Goal: Task Accomplishment & Management: Manage account settings

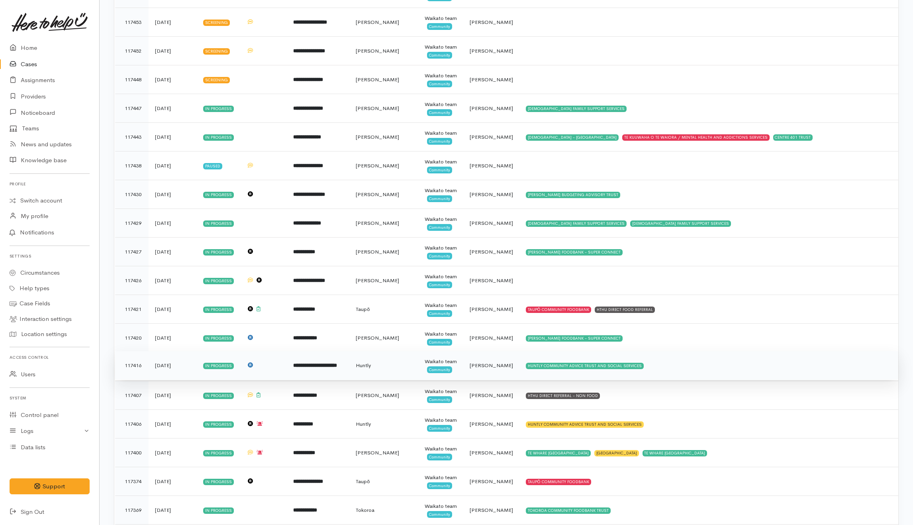
scroll to position [902, 0]
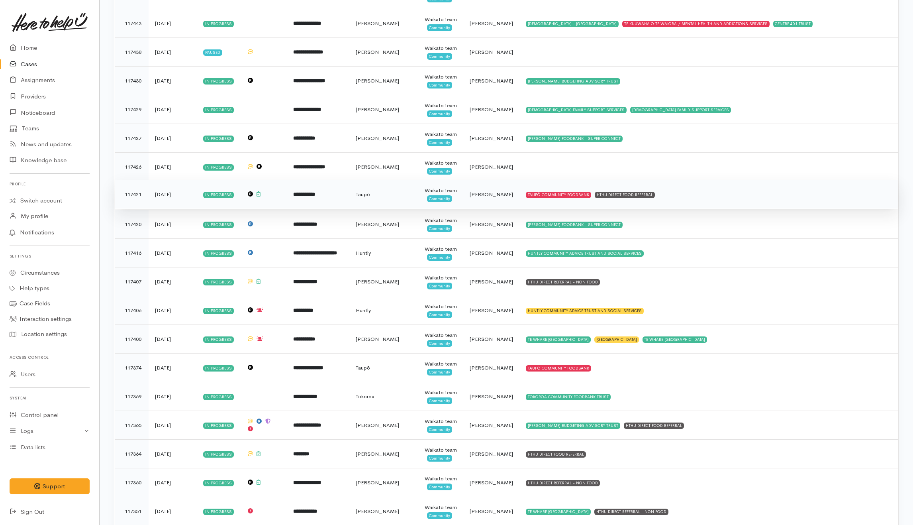
click at [682, 198] on td "TAUPŌ COMMUNITY FOODBANK HTHU DIRECT FOOD REFERRAL" at bounding box center [708, 194] width 379 height 29
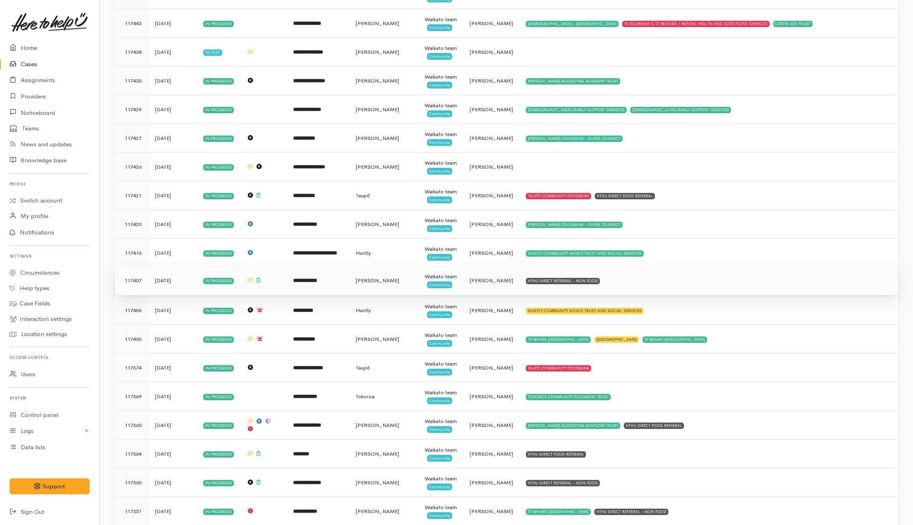
click at [665, 288] on td "HTHU DIRECT REFERRAL - NON FOOD" at bounding box center [708, 280] width 379 height 29
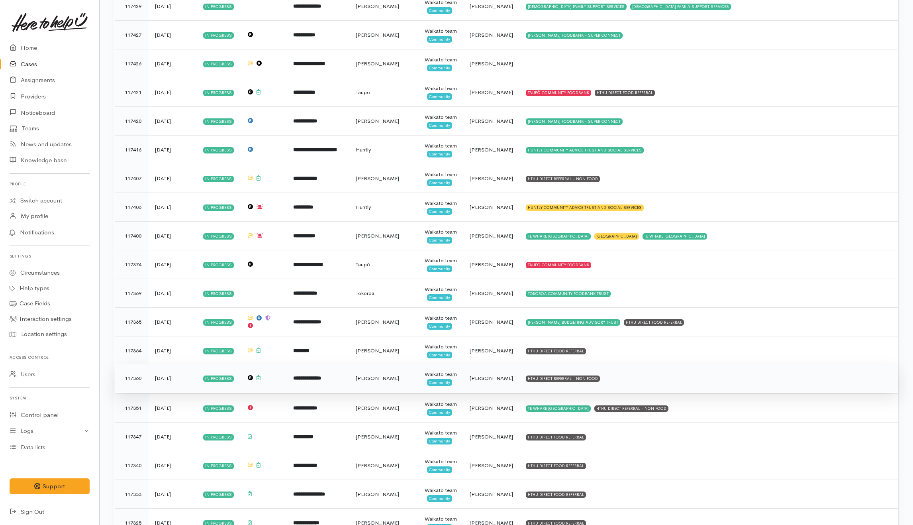
scroll to position [1009, 0]
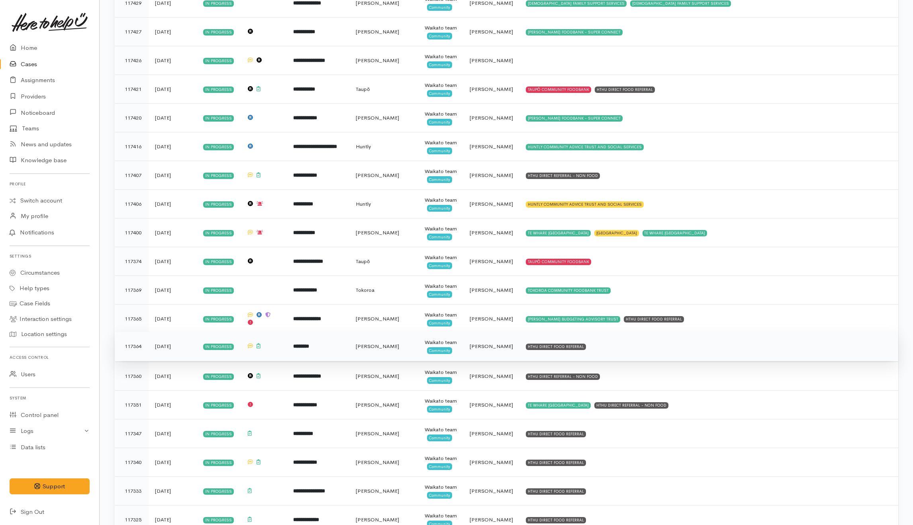
click at [641, 358] on td "HTHU DIRECT FOOD REFERRAL" at bounding box center [708, 346] width 379 height 29
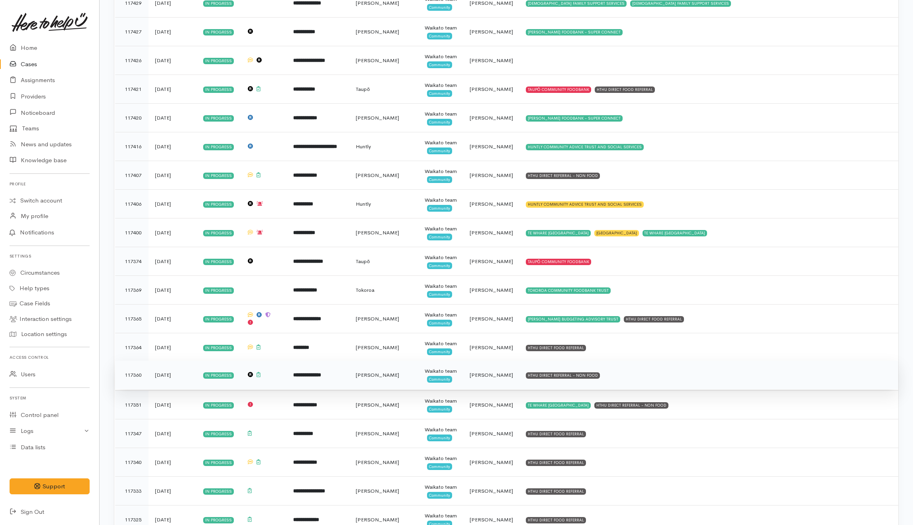
drag, startPoint x: 629, startPoint y: 382, endPoint x: 632, endPoint y: 389, distance: 7.9
click at [628, 382] on td "HTHU DIRECT REFERRAL - NON FOOD" at bounding box center [708, 374] width 379 height 29
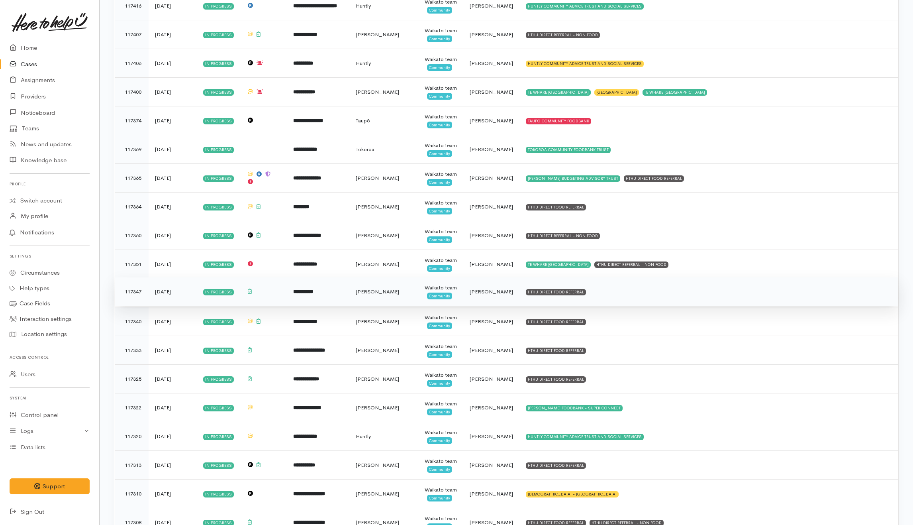
scroll to position [1168, 0]
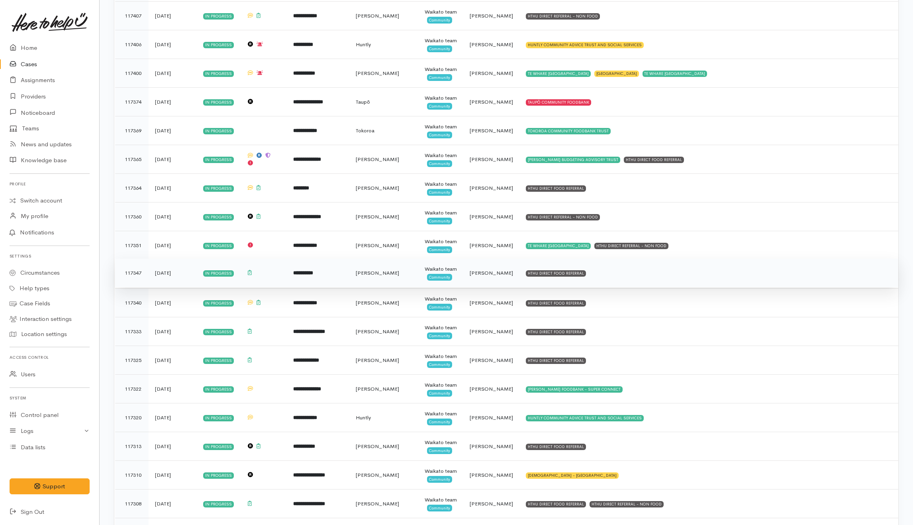
click at [610, 279] on td "HTHU DIRECT FOOD REFERRAL" at bounding box center [708, 272] width 379 height 29
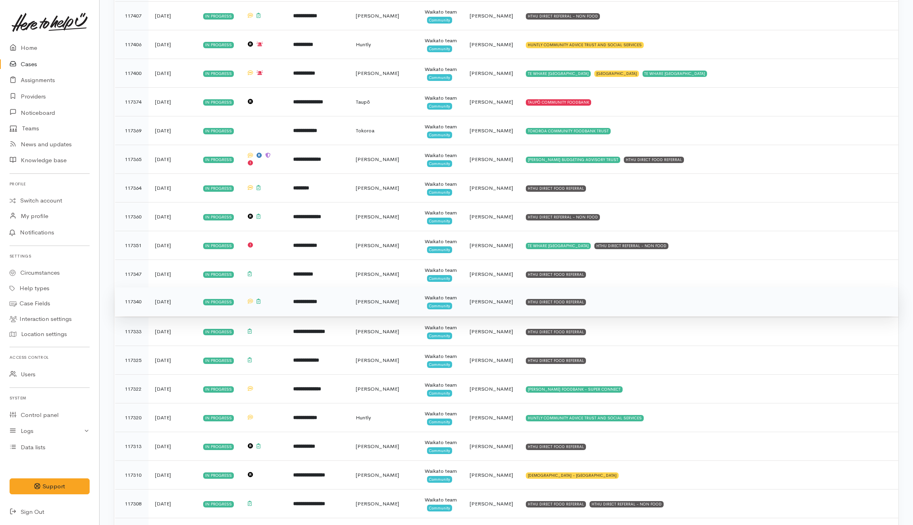
click at [617, 313] on td "HTHU DIRECT FOOD REFERRAL" at bounding box center [708, 301] width 379 height 29
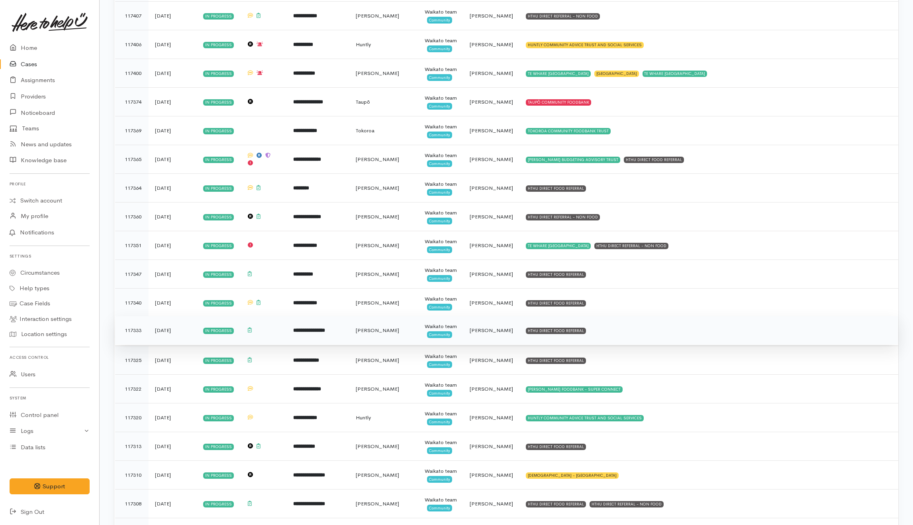
click at [615, 345] on td "HTHU DIRECT FOOD REFERRAL" at bounding box center [708, 330] width 379 height 29
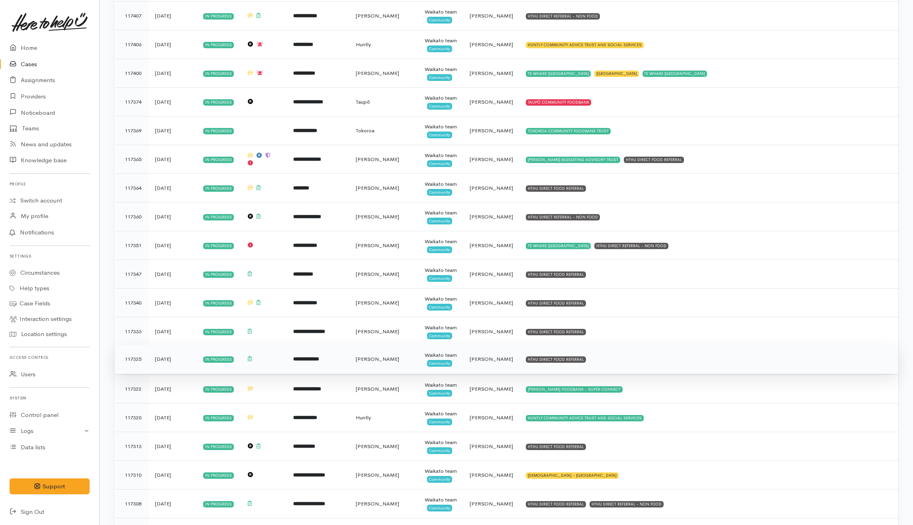
click at [610, 368] on td "HTHU DIRECT FOOD REFERRAL" at bounding box center [708, 359] width 379 height 29
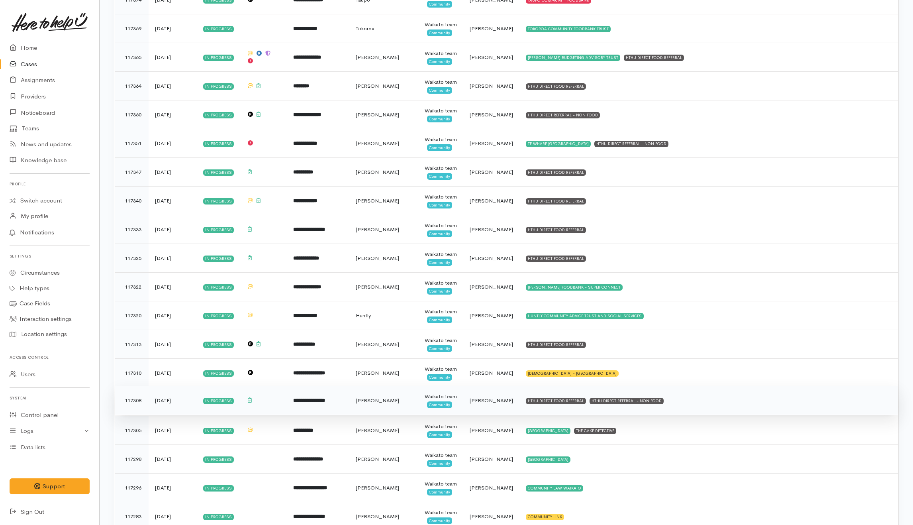
scroll to position [1327, 0]
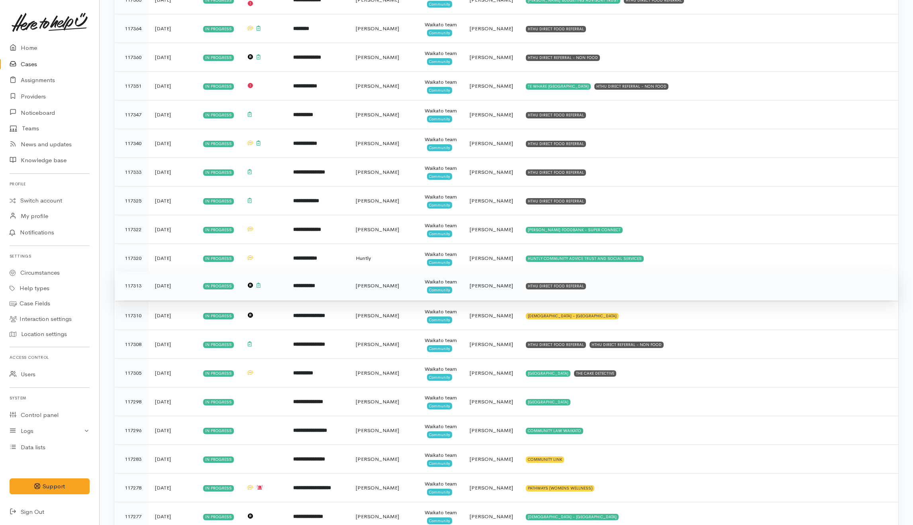
click at [628, 298] on td "HTHU DIRECT FOOD REFERRAL" at bounding box center [708, 285] width 379 height 29
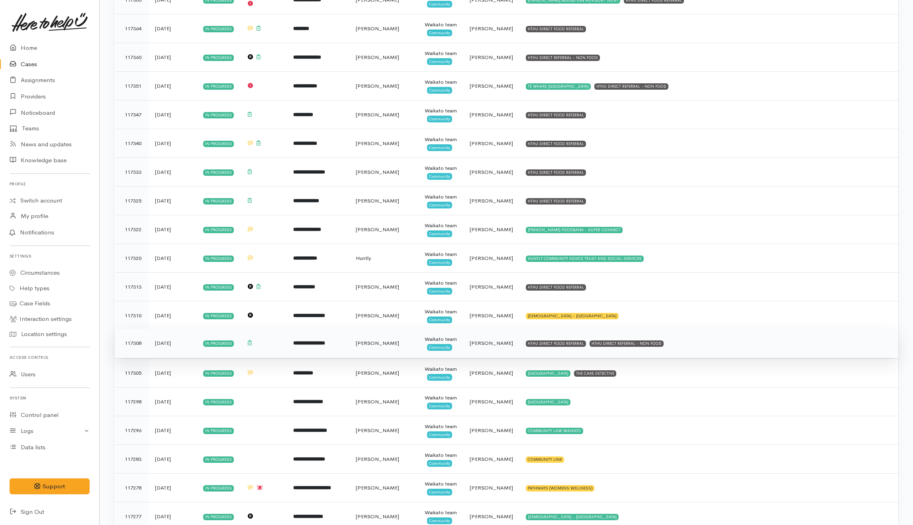
click at [686, 352] on td "HTHU DIRECT FOOD REFERRAL HTHU DIRECT REFERRAL - NON FOOD" at bounding box center [708, 343] width 379 height 29
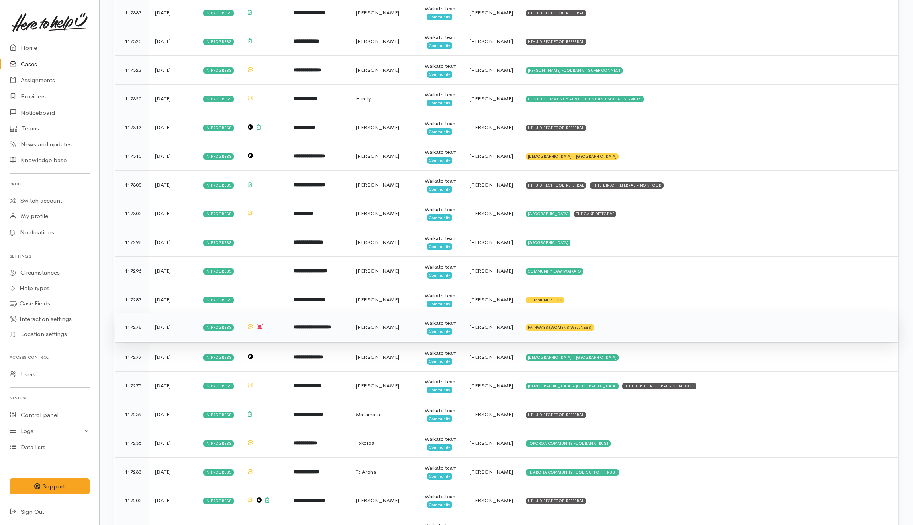
scroll to position [1540, 0]
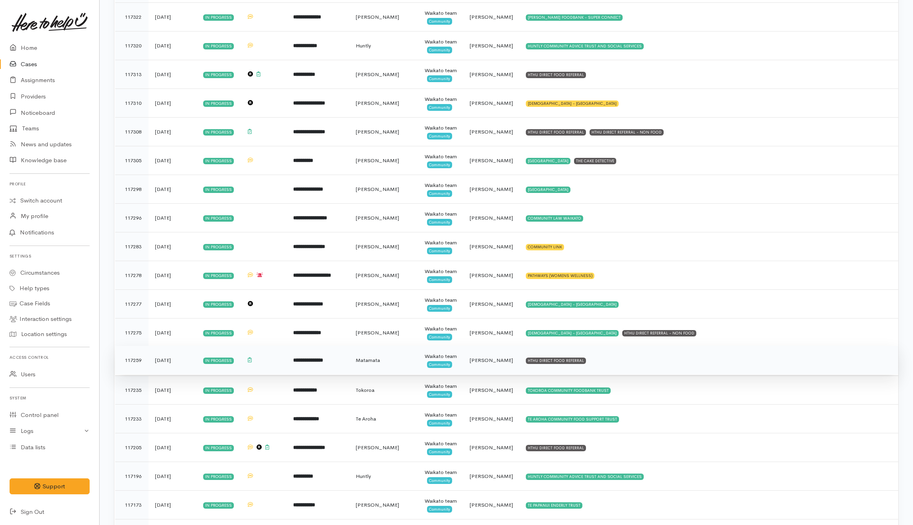
click at [606, 370] on td "HTHU DIRECT FOOD REFERRAL" at bounding box center [708, 360] width 379 height 29
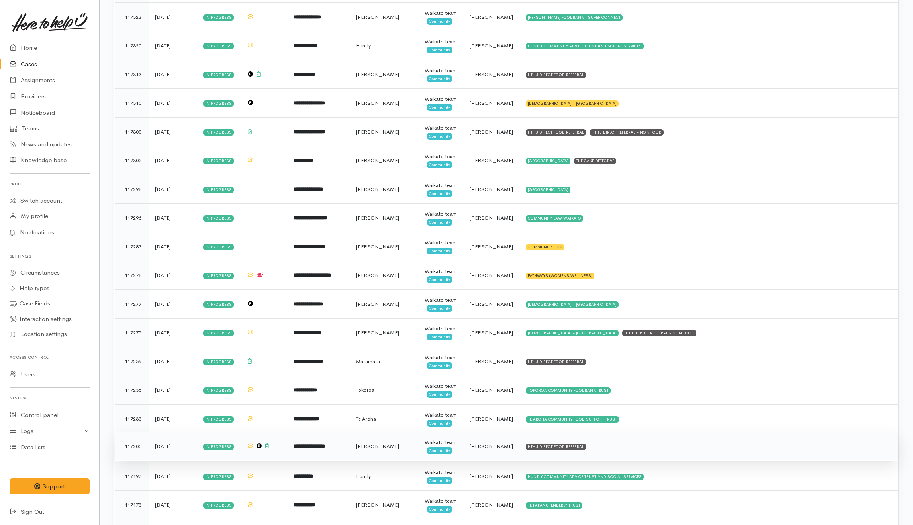
click at [620, 457] on td "HTHU DIRECT FOOD REFERRAL" at bounding box center [708, 446] width 379 height 29
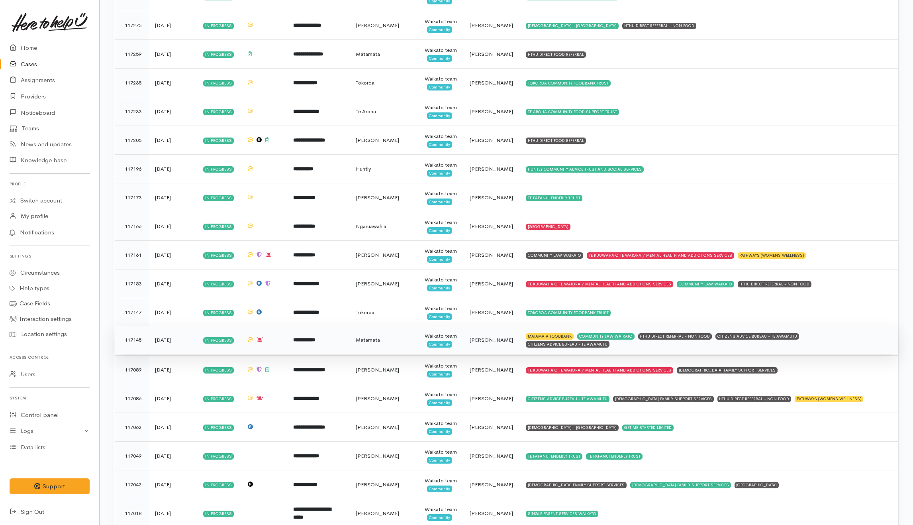
scroll to position [1858, 0]
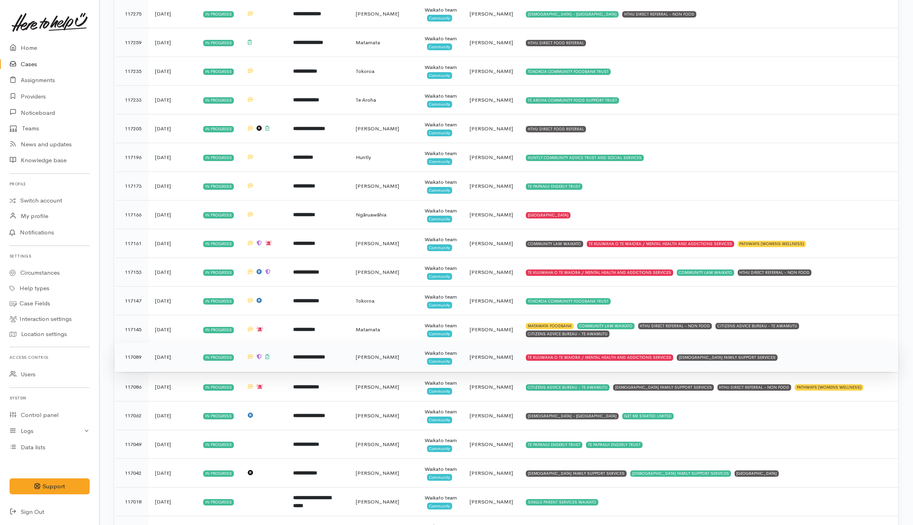
click at [771, 371] on td "TE KUUWAHA O TE WAIORA / MENTAL HEALTH AND ADDICTIONS SERVICES CATHOLIC FAMILY …" at bounding box center [708, 357] width 379 height 29
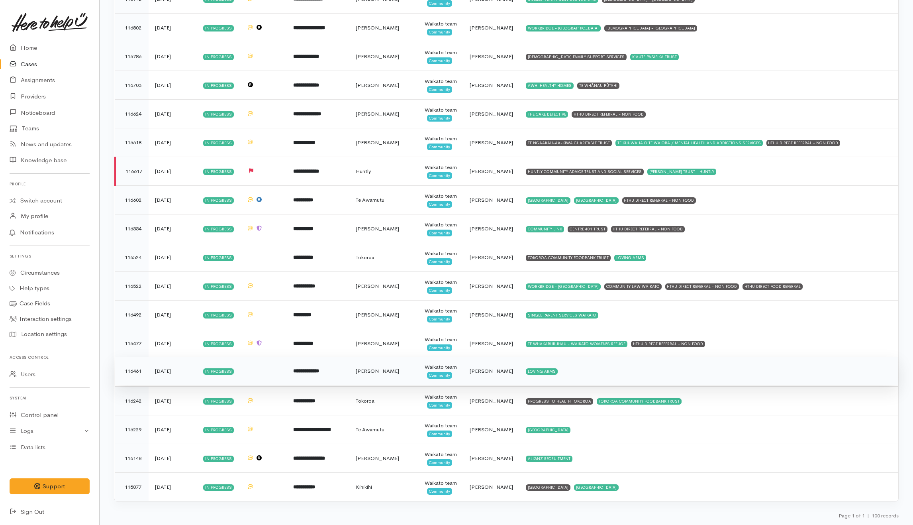
scroll to position [2517, 0]
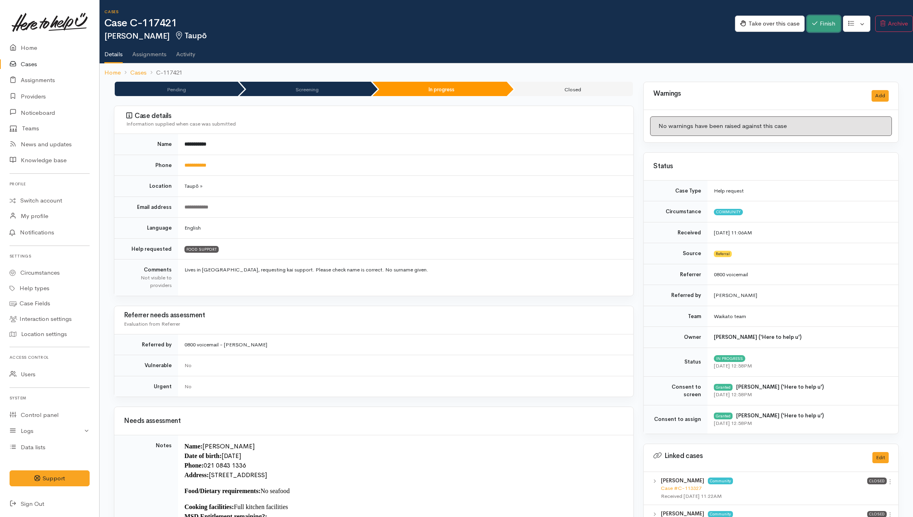
click at [683, 22] on button "Finish" at bounding box center [823, 24] width 33 height 16
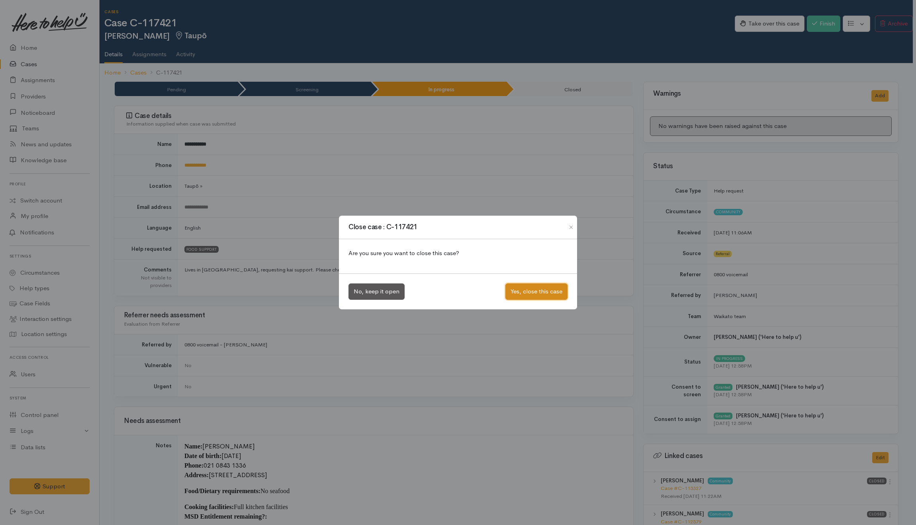
click at [550, 294] on button "Yes, close this case" at bounding box center [536, 291] width 62 height 16
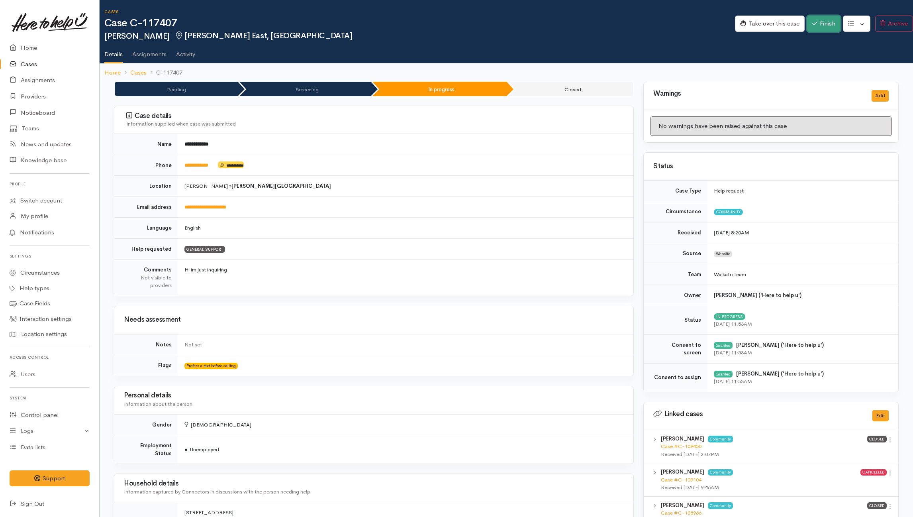
click at [683, 19] on button "Finish" at bounding box center [823, 24] width 33 height 16
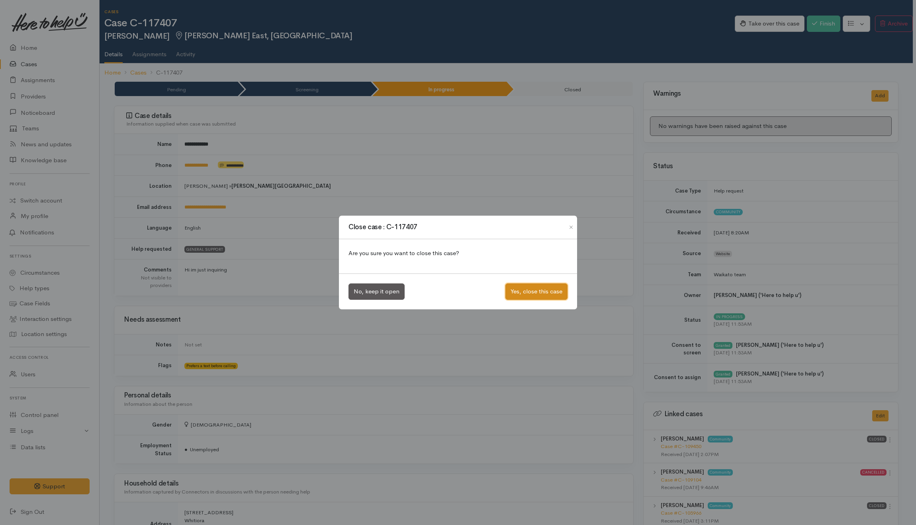
click at [525, 289] on button "Yes, close this case" at bounding box center [536, 291] width 62 height 16
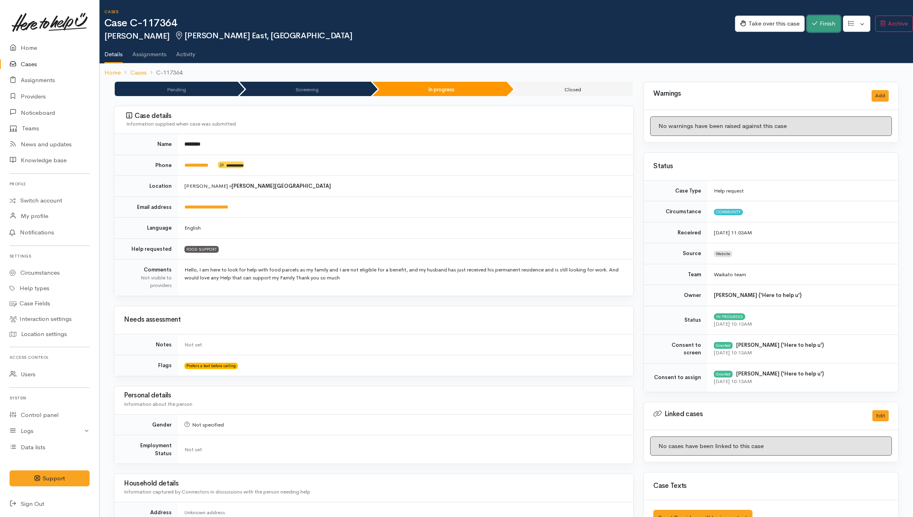
click at [683, 22] on button "Finish" at bounding box center [823, 24] width 33 height 16
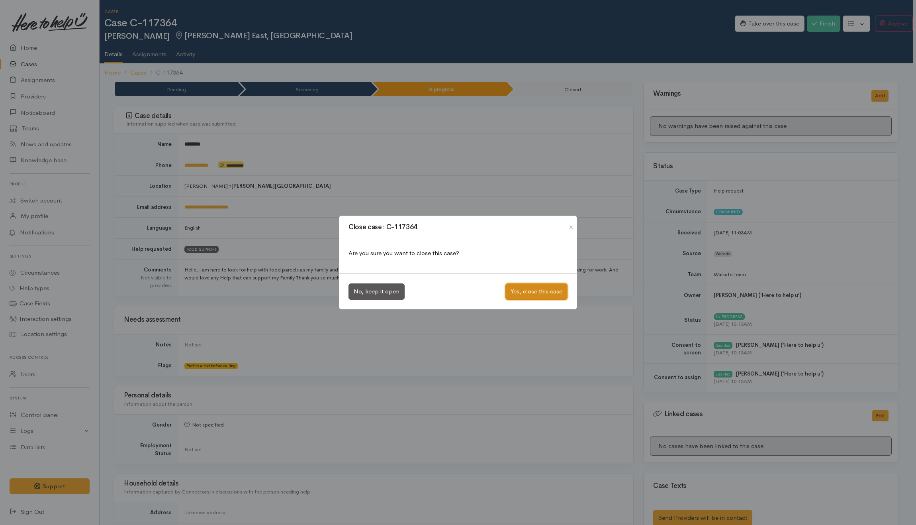
click at [516, 292] on button "Yes, close this case" at bounding box center [536, 291] width 62 height 16
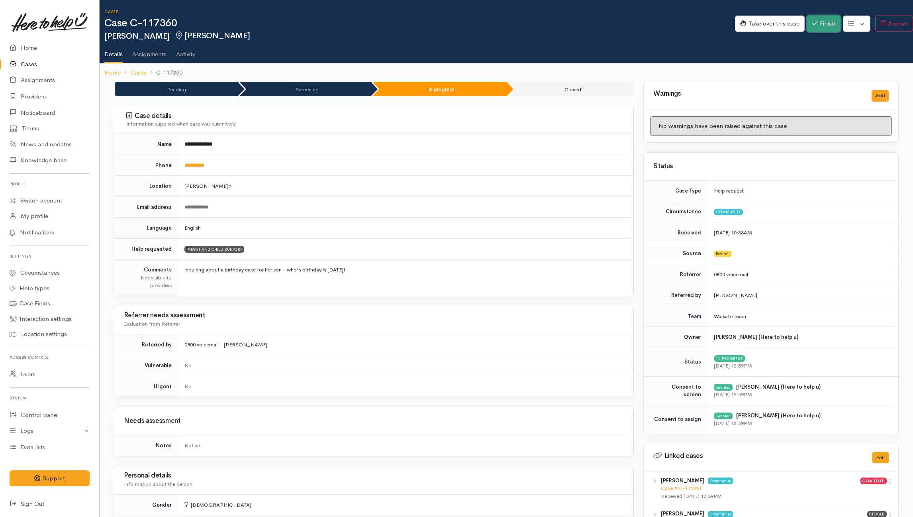
click at [683, 22] on button "Finish" at bounding box center [823, 24] width 33 height 16
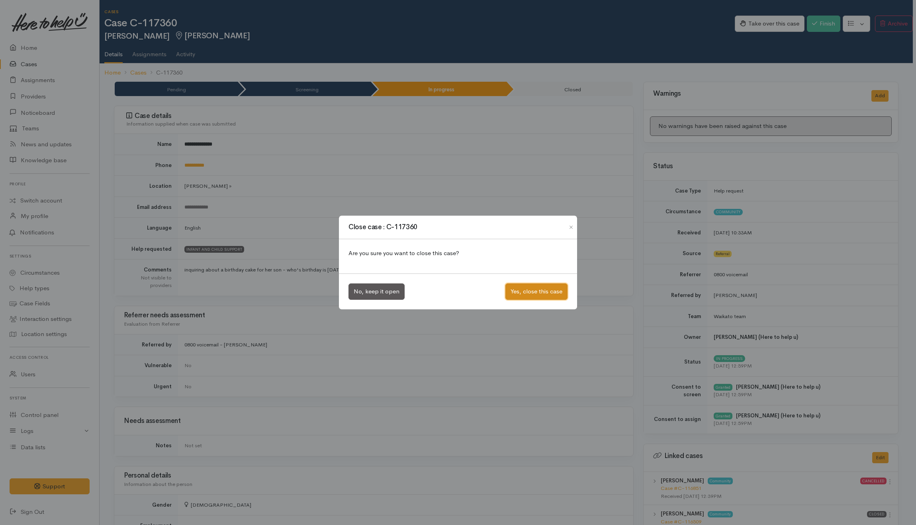
click at [529, 293] on button "Yes, close this case" at bounding box center [536, 291] width 62 height 16
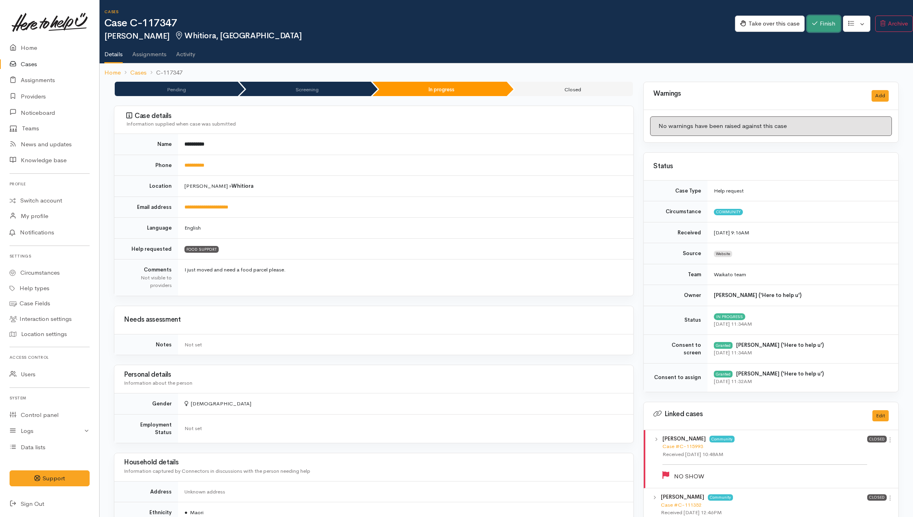
click at [683, 24] on button "Finish" at bounding box center [823, 24] width 33 height 16
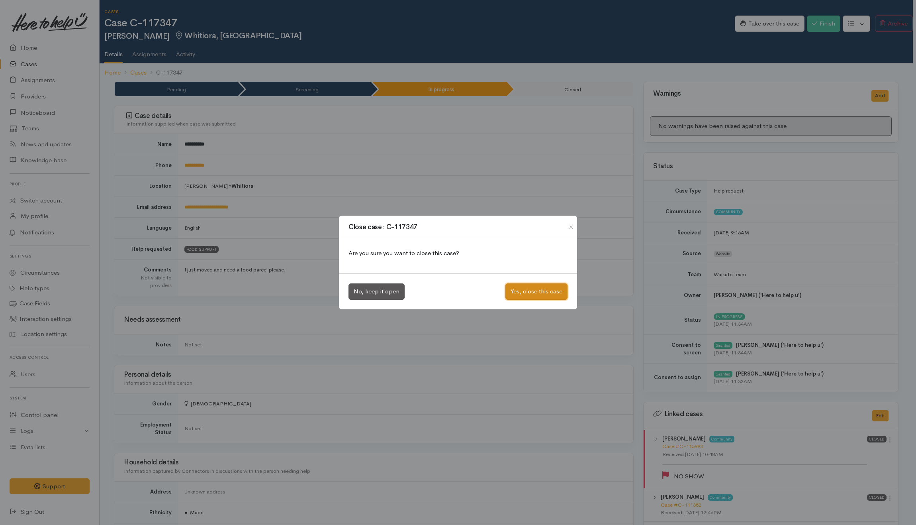
click at [550, 295] on button "Yes, close this case" at bounding box center [536, 291] width 62 height 16
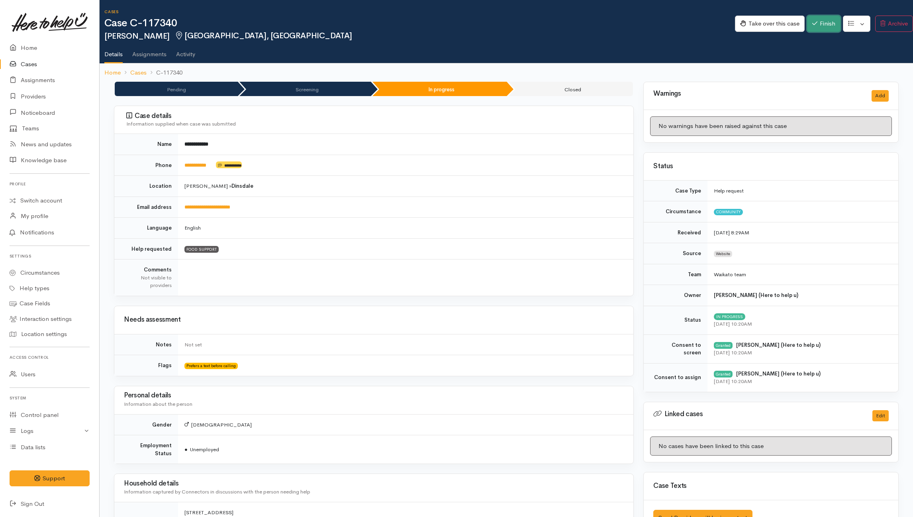
click at [683, 20] on button "Finish" at bounding box center [823, 24] width 33 height 16
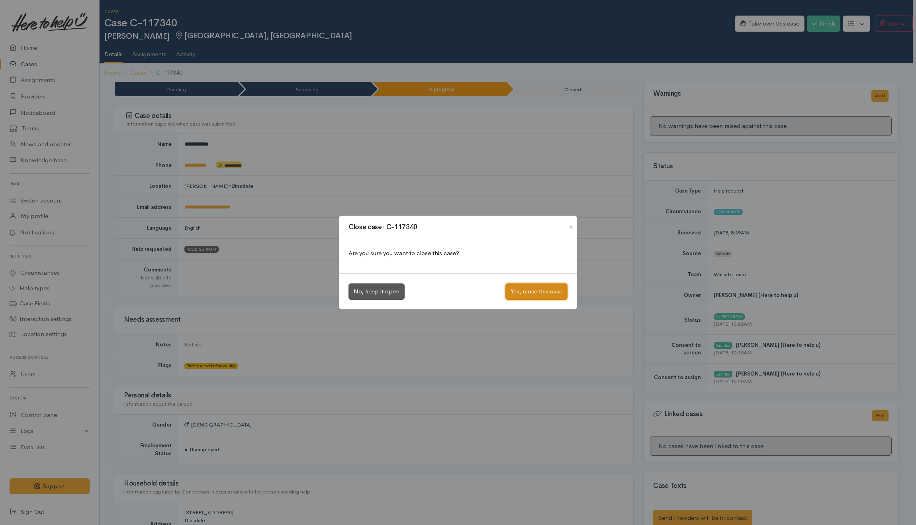
click at [532, 290] on button "Yes, close this case" at bounding box center [536, 291] width 62 height 16
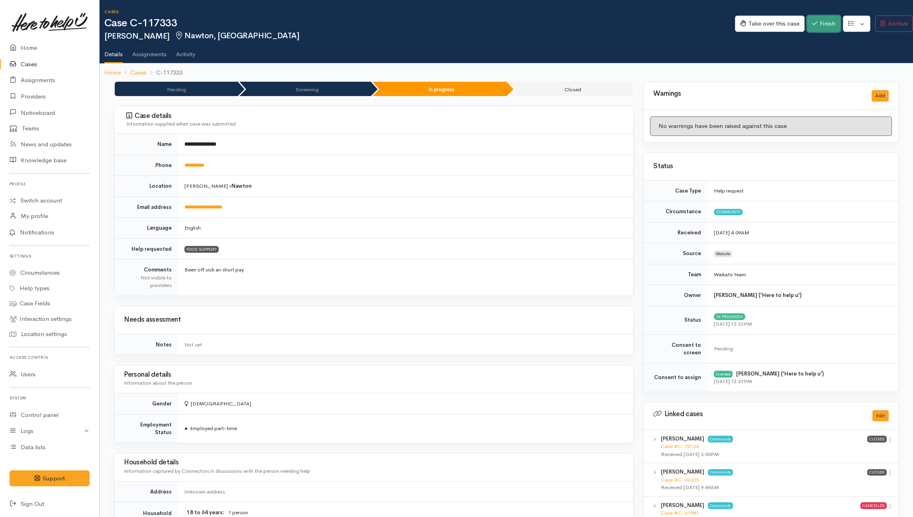
click at [683, 24] on button "Finish" at bounding box center [823, 24] width 33 height 16
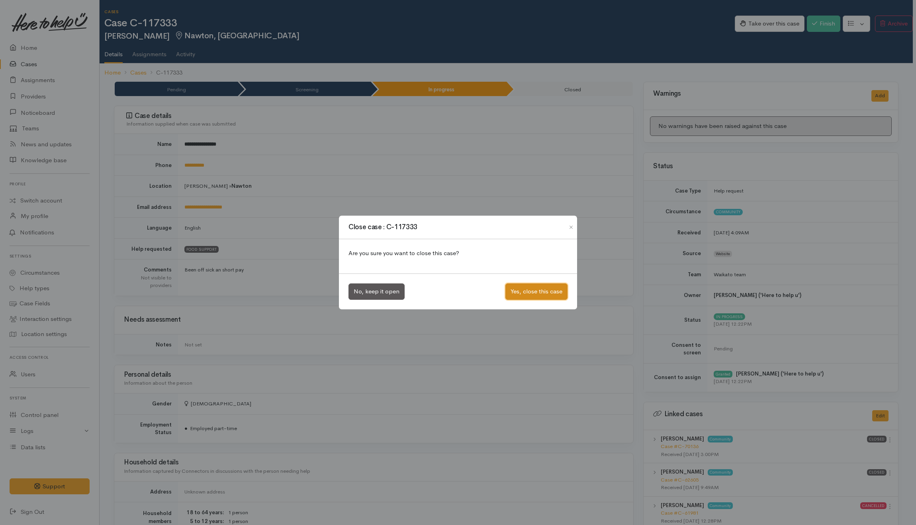
click at [542, 292] on button "Yes, close this case" at bounding box center [536, 291] width 62 height 16
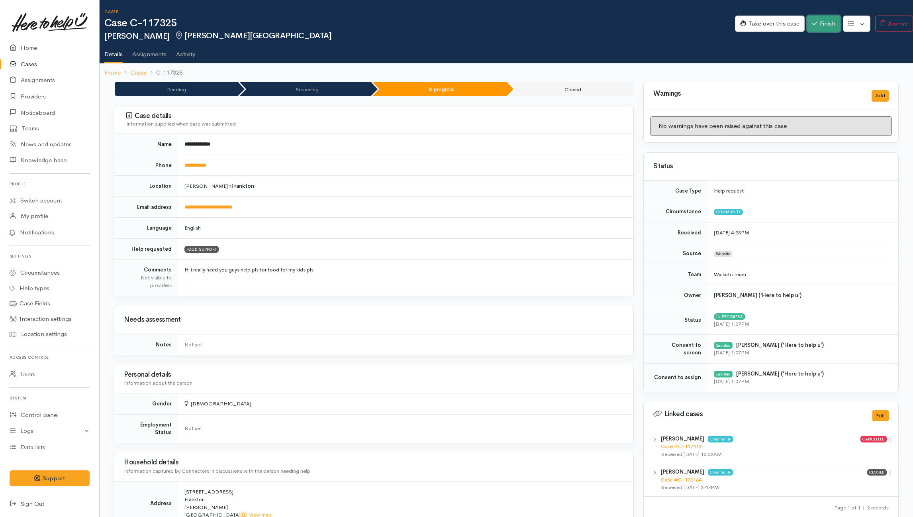
click at [683, 21] on button "Finish" at bounding box center [823, 24] width 33 height 16
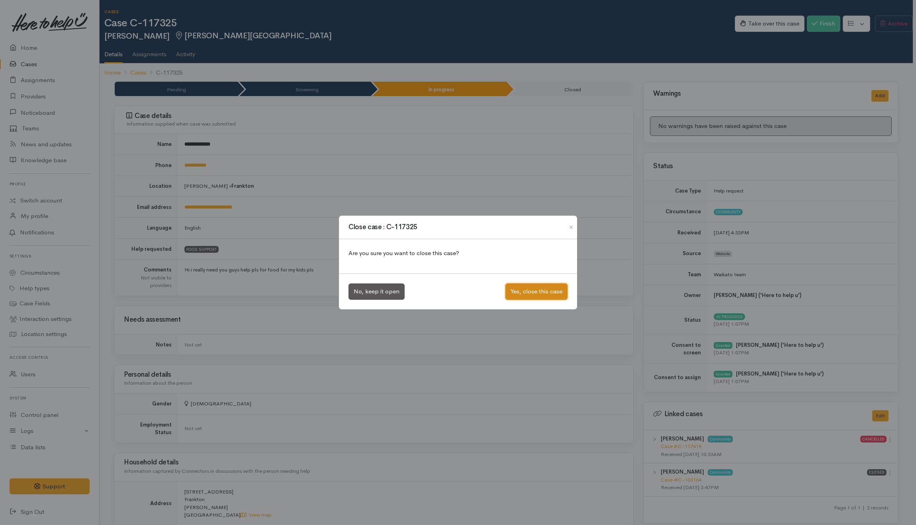
click at [512, 289] on button "Yes, close this case" at bounding box center [536, 291] width 62 height 16
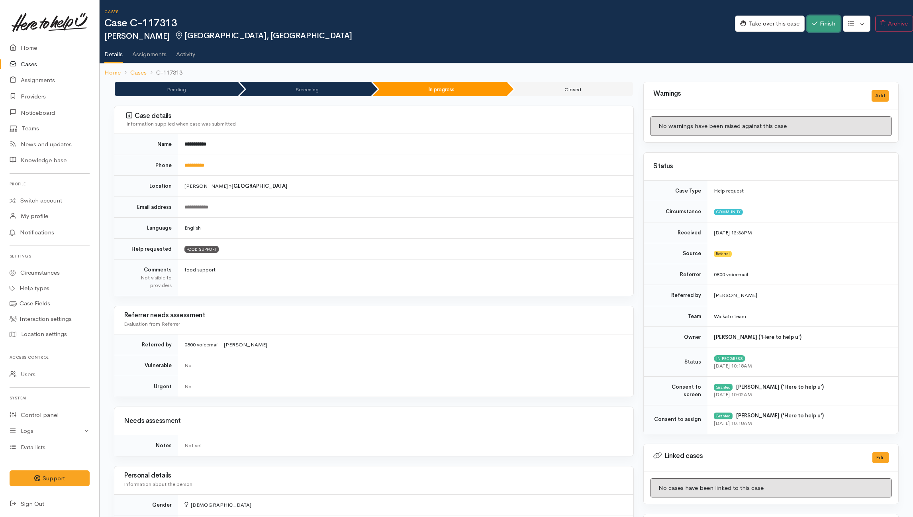
click at [683, 22] on button "Finish" at bounding box center [823, 24] width 33 height 16
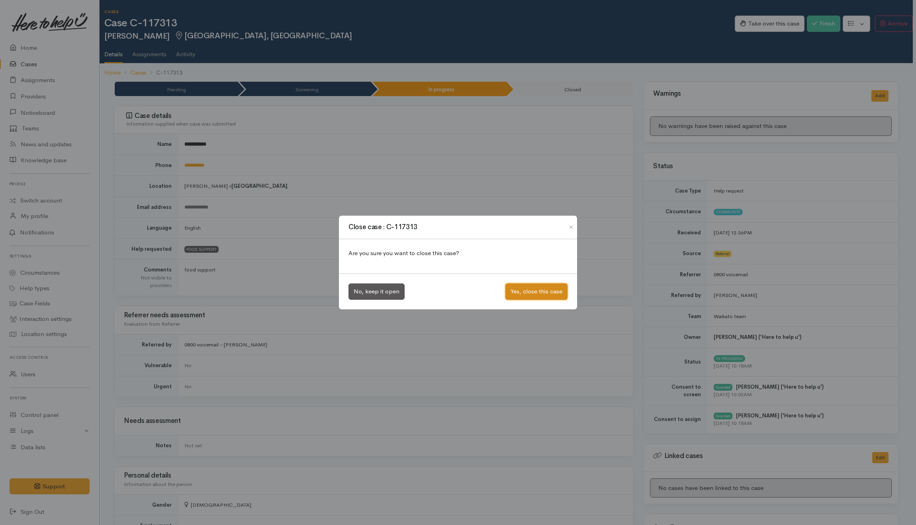
click at [554, 295] on button "Yes, close this case" at bounding box center [536, 291] width 62 height 16
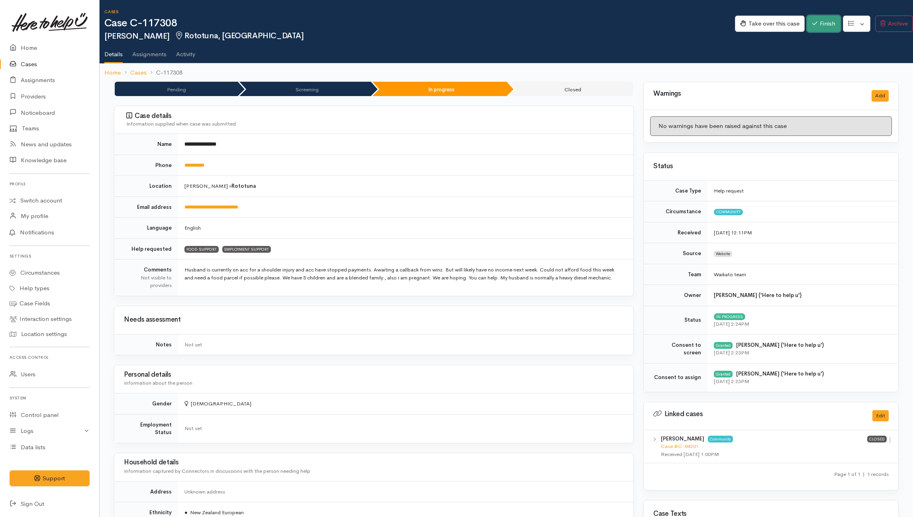
click at [683, 22] on button "Finish" at bounding box center [823, 24] width 33 height 16
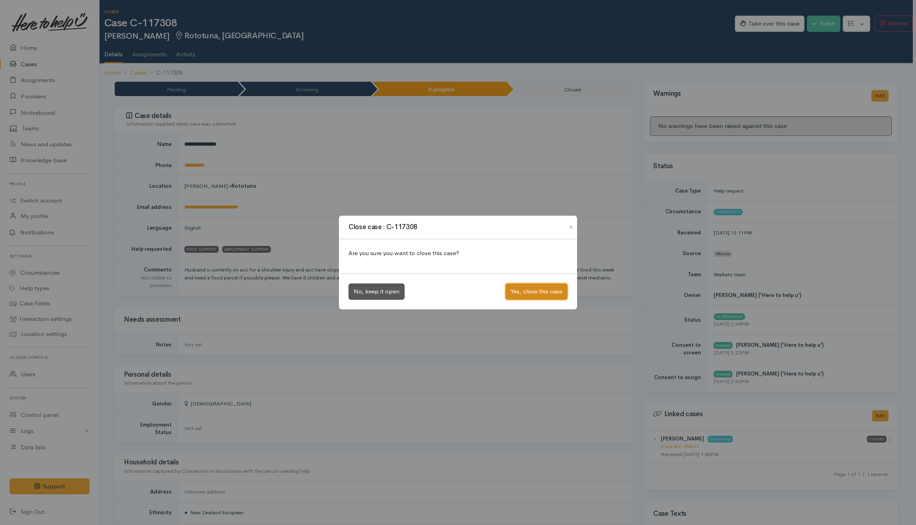
click at [542, 291] on button "Yes, close this case" at bounding box center [536, 291] width 62 height 16
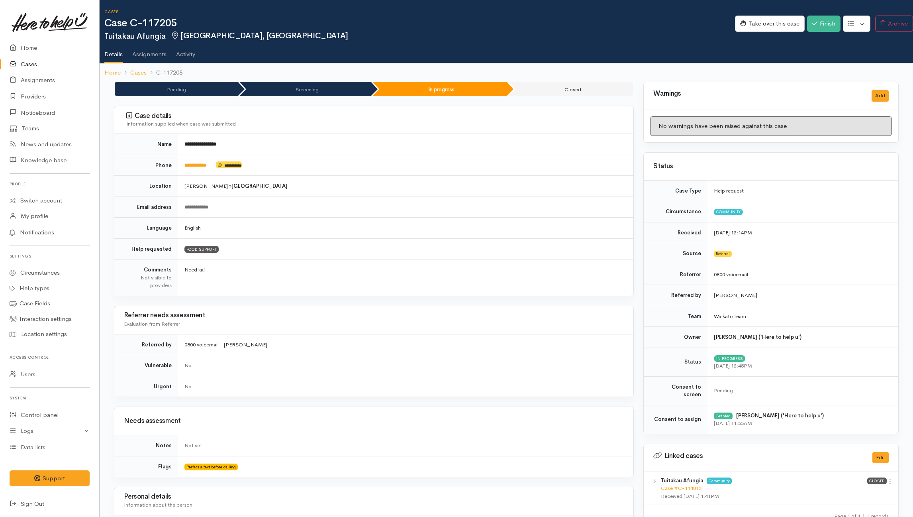
click at [683, 20] on div "Take over this case Finish Edit Change circumstance Re-assign team" at bounding box center [824, 25] width 178 height 26
click at [683, 20] on button "Finish" at bounding box center [823, 24] width 33 height 16
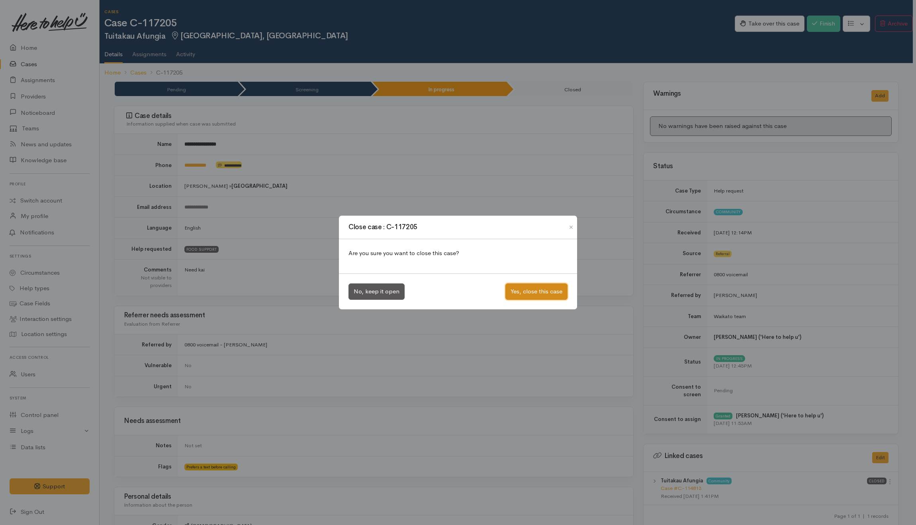
click at [523, 289] on button "Yes, close this case" at bounding box center [536, 291] width 62 height 16
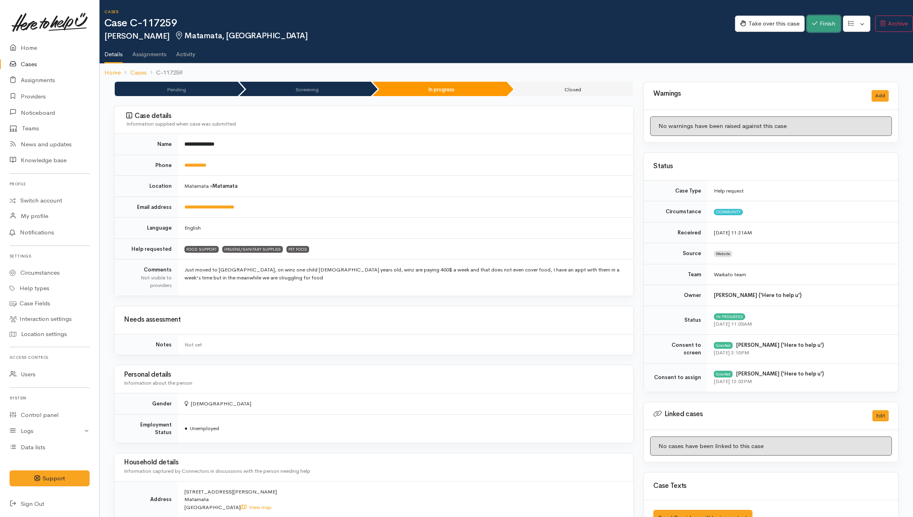
click at [683, 26] on button "Finish" at bounding box center [823, 24] width 33 height 16
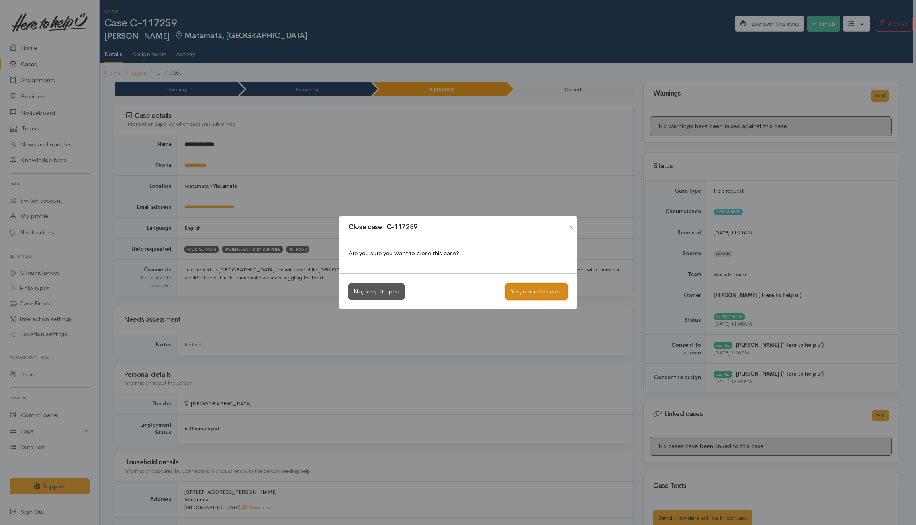
click at [542, 294] on button "Yes, close this case" at bounding box center [536, 291] width 62 height 16
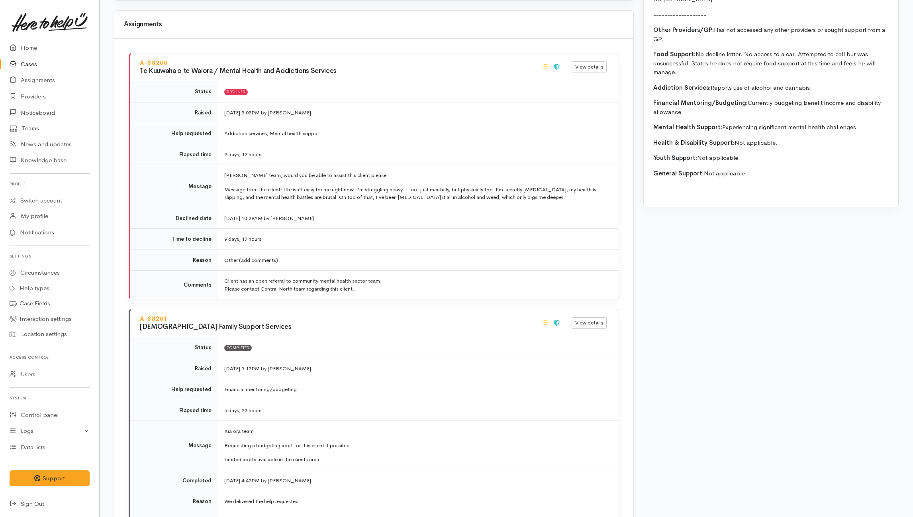
scroll to position [743, 0]
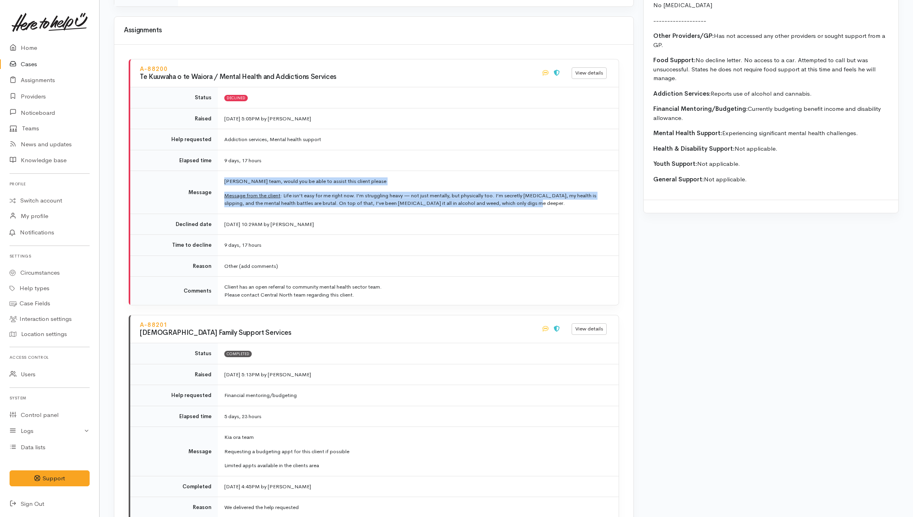
drag, startPoint x: 531, startPoint y: 198, endPoint x: 213, endPoint y: 187, distance: 318.0
click at [213, 187] on tr "Message [PERSON_NAME] team, would you be able to assist this client please Mess…" at bounding box center [374, 192] width 488 height 43
copy tr "[PERSON_NAME] team, would you be able to assist this client please Message from…"
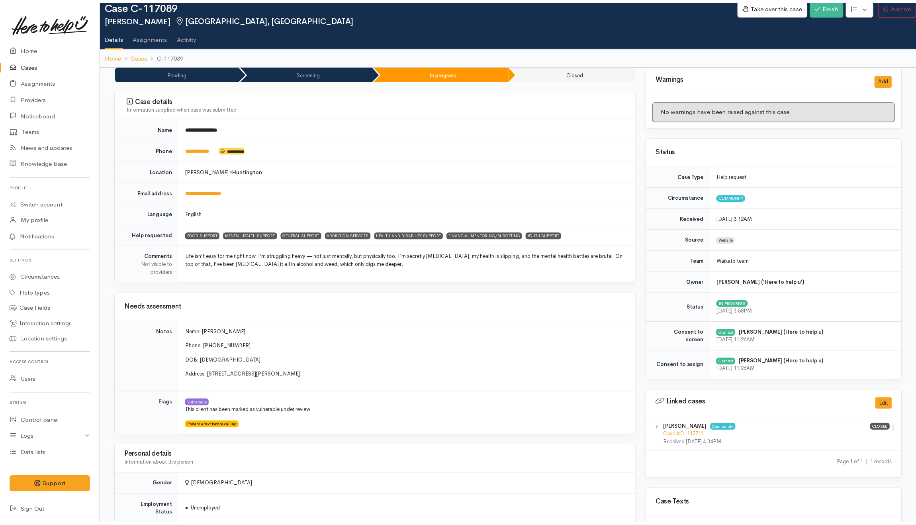
scroll to position [0, 0]
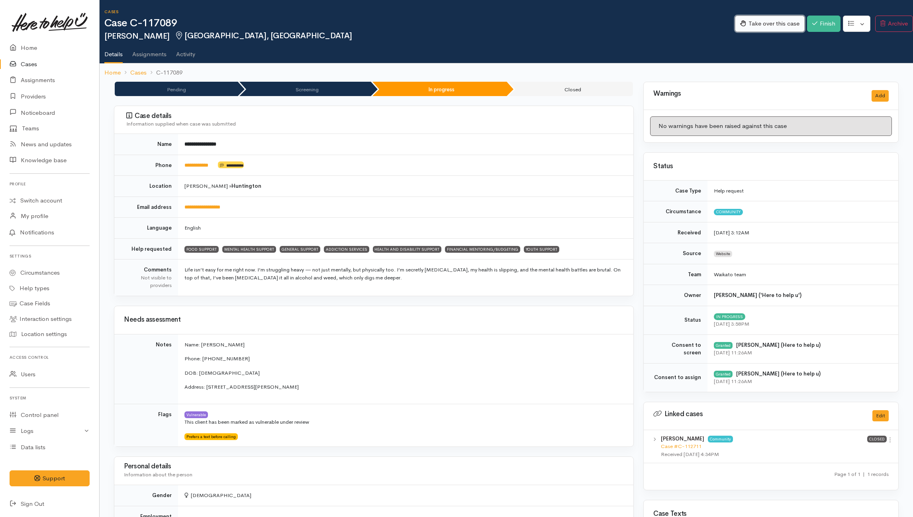
click at [683, 20] on button "Take over this case" at bounding box center [770, 24] width 70 height 16
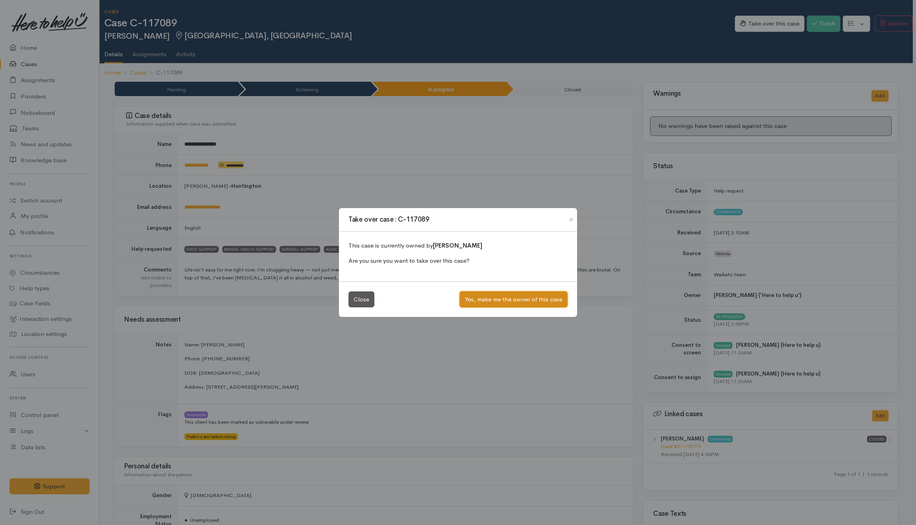
click at [485, 302] on button "Yes, make me the owner of this case" at bounding box center [514, 299] width 108 height 16
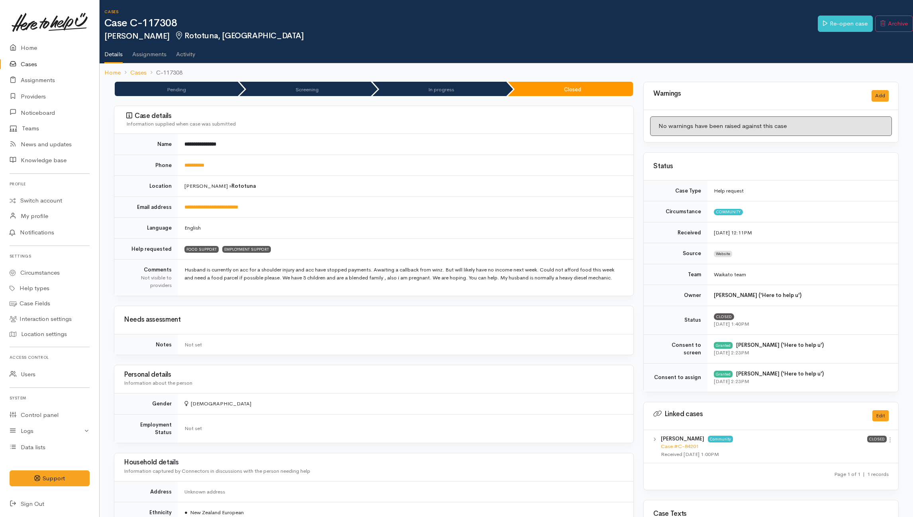
click at [466, 181] on td "[PERSON_NAME] » Rototuna" at bounding box center [405, 186] width 455 height 21
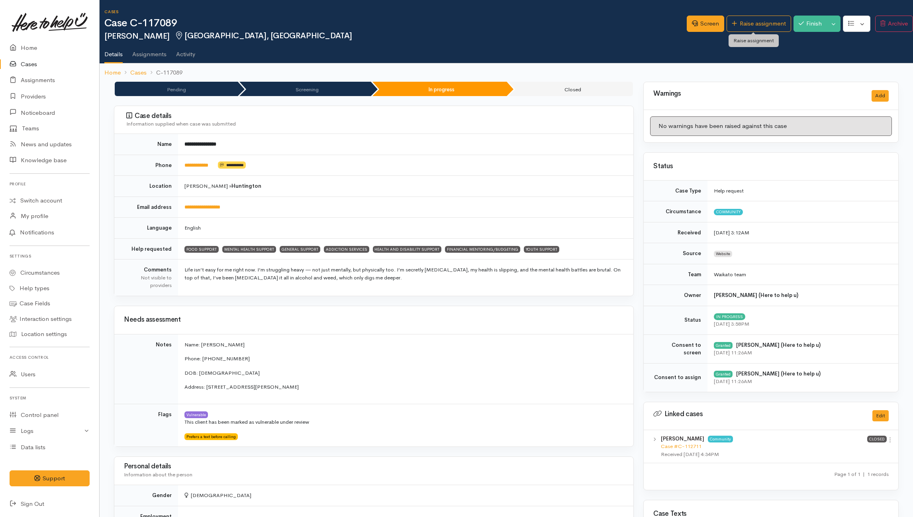
click at [753, 22] on link "Raise assignment" at bounding box center [758, 24] width 64 height 16
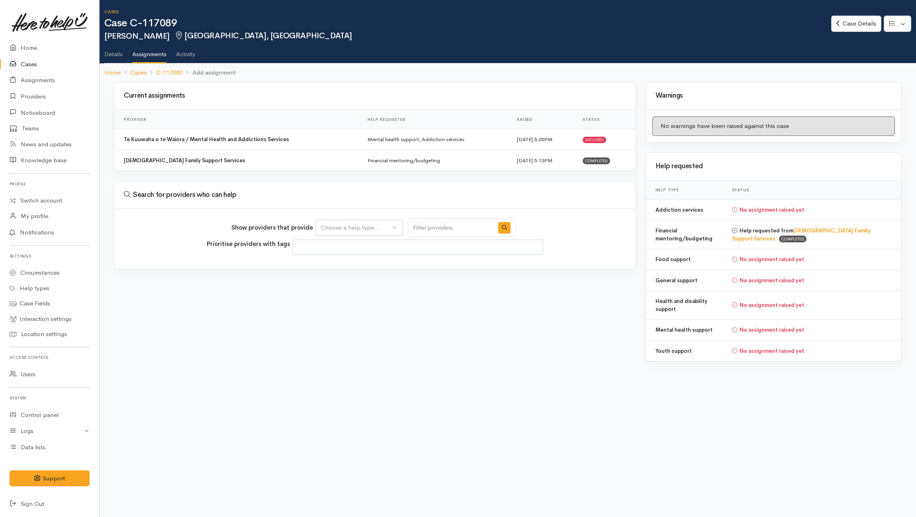
select select
click at [335, 228] on div "Choose a help type..." at bounding box center [356, 227] width 70 height 9
click at [352, 278] on span "Mental health support" at bounding box center [355, 277] width 61 height 9
select select "5"
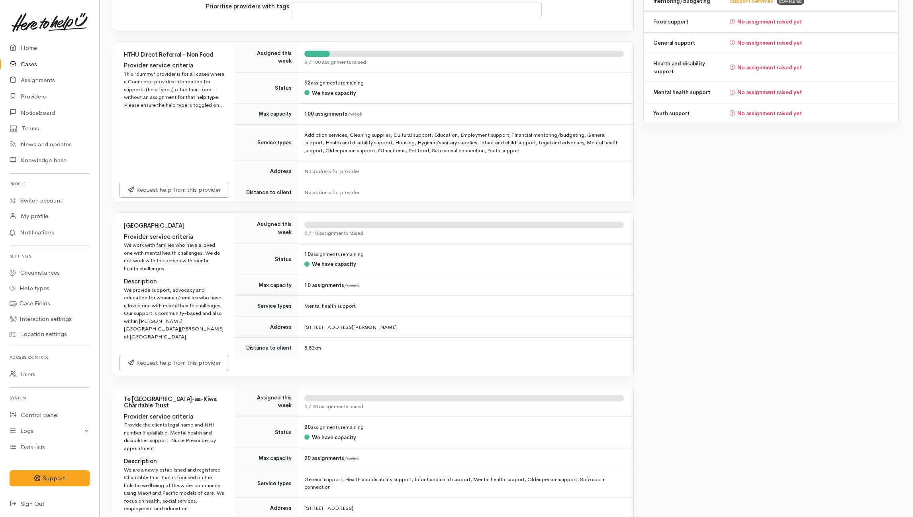
scroll to position [319, 0]
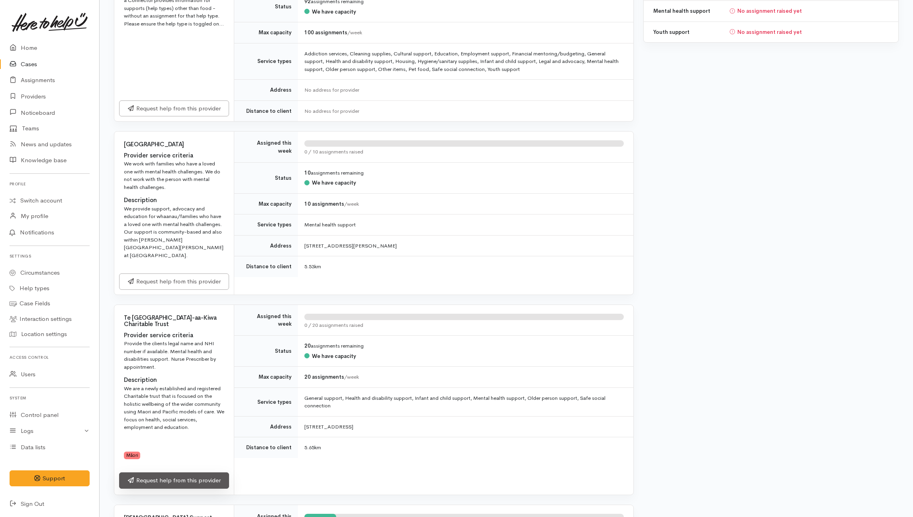
click at [161, 472] on link "Request help from this provider" at bounding box center [174, 480] width 110 height 16
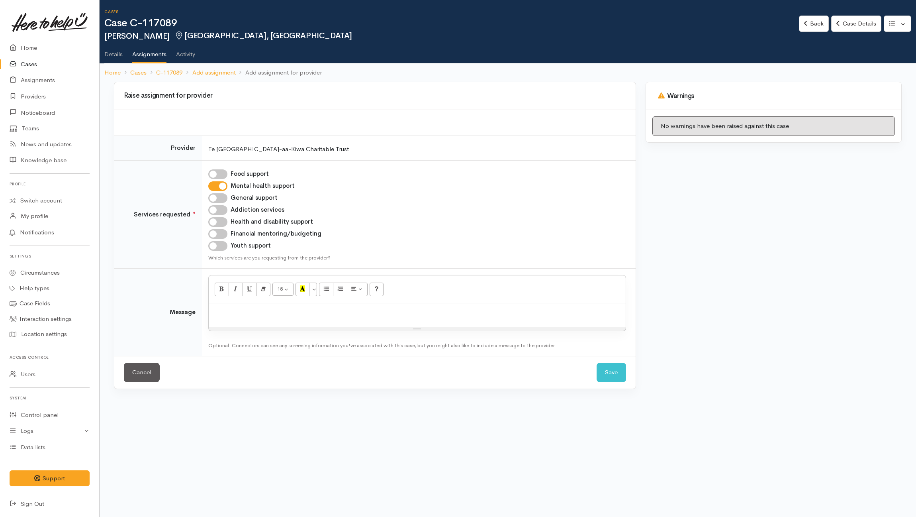
click at [323, 312] on p at bounding box center [417, 311] width 409 height 9
paste div
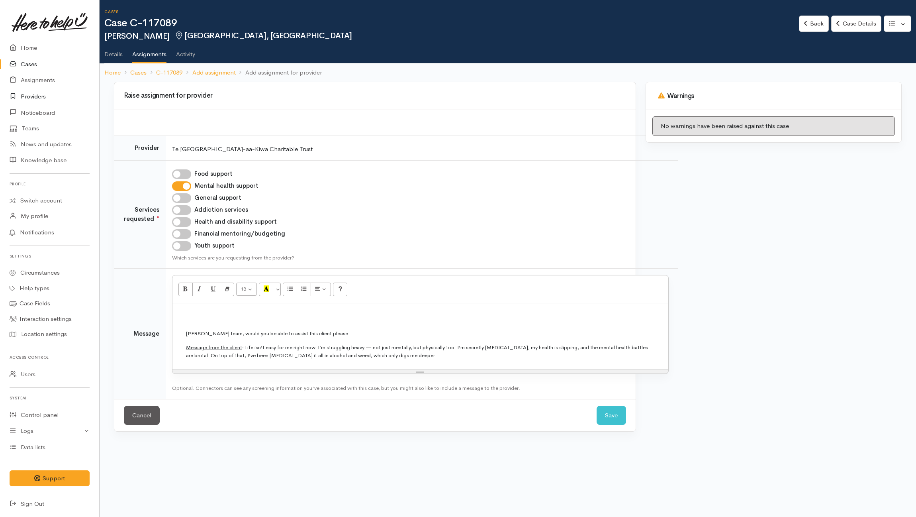
click at [31, 97] on link "Providers" at bounding box center [49, 96] width 99 height 16
click at [160, 422] on link "Cancel" at bounding box center [142, 415] width 36 height 20
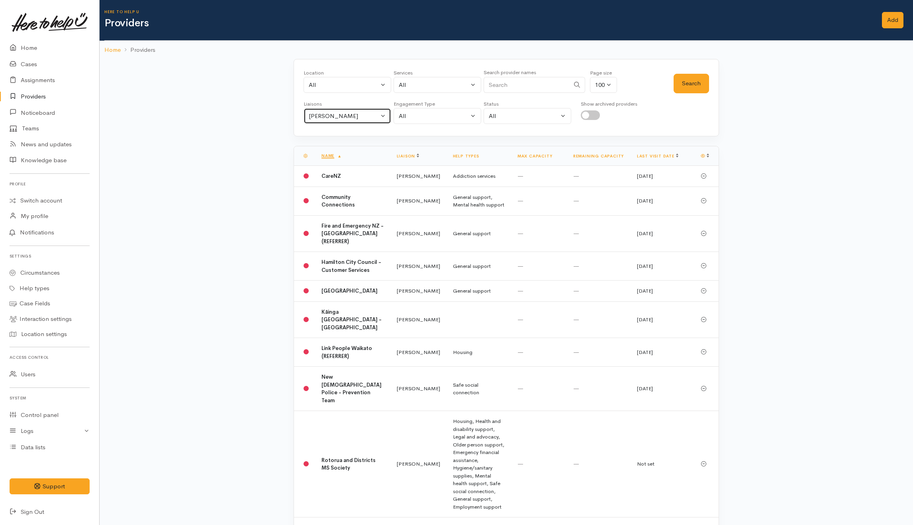
click at [362, 115] on div "Helena Kaufononga" at bounding box center [344, 116] width 70 height 9
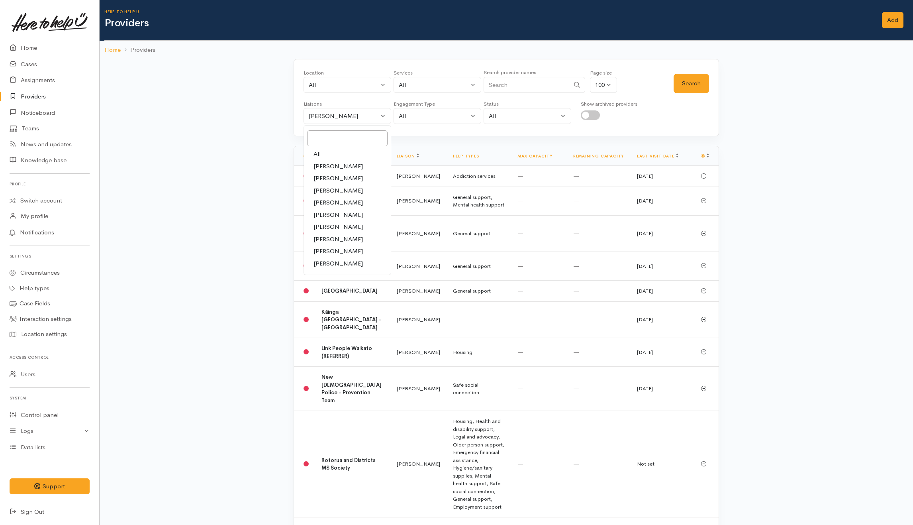
click at [318, 152] on span "All" at bounding box center [316, 153] width 7 height 9
select select "null"
drag, startPoint x: 496, startPoint y: 85, endPoint x: 494, endPoint y: 62, distance: 22.8
click at [503, 71] on div "Search provider names" at bounding box center [535, 83] width 102 height 30
type input "Te Nga"
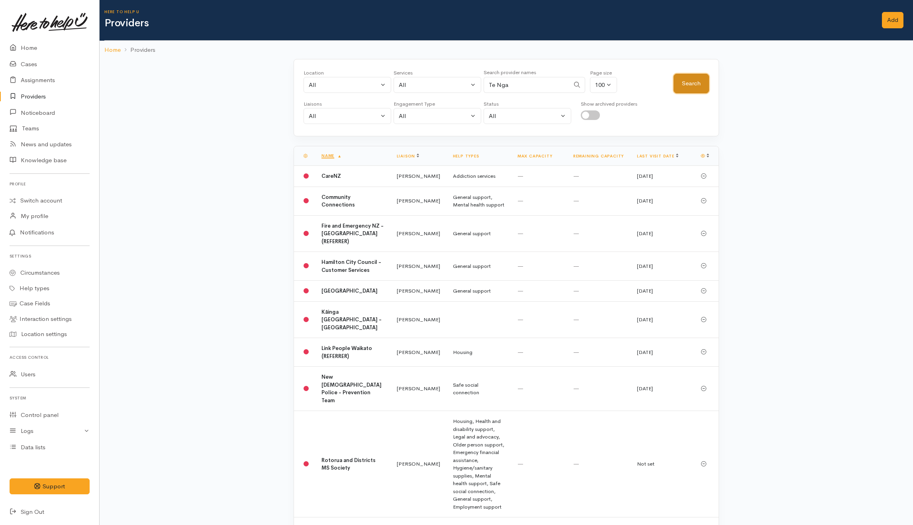
click at [700, 82] on button "Search" at bounding box center [690, 84] width 35 height 20
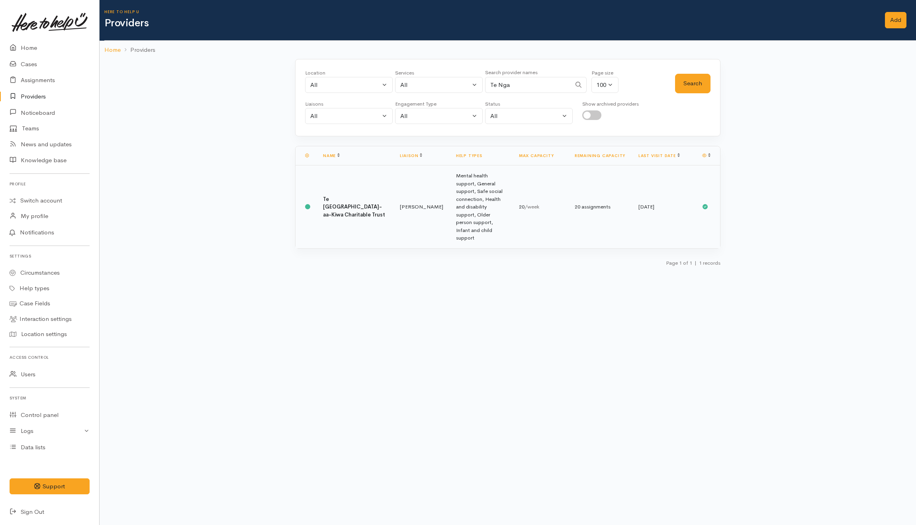
click at [416, 186] on tr "Te Ngaakau-aa-Kiwa Charitable Trust Leinati Lima Mental health support, General…" at bounding box center [508, 206] width 425 height 83
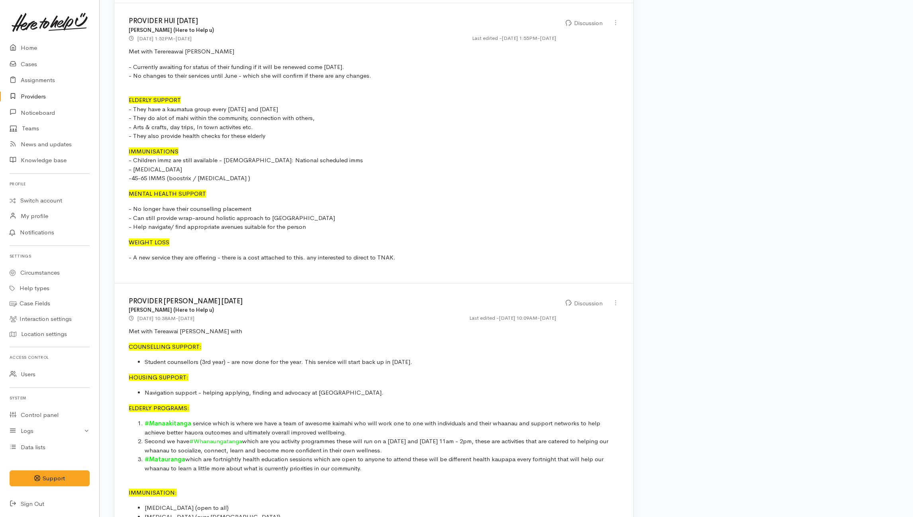
scroll to position [743, 0]
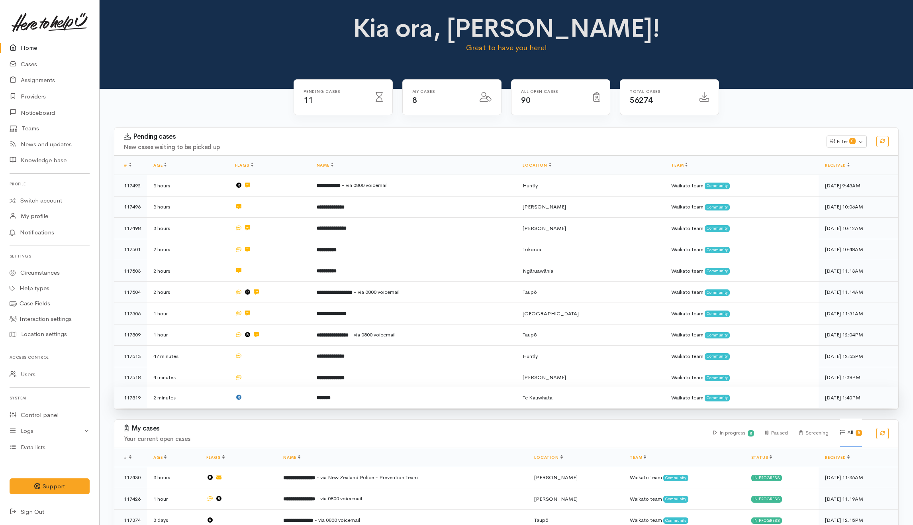
click at [383, 398] on td "*******" at bounding box center [413, 397] width 206 height 21
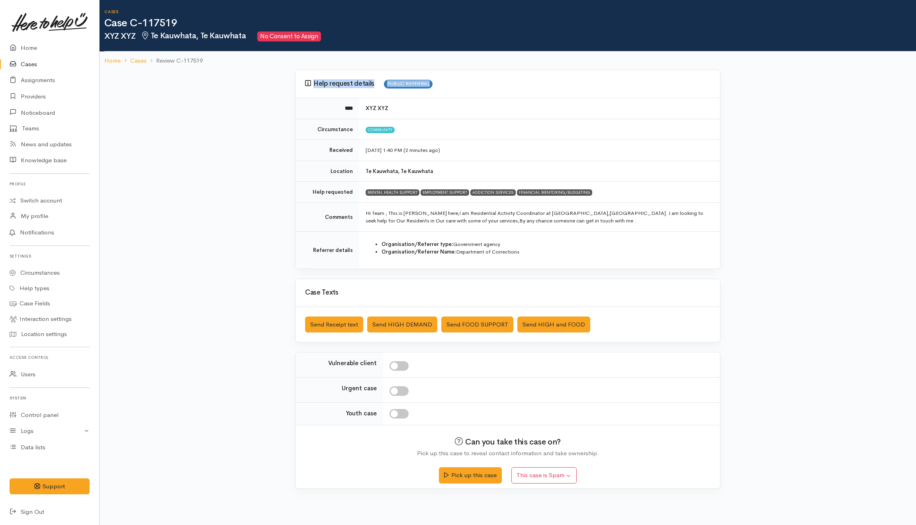
click at [196, 101] on div "Help request details PUBLIC REFERRAL **** XYZ XYZ Circumstance Community Receiv…" at bounding box center [508, 284] width 816 height 428
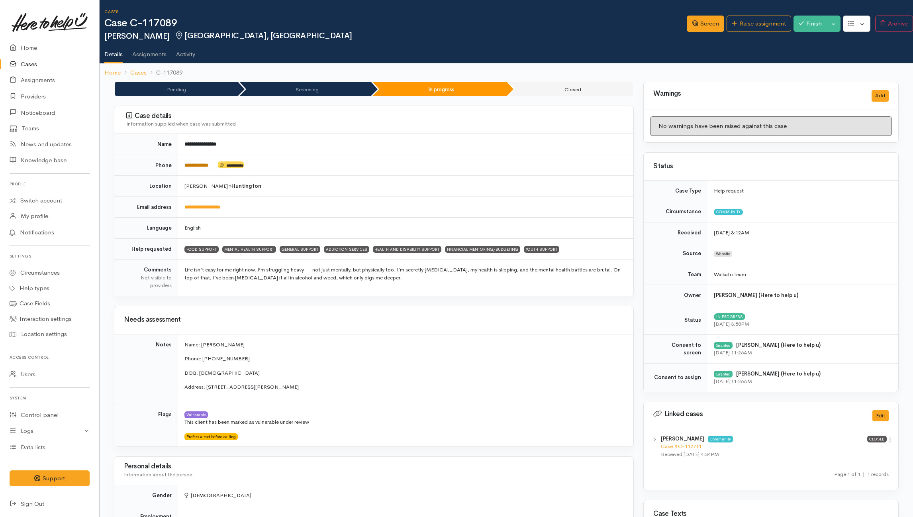
click at [198, 164] on link "**********" at bounding box center [196, 164] width 24 height 5
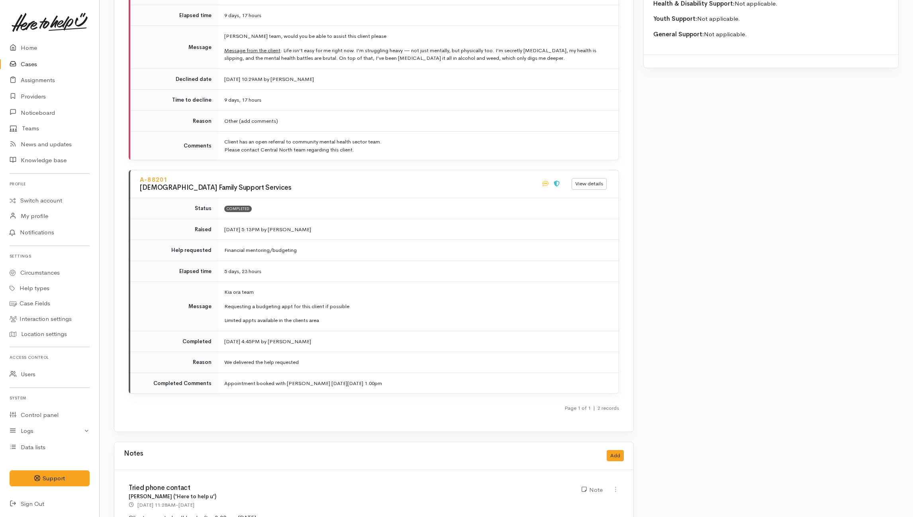
scroll to position [902, 0]
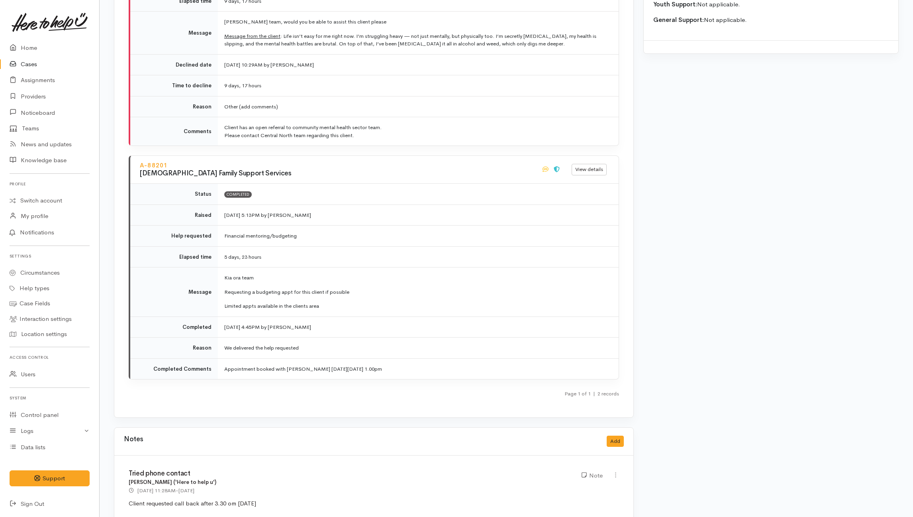
click at [270, 381] on div "A-88200 Te Kuuwaha o te Waiora / Mental Health and Addictions Services View det…" at bounding box center [374, 151] width 490 height 503
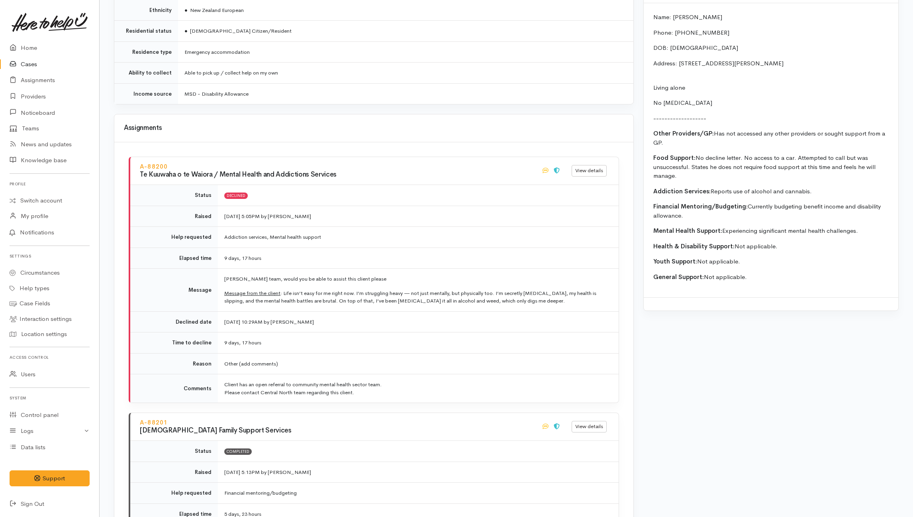
scroll to position [637, 0]
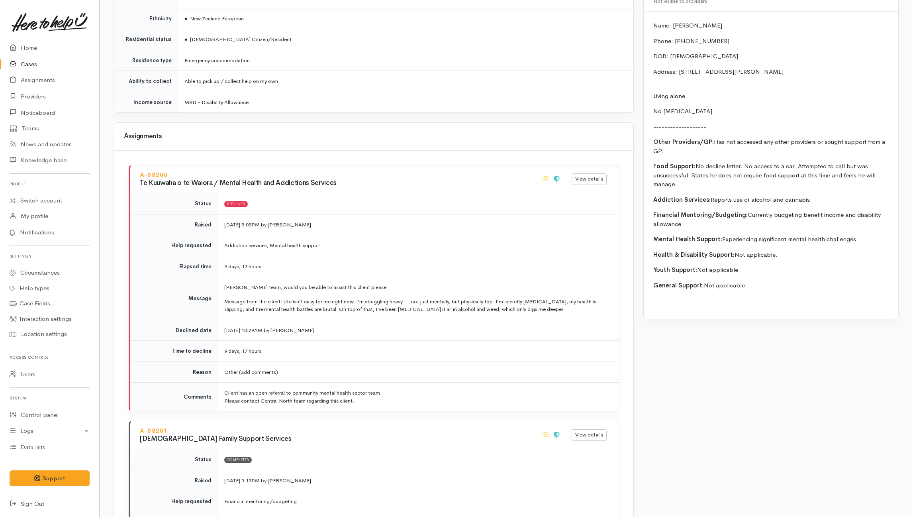
click at [358, 335] on td "8 Sep 2025 10:29AM by Nathan Woodward" at bounding box center [418, 329] width 401 height 21
click at [341, 298] on span "Message from the client : Life isn’t easy for me right now. I’m struggling heav…" at bounding box center [410, 305] width 372 height 15
click at [446, 289] on td "Kia Ora team, would you be able to assist this client please Message from the c…" at bounding box center [418, 298] width 401 height 43
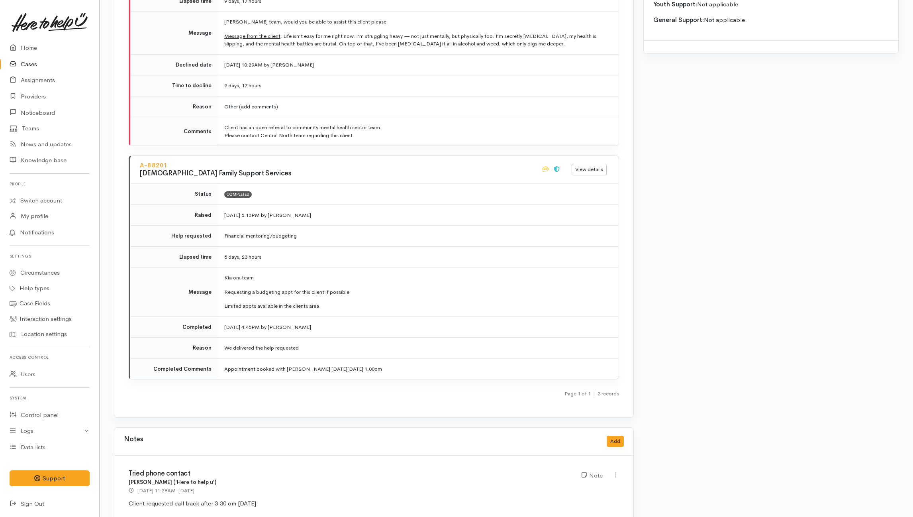
scroll to position [923, 0]
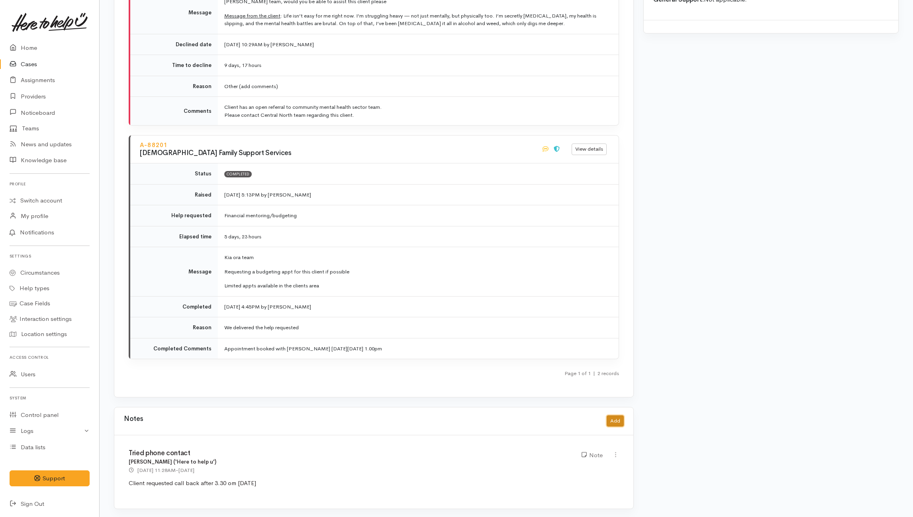
click at [615, 421] on button "Add" at bounding box center [615, 421] width 17 height 12
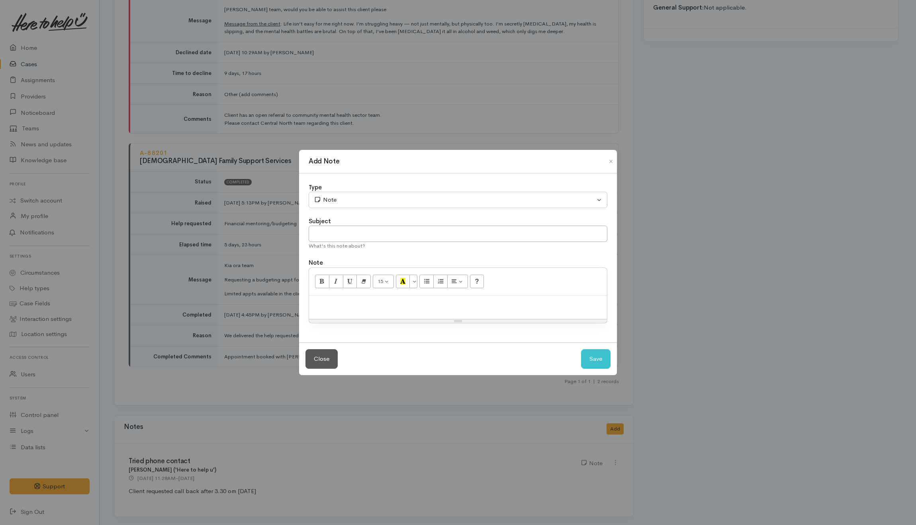
drag, startPoint x: 427, startPoint y: 312, endPoint x: 434, endPoint y: 239, distance: 73.2
click at [425, 292] on div "15 8 9 10 11 12 14 18 24 36 Background Color Transparent Select #ffff00 Text Co…" at bounding box center [458, 295] width 299 height 56
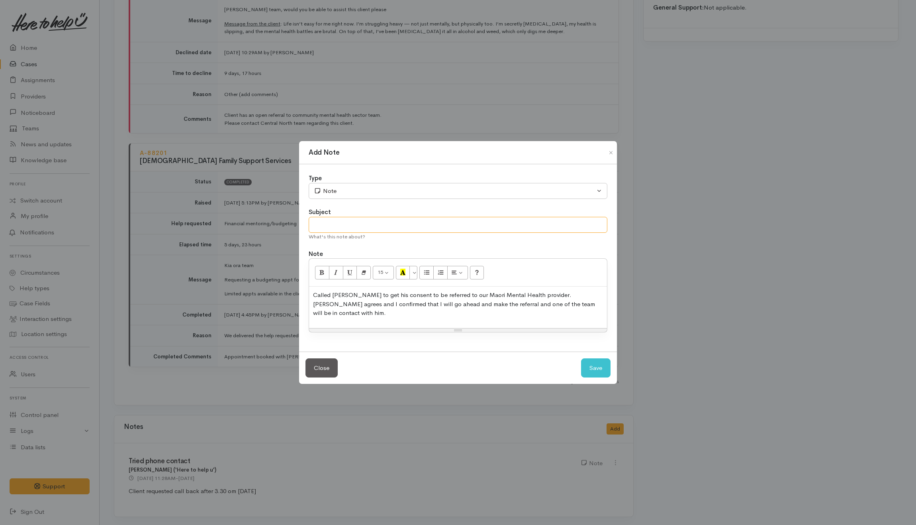
drag, startPoint x: 358, startPoint y: 228, endPoint x: 370, endPoint y: 223, distance: 12.4
click at [367, 225] on input "text" at bounding box center [458, 225] width 299 height 16
type input "Follow-up call"
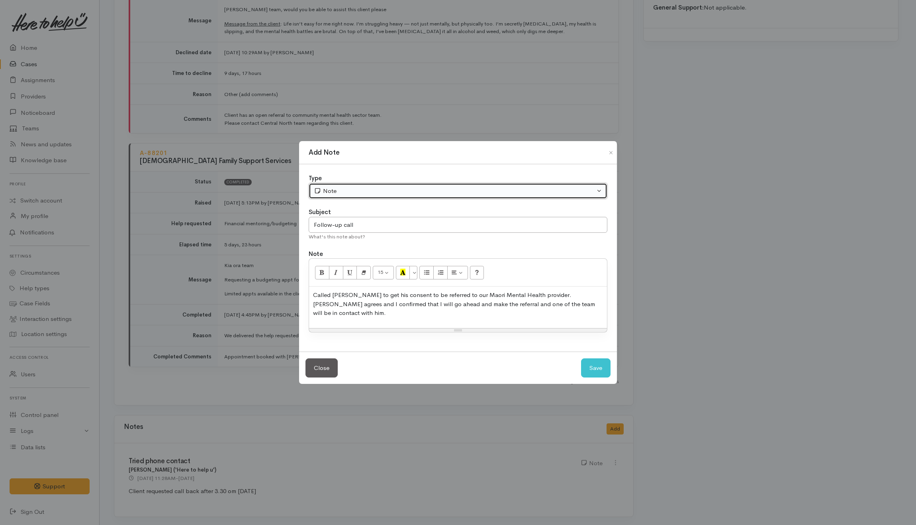
click at [381, 199] on button "Note" at bounding box center [458, 191] width 299 height 16
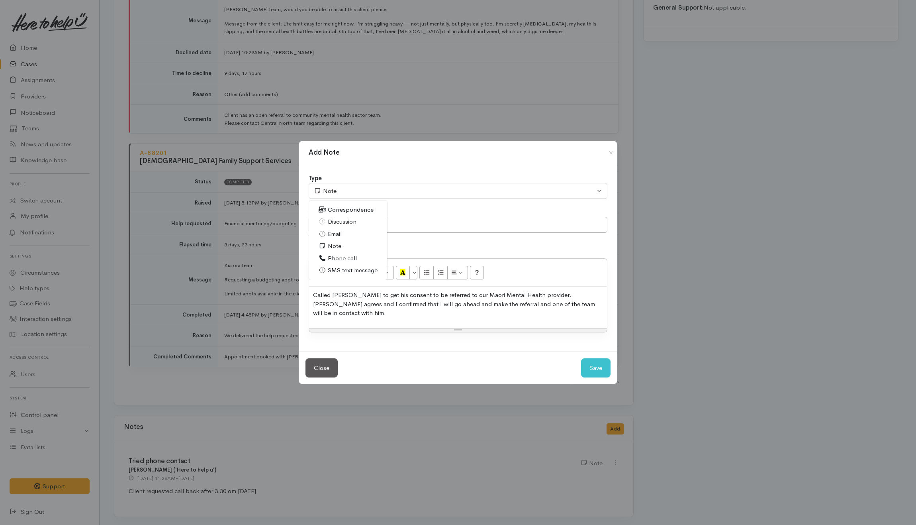
drag, startPoint x: 344, startPoint y: 262, endPoint x: 363, endPoint y: 280, distance: 25.9
click at [344, 263] on span "Phone call" at bounding box center [342, 258] width 29 height 9
select select "3"
click at [464, 305] on p "Called Jayson to get his consent to be referred to our Maori Mental Health prov…" at bounding box center [458, 303] width 290 height 27
click at [604, 368] on button "Save" at bounding box center [595, 368] width 29 height 20
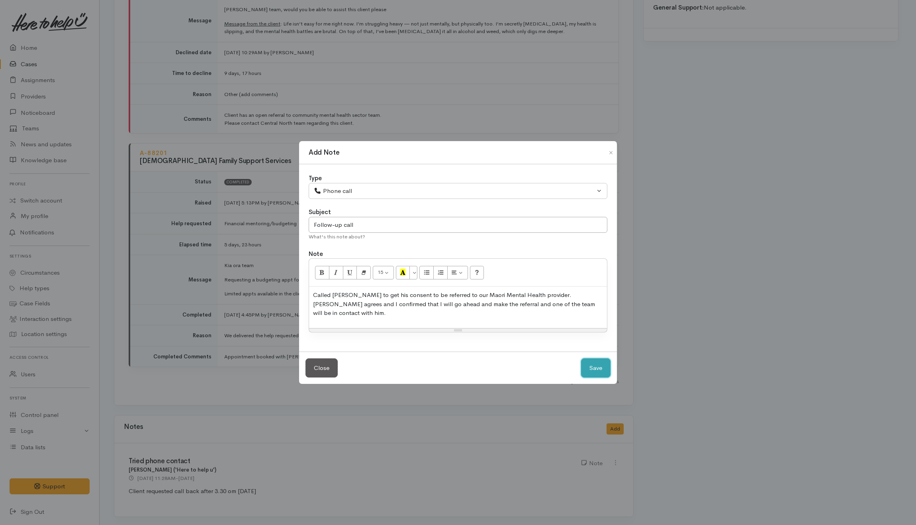
select select "1"
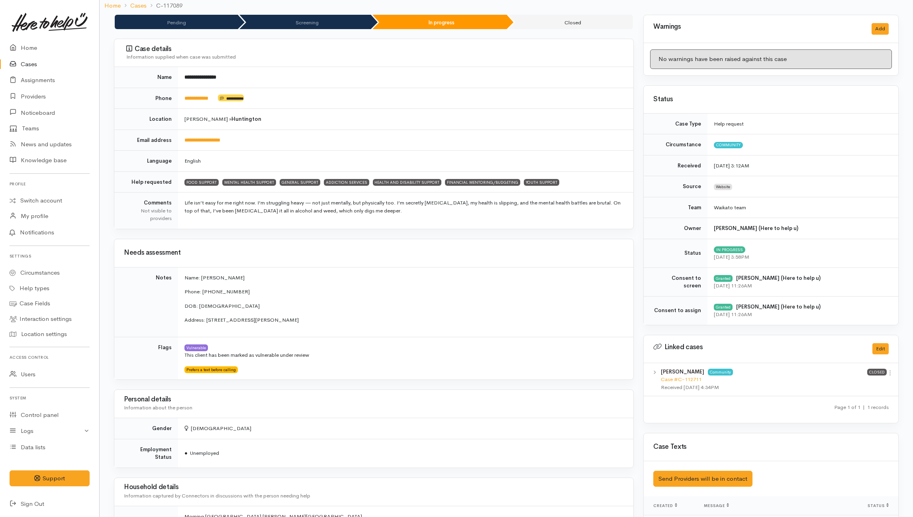
scroll to position [0, 0]
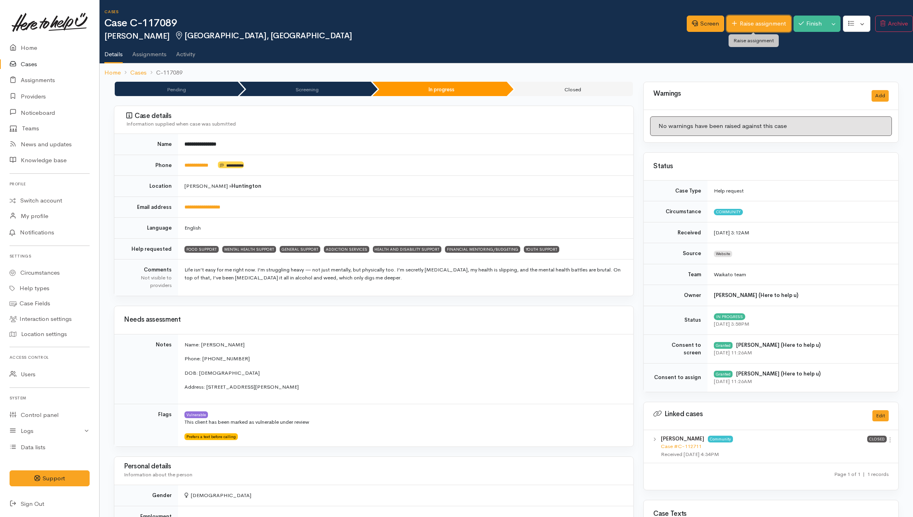
click at [765, 24] on link "Raise assignment" at bounding box center [758, 24] width 64 height 16
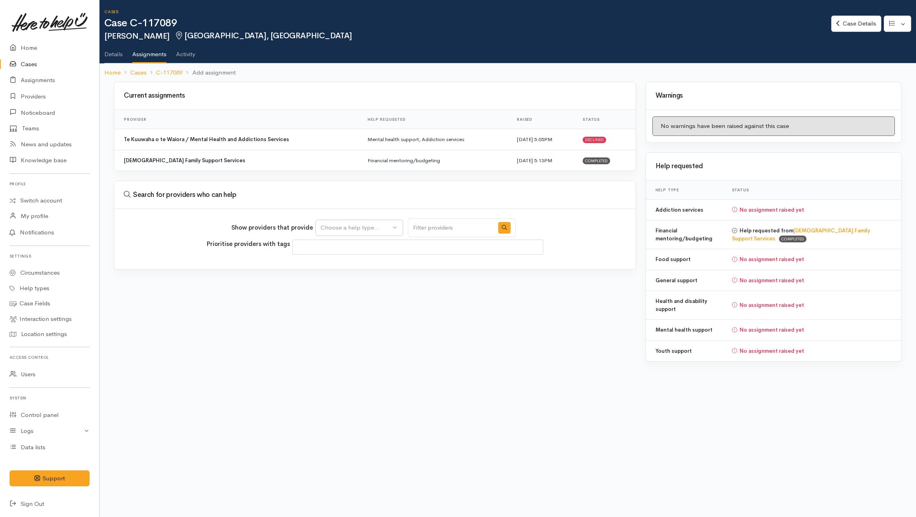
select select
click at [361, 231] on div "Choose a help type..." at bounding box center [356, 227] width 70 height 9
click at [348, 279] on span "Mental health support" at bounding box center [355, 277] width 61 height 9
select select "5"
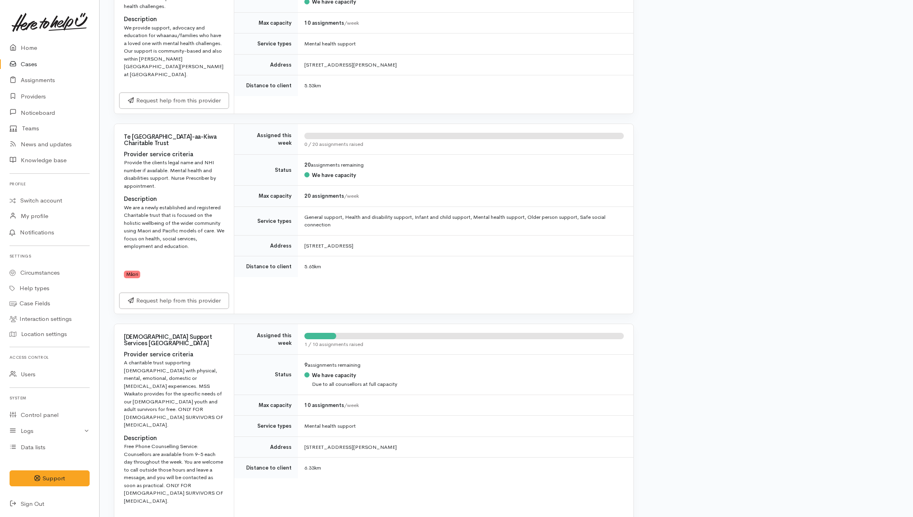
scroll to position [584, 0]
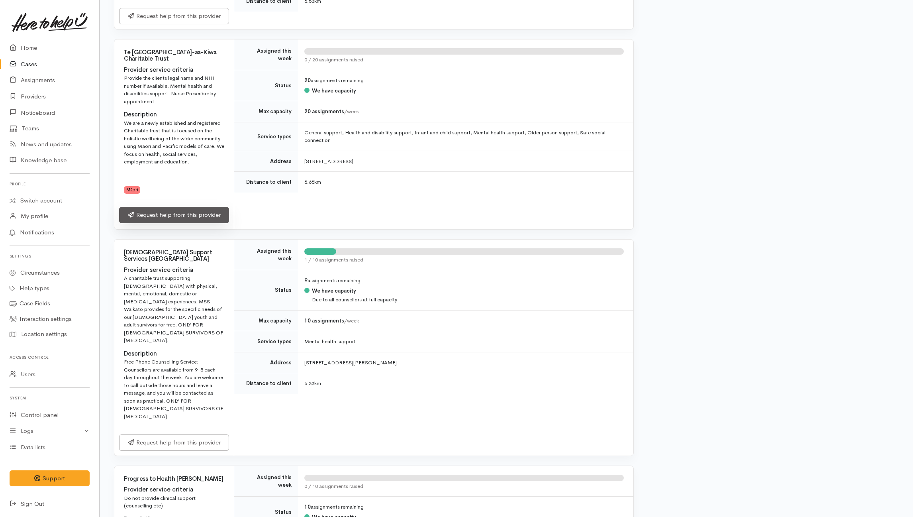
click at [149, 208] on link "Request help from this provider" at bounding box center [174, 215] width 110 height 16
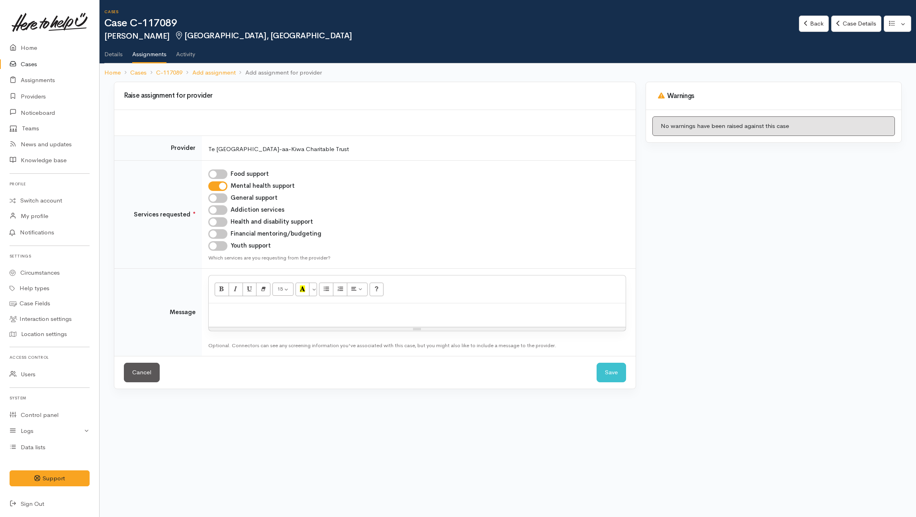
click at [346, 316] on div at bounding box center [417, 314] width 417 height 23
paste div
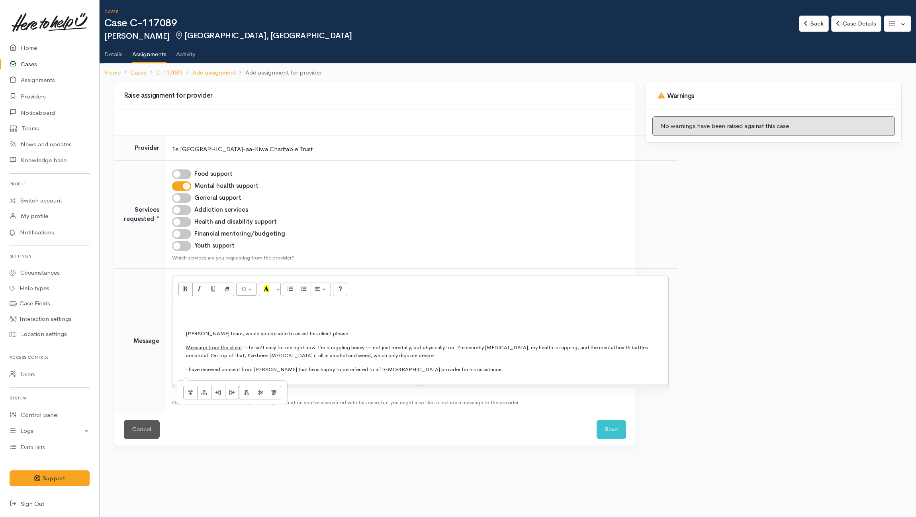
click at [483, 374] on td "[PERSON_NAME] team, would you be able to assist this client please Message from…" at bounding box center [420, 351] width 488 height 57
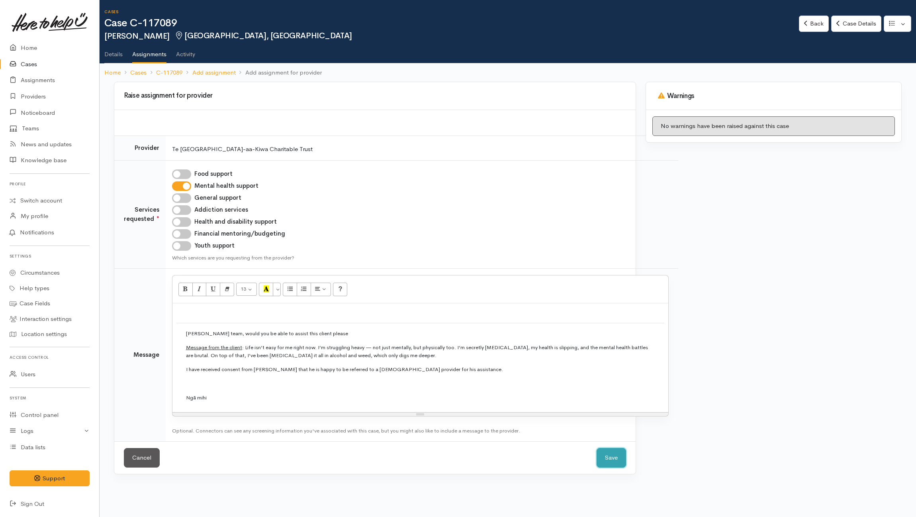
click at [618, 456] on button "Save" at bounding box center [611, 458] width 29 height 20
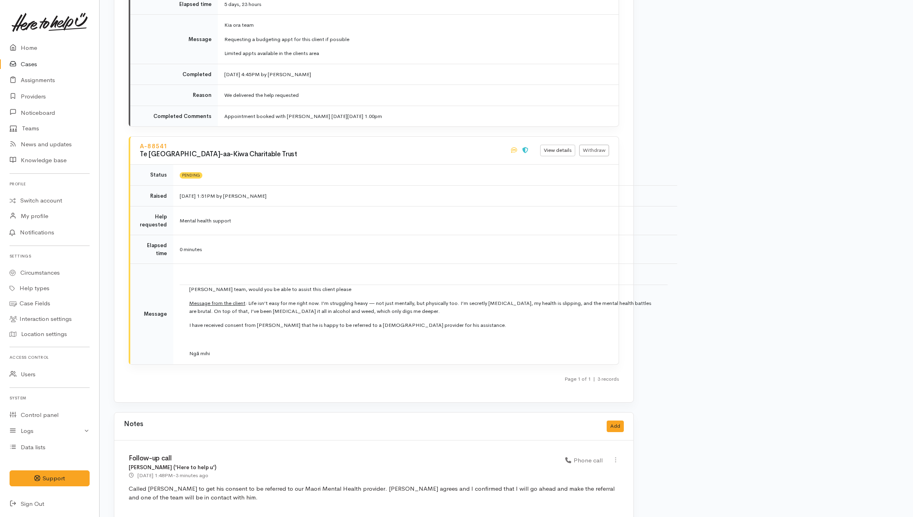
scroll to position [1168, 0]
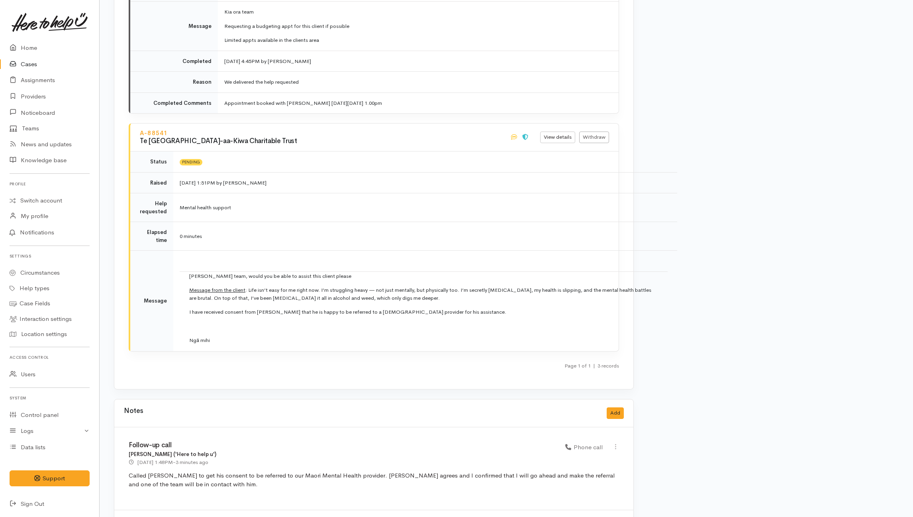
click at [393, 320] on td "Kia Ora team, would you be able to assist this client please Message from the c…" at bounding box center [424, 311] width 488 height 80
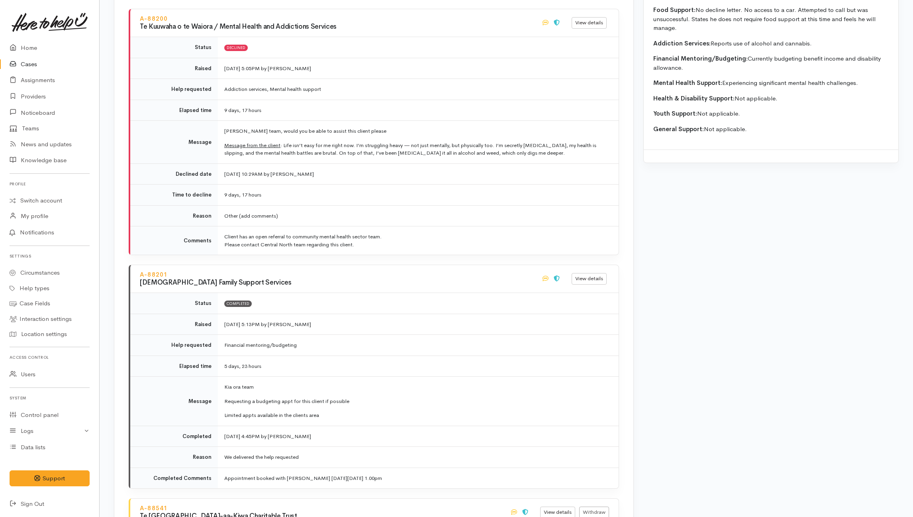
scroll to position [637, 0]
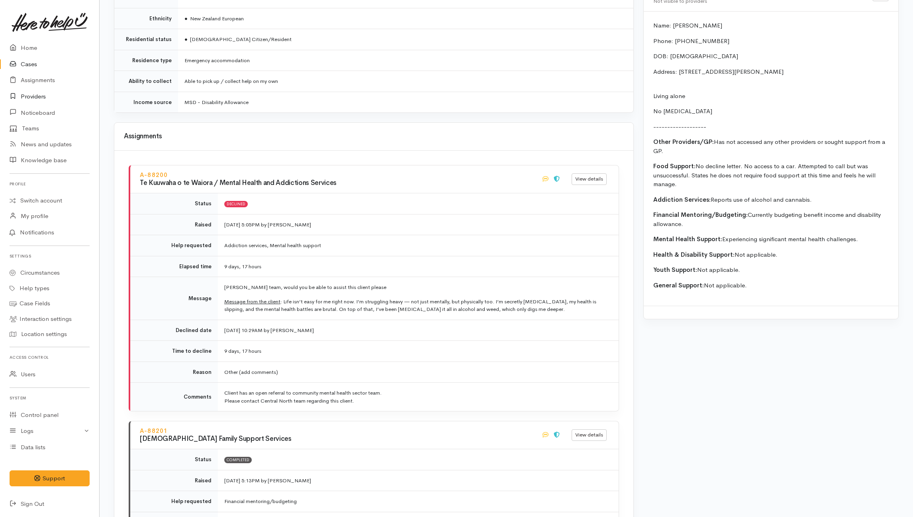
click at [42, 97] on link "Providers" at bounding box center [49, 96] width 99 height 16
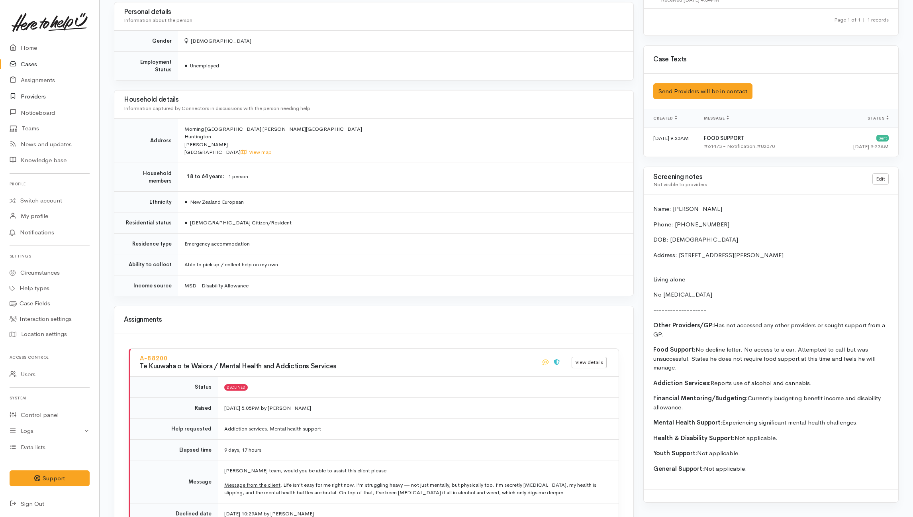
scroll to position [478, 0]
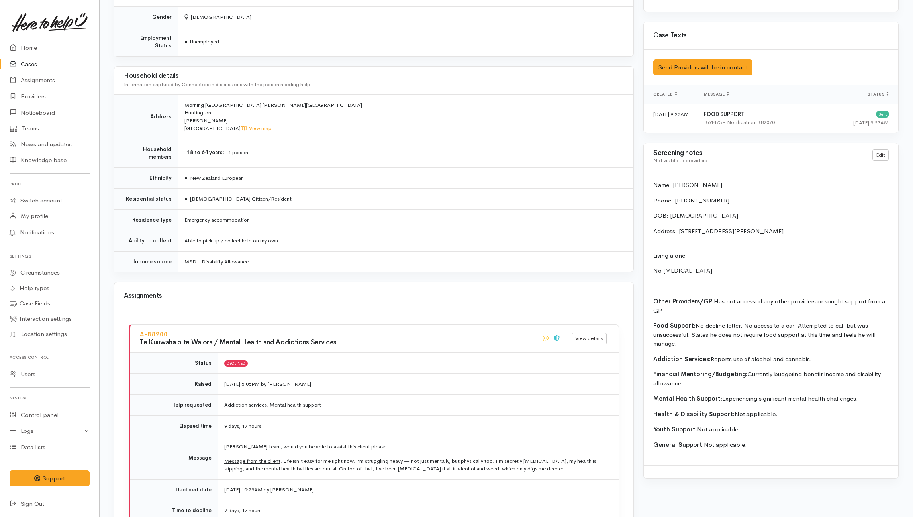
drag, startPoint x: 652, startPoint y: 370, endPoint x: 825, endPoint y: 370, distance: 172.9
click at [825, 370] on div "Name: Jayson Ounsworth Phone: 02904312288 DOB: 07/02/2007 Address: Room No - M1…" at bounding box center [771, 318] width 254 height 294
copy p "Addiction Services: Reports use of alcohol and cannabis."
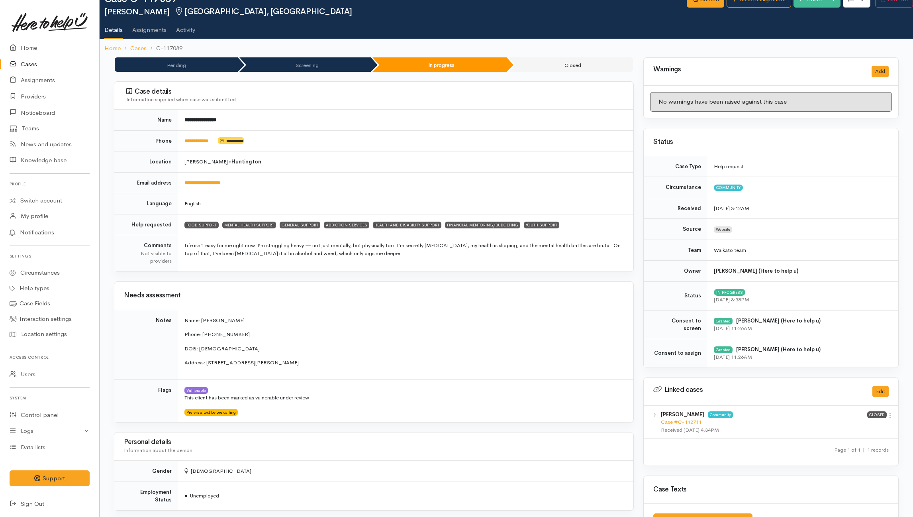
scroll to position [0, 0]
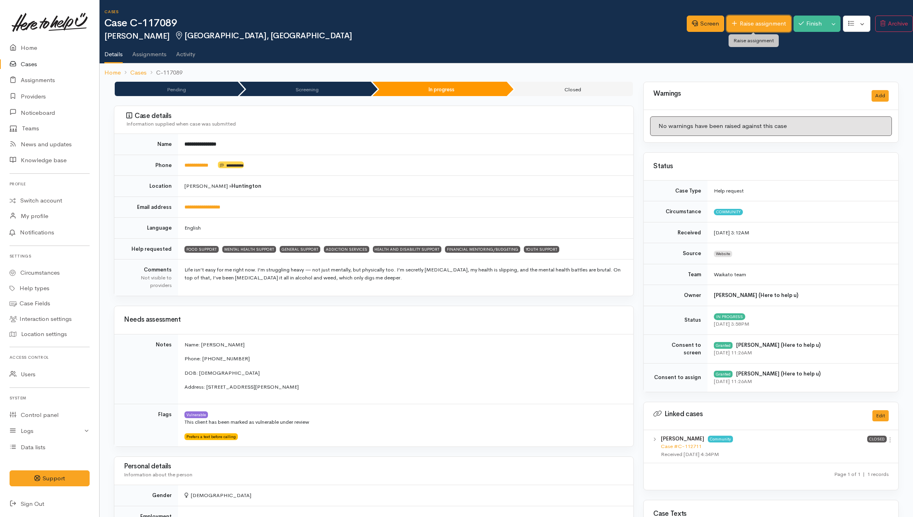
click at [753, 23] on link "Raise assignment" at bounding box center [758, 24] width 64 height 16
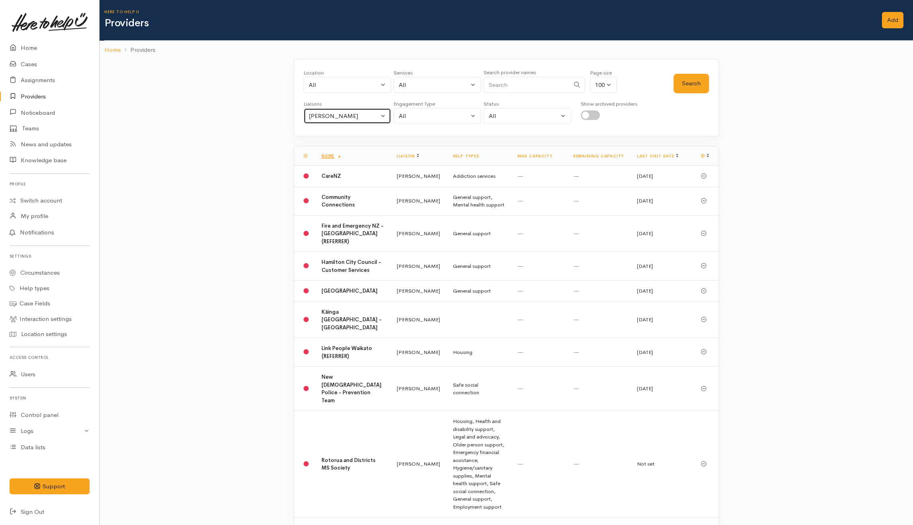
click at [335, 119] on div "[PERSON_NAME]" at bounding box center [344, 116] width 70 height 9
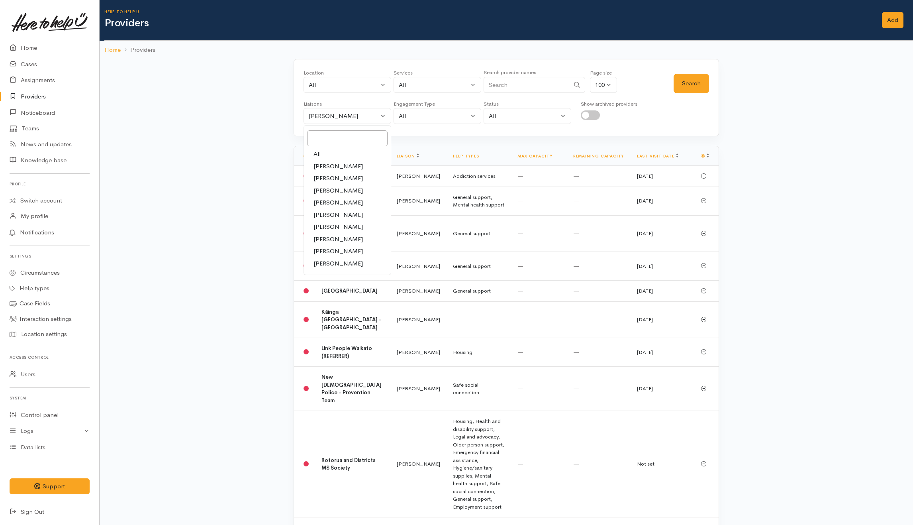
drag, startPoint x: 319, startPoint y: 157, endPoint x: 447, endPoint y: 104, distance: 137.7
click at [320, 156] on span "All" at bounding box center [316, 153] width 7 height 9
select select "null"
drag, startPoint x: 519, startPoint y: 83, endPoint x: 487, endPoint y: 56, distance: 41.0
click at [518, 82] on input "Search" at bounding box center [527, 85] width 86 height 16
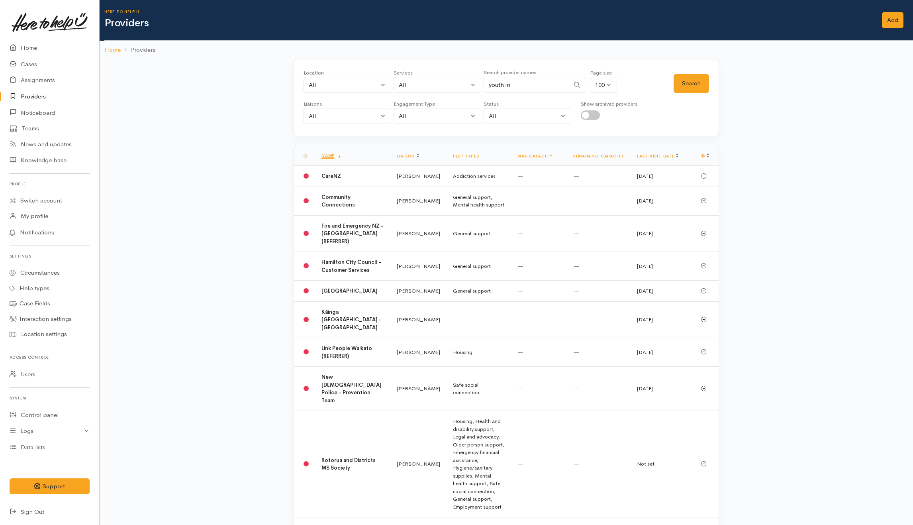
type input "youth in"
click at [713, 80] on div "Location All Tauranga Eastern Bay of Plenty - other Kawerau Ōhope Ōpōtiki Whaka…" at bounding box center [506, 97] width 425 height 77
click at [698, 82] on button "Search" at bounding box center [690, 84] width 35 height 20
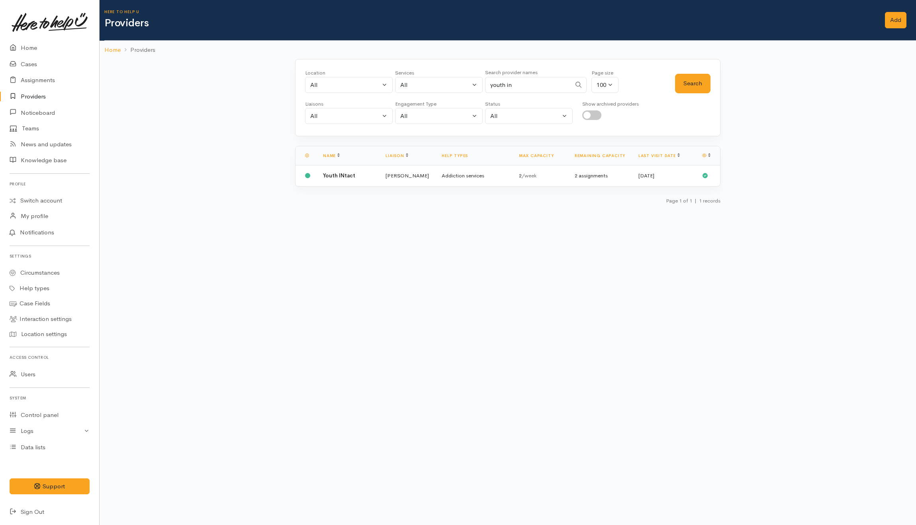
drag, startPoint x: 409, startPoint y: 177, endPoint x: 121, endPoint y: 208, distance: 289.9
click at [409, 178] on td "Nicole Rusk" at bounding box center [407, 175] width 56 height 21
click at [24, 63] on link "Cases" at bounding box center [49, 64] width 99 height 16
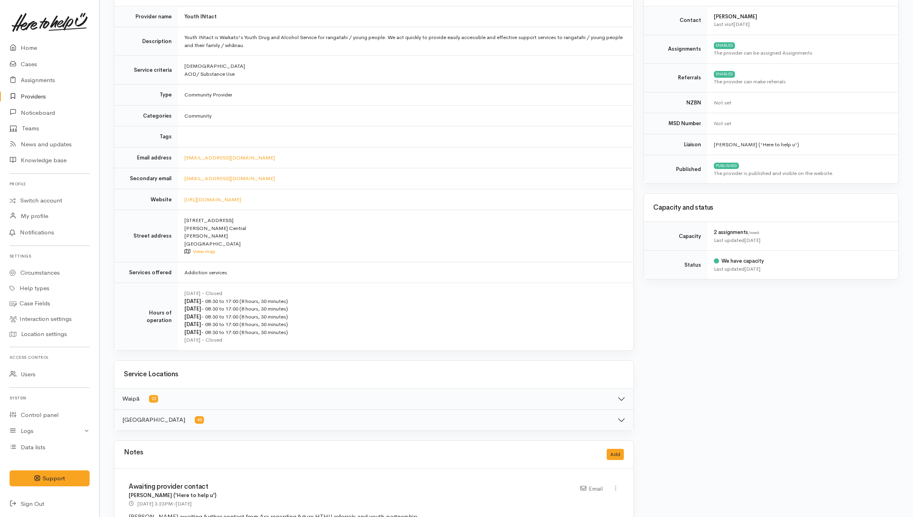
scroll to position [212, 0]
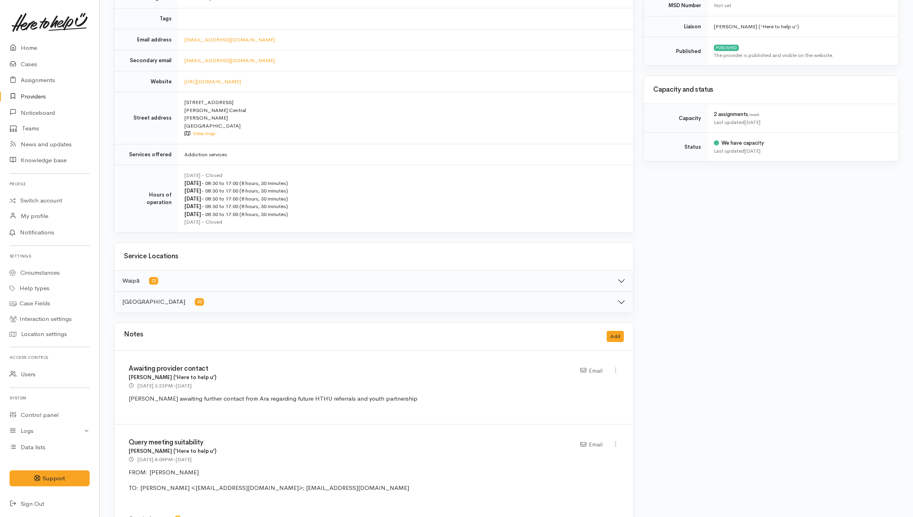
click at [622, 306] on button "Waikato District 40" at bounding box center [373, 302] width 519 height 21
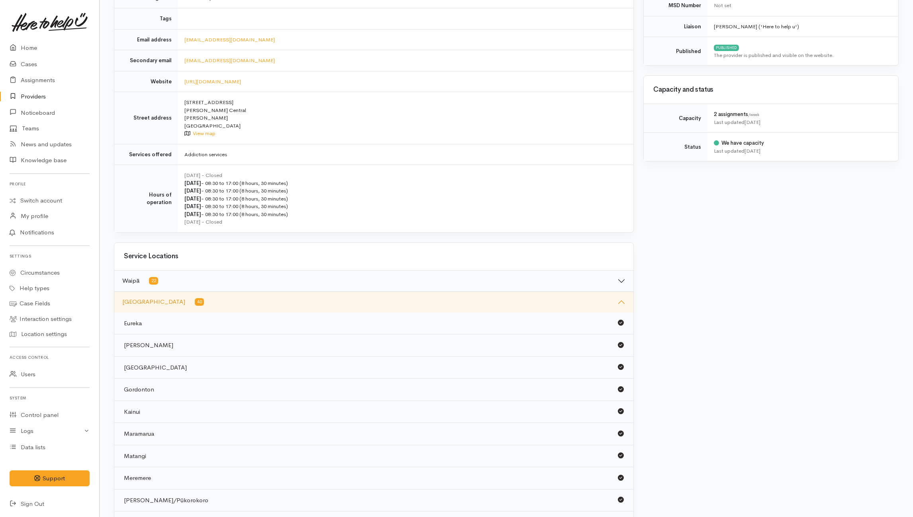
click at [622, 303] on button "Waikato District 40" at bounding box center [373, 302] width 519 height 21
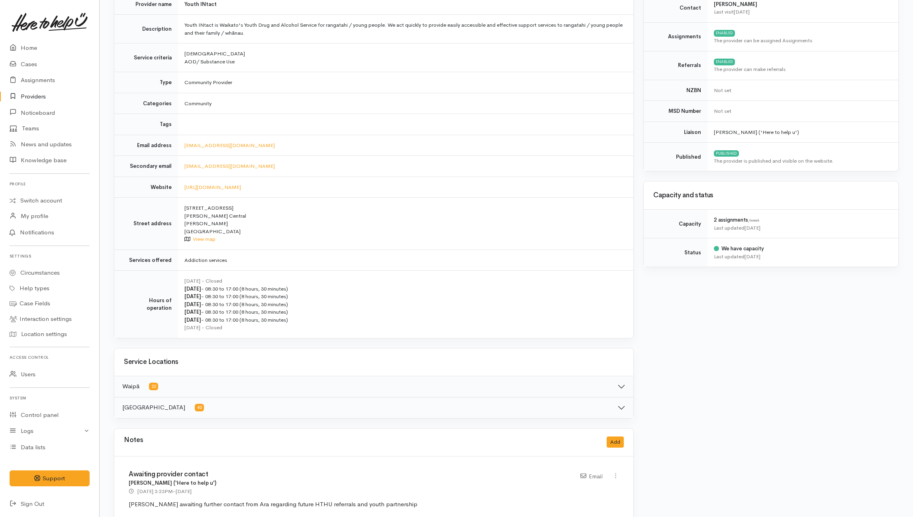
scroll to position [0, 0]
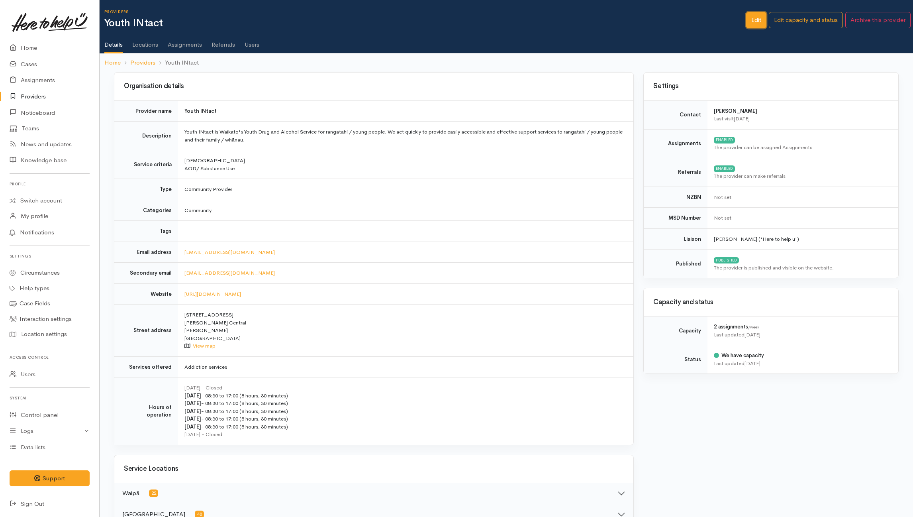
click at [750, 18] on link "Edit" at bounding box center [756, 20] width 20 height 16
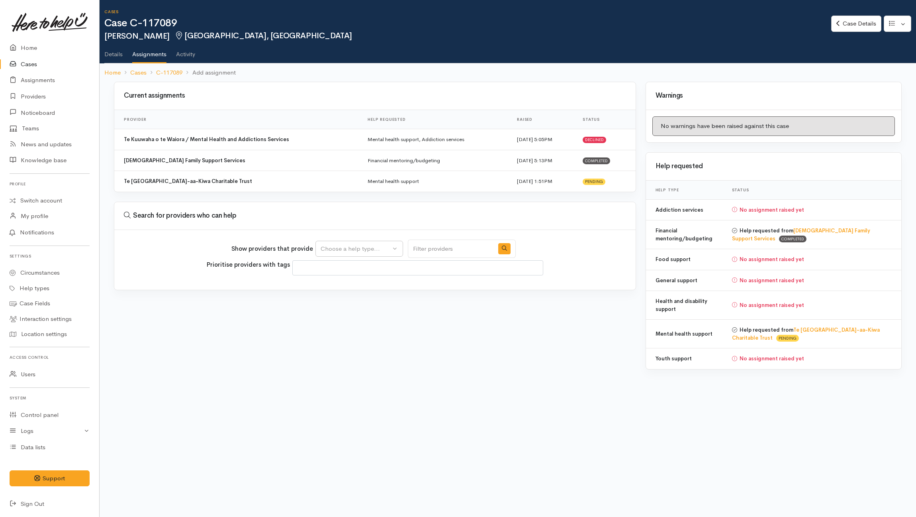
select select
click at [385, 251] on div "Choose a help type..." at bounding box center [356, 248] width 70 height 9
click at [347, 325] on span "Addiction services" at bounding box center [349, 323] width 49 height 9
select select "28"
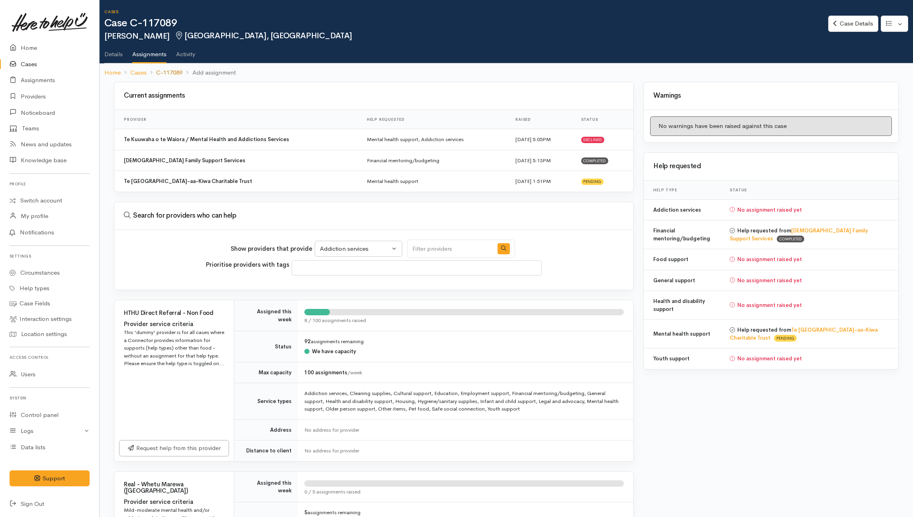
click at [176, 71] on link "C-117089" at bounding box center [169, 72] width 26 height 9
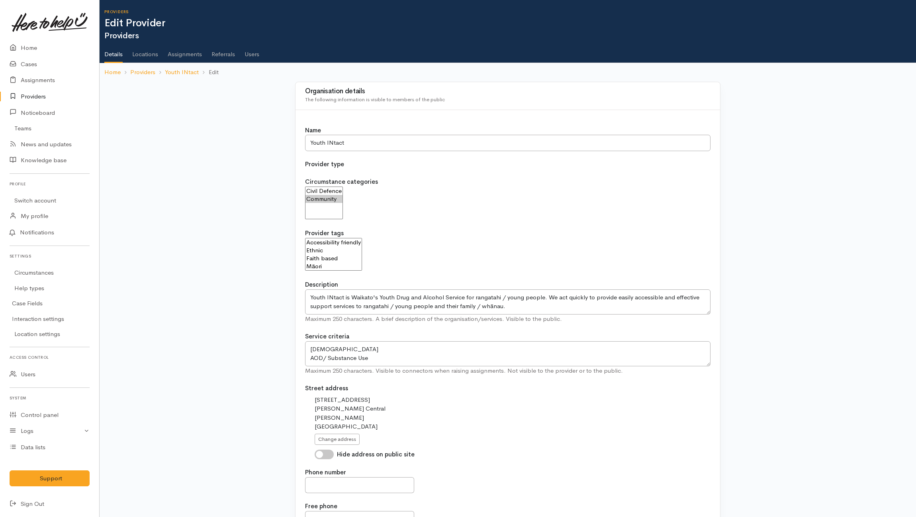
select select
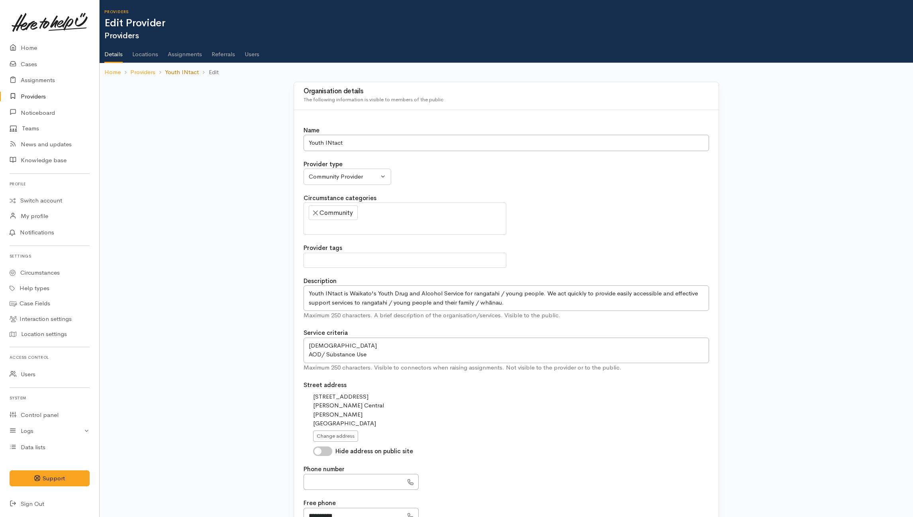
click at [176, 75] on link "Youth INtact" at bounding box center [182, 72] width 34 height 9
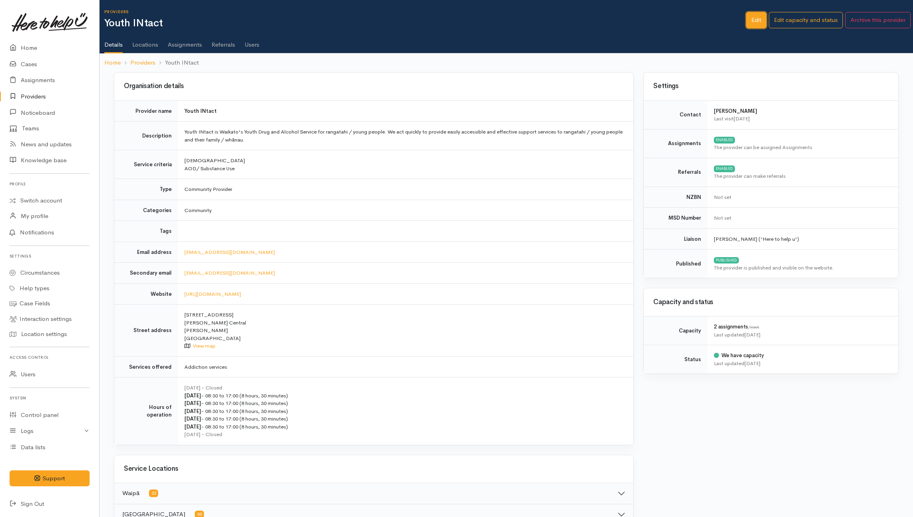
click at [761, 20] on link "Edit" at bounding box center [756, 20] width 20 height 16
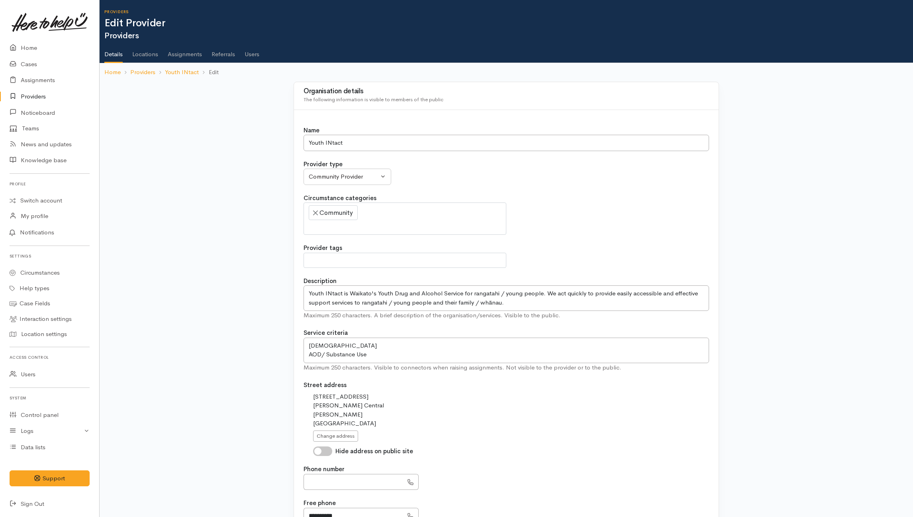
select select
click at [147, 57] on link "Locations" at bounding box center [145, 51] width 26 height 22
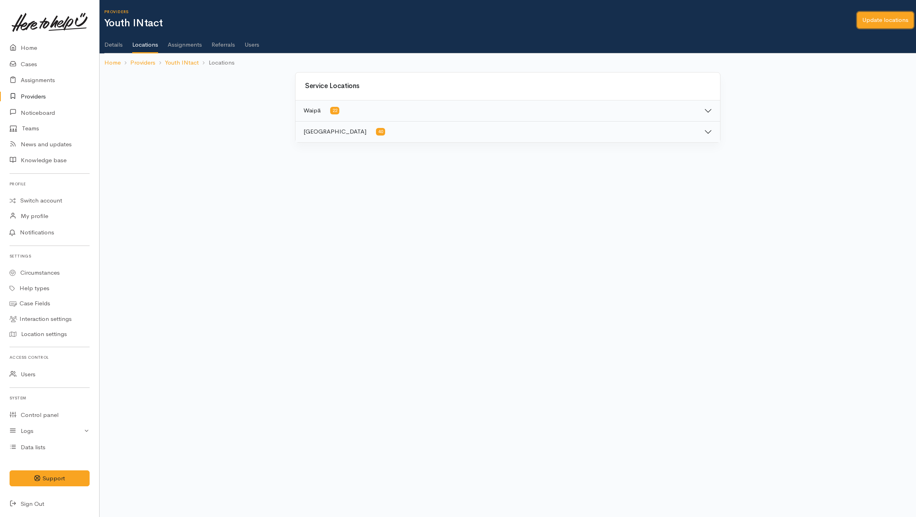
click at [886, 20] on link "Update locations" at bounding box center [885, 20] width 57 height 16
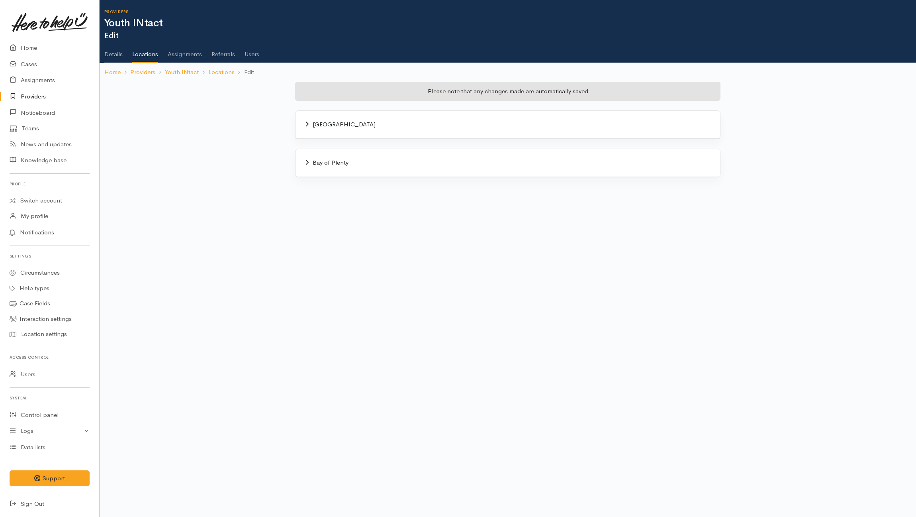
click at [353, 125] on div "[GEOGRAPHIC_DATA]" at bounding box center [507, 124] width 405 height 9
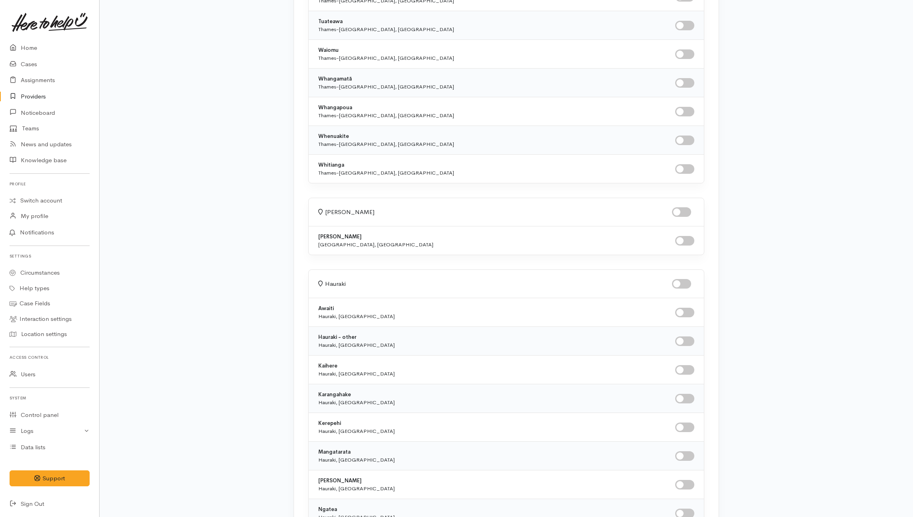
scroll to position [2921, 0]
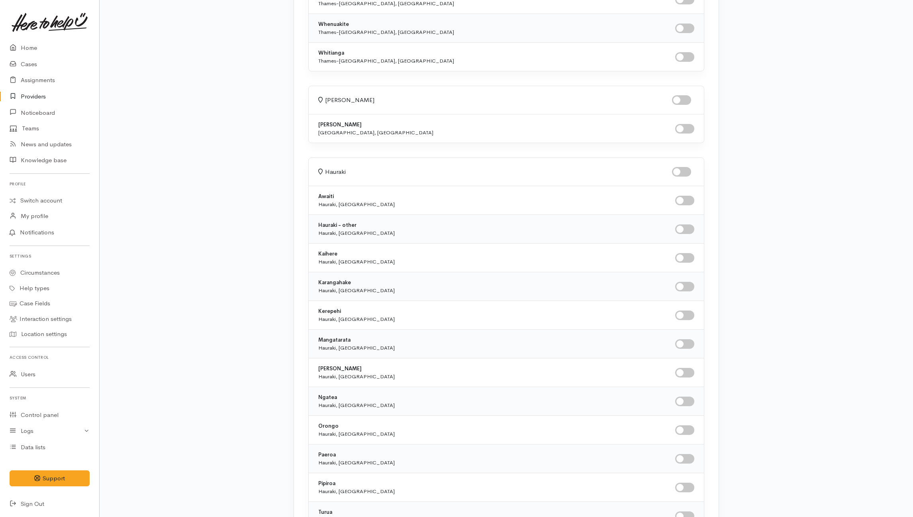
click at [684, 105] on input "checkbox" at bounding box center [681, 100] width 19 height 10
checkbox input "true"
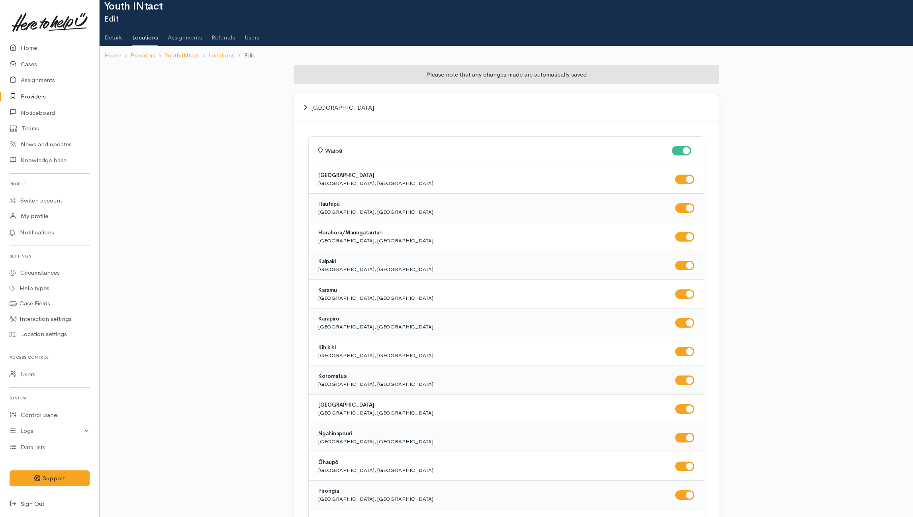
scroll to position [0, 0]
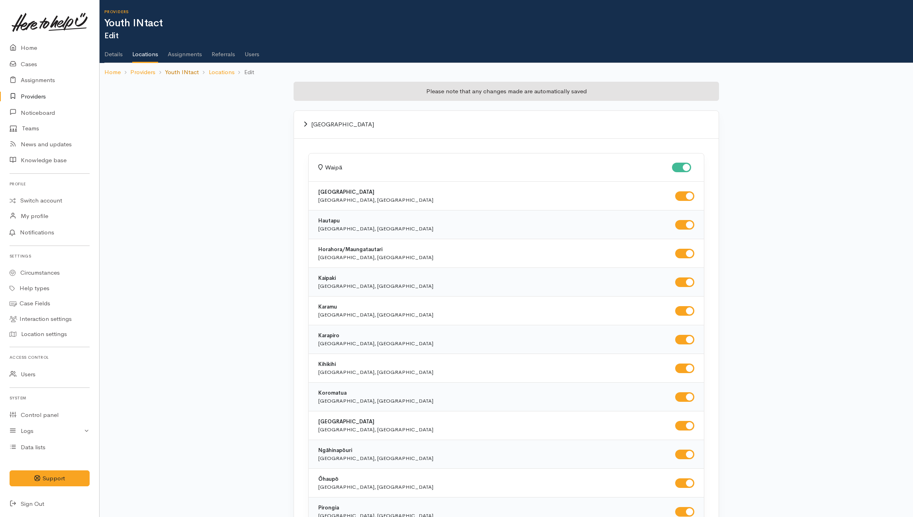
drag, startPoint x: 225, startPoint y: 75, endPoint x: 196, endPoint y: 75, distance: 28.7
click at [225, 75] on link "Locations" at bounding box center [222, 72] width 26 height 9
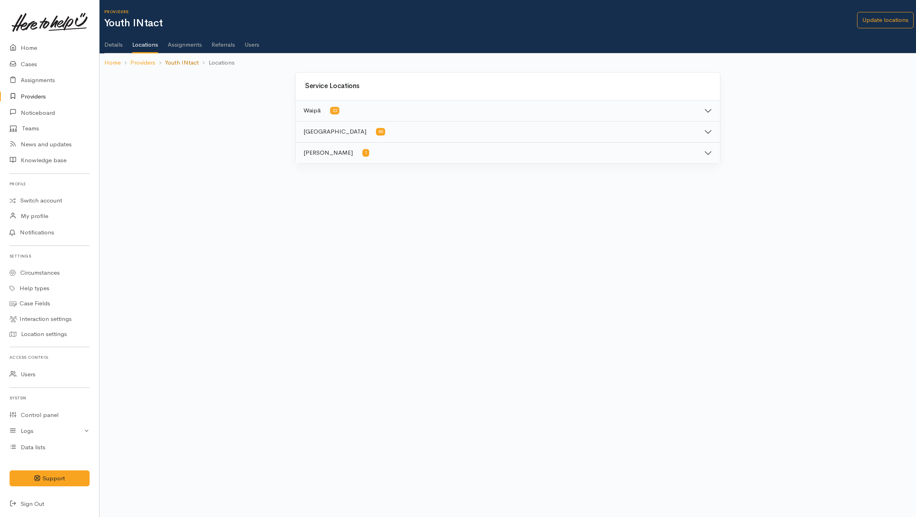
click at [174, 65] on link "Youth INtact" at bounding box center [182, 62] width 34 height 9
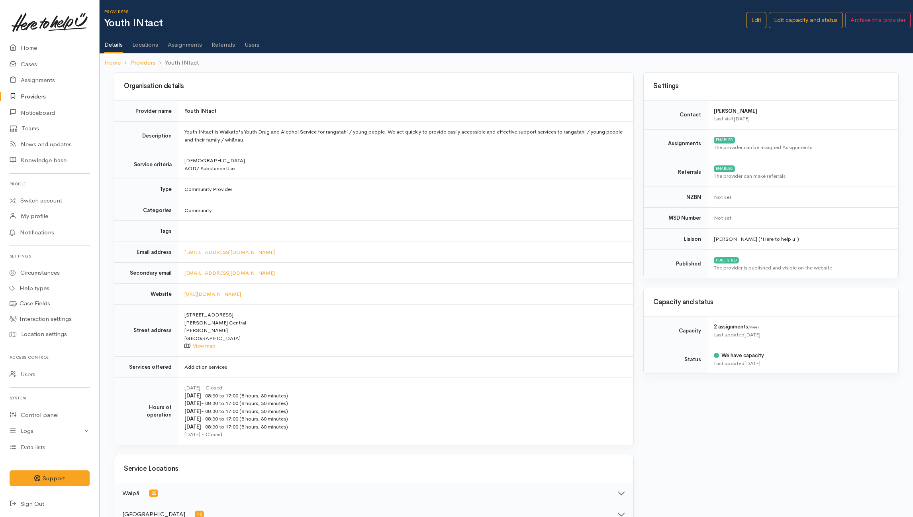
click at [255, 47] on link "Users" at bounding box center [252, 42] width 15 height 22
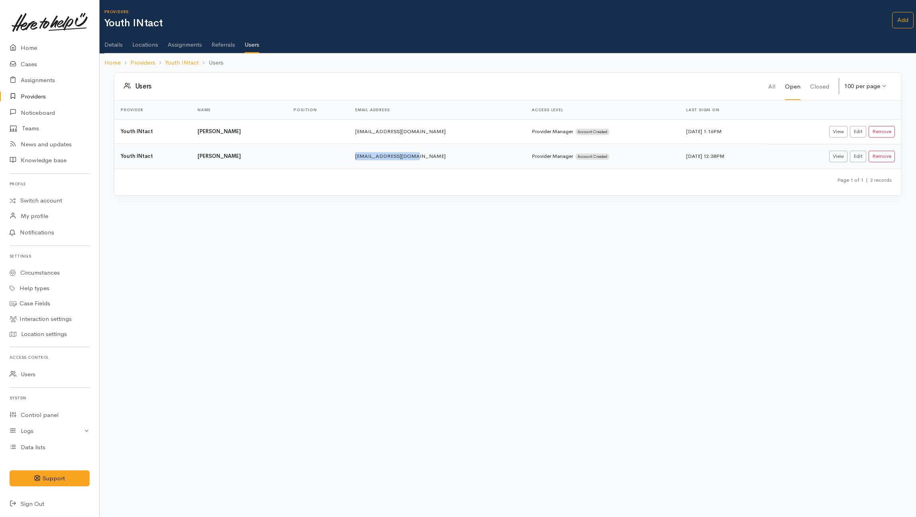
drag, startPoint x: 339, startPoint y: 157, endPoint x: 401, endPoint y: 157, distance: 62.1
click at [401, 157] on td "[EMAIL_ADDRESS][DOMAIN_NAME]" at bounding box center [437, 156] width 176 height 25
copy td "[EMAIL_ADDRESS][DOMAIN_NAME]"
drag, startPoint x: 152, startPoint y: 46, endPoint x: 201, endPoint y: 46, distance: 48.6
click at [152, 46] on link "Locations" at bounding box center [145, 42] width 26 height 22
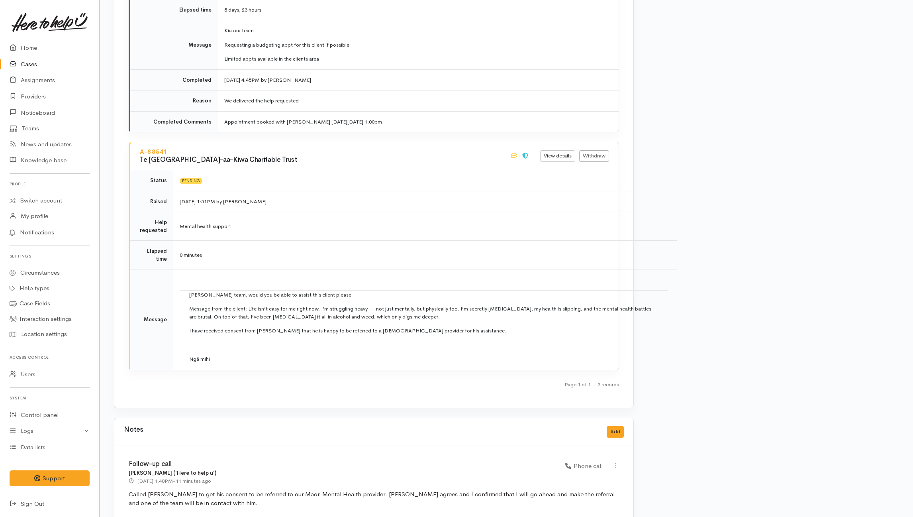
scroll to position [1244, 0]
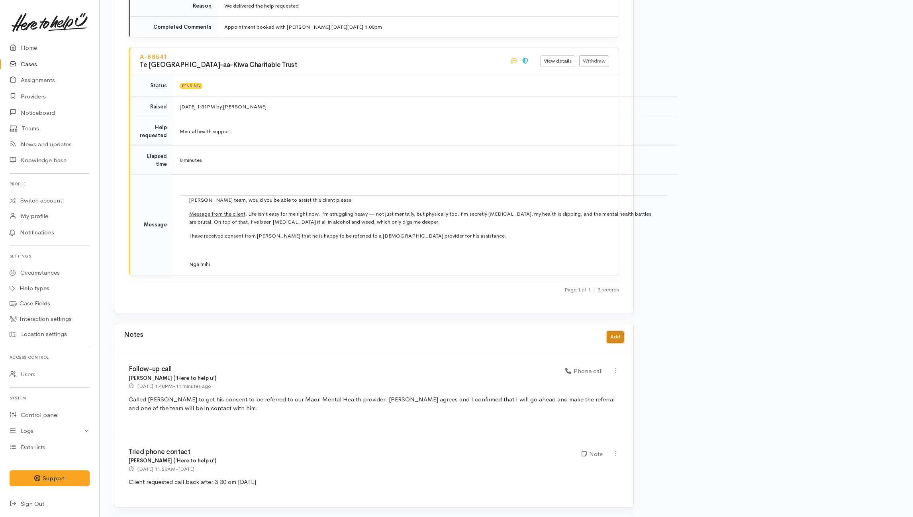
click at [614, 336] on button "Add" at bounding box center [615, 337] width 17 height 12
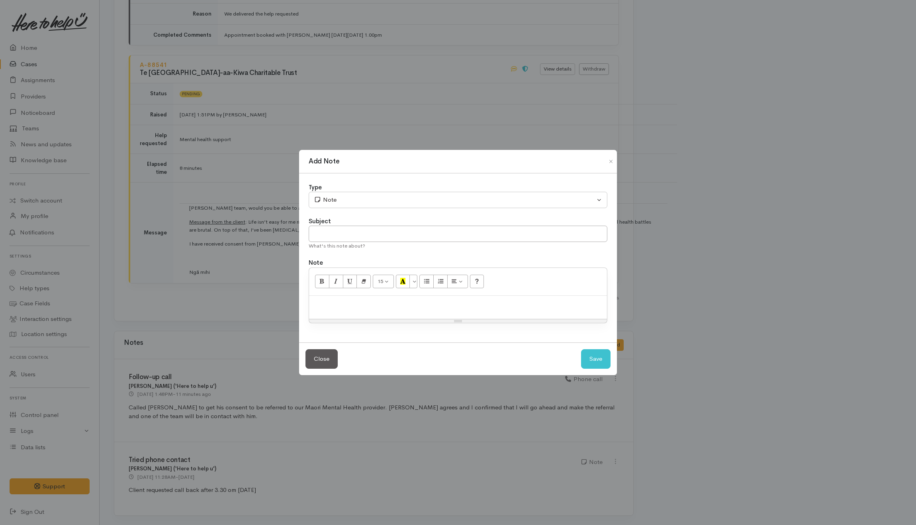
click at [369, 306] on p at bounding box center [458, 304] width 290 height 9
paste div
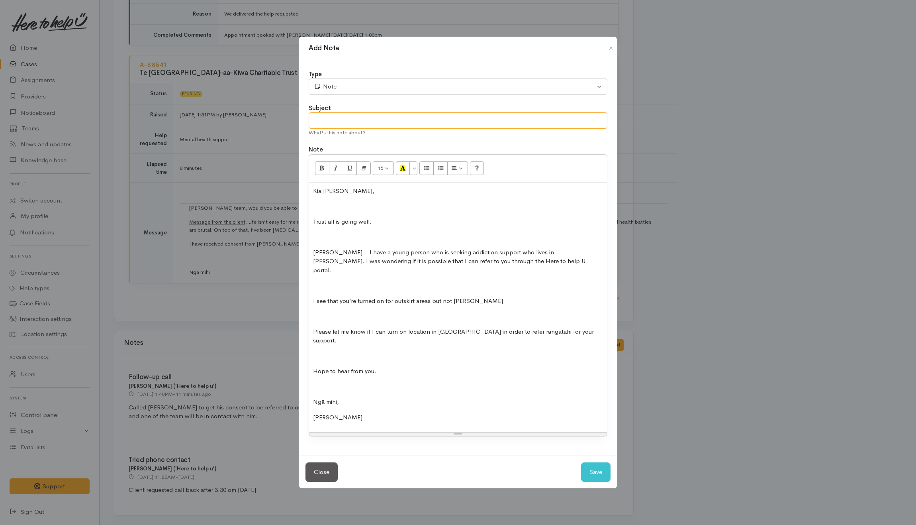
click at [351, 129] on input "text" at bounding box center [458, 120] width 299 height 16
type input "Addiction support"
click at [313, 199] on div "Kia ora Cory, Trust all is going well. Cory – I have a young person who is seek…" at bounding box center [458, 307] width 298 height 250
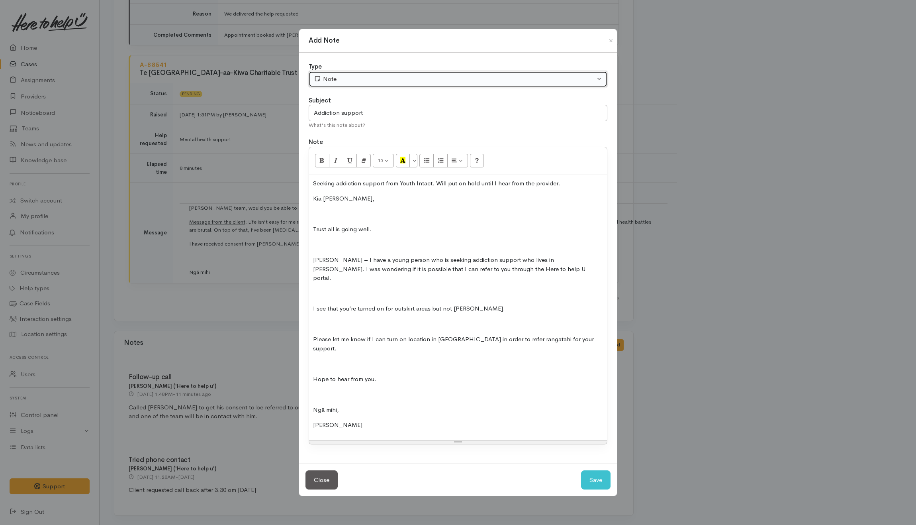
click at [364, 84] on div "Note" at bounding box center [454, 78] width 281 height 9
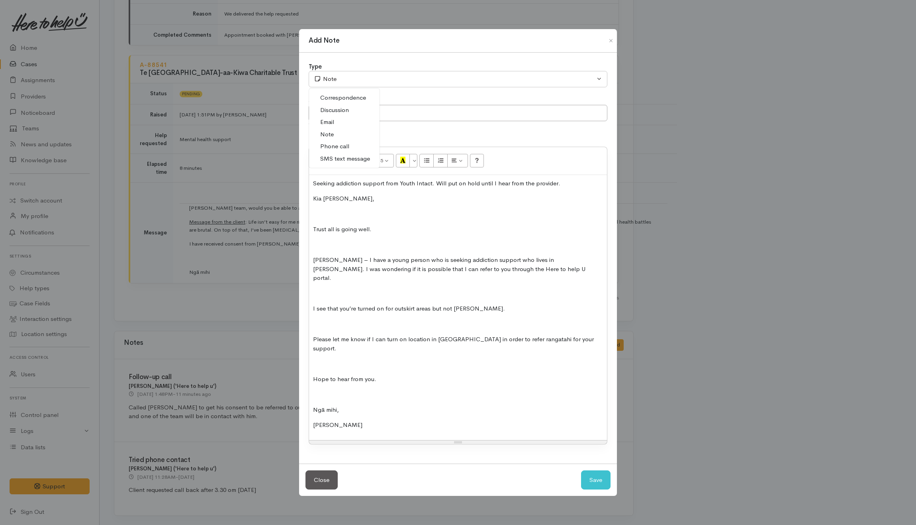
click at [337, 128] on link "Email" at bounding box center [344, 122] width 70 height 12
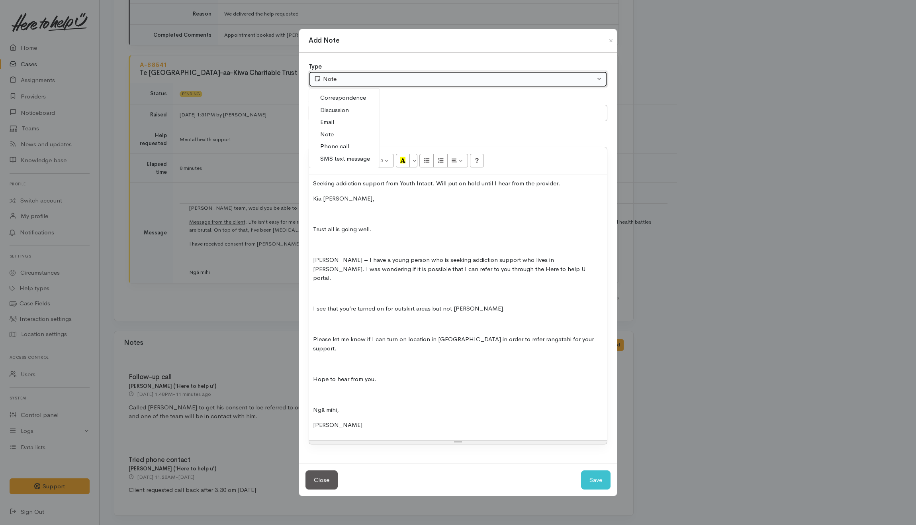
select select "2"
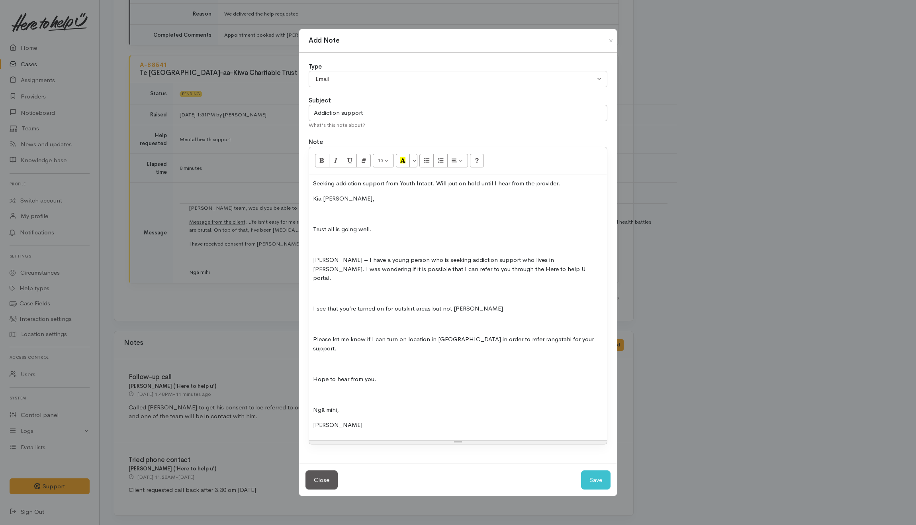
click at [318, 219] on p at bounding box center [458, 213] width 290 height 9
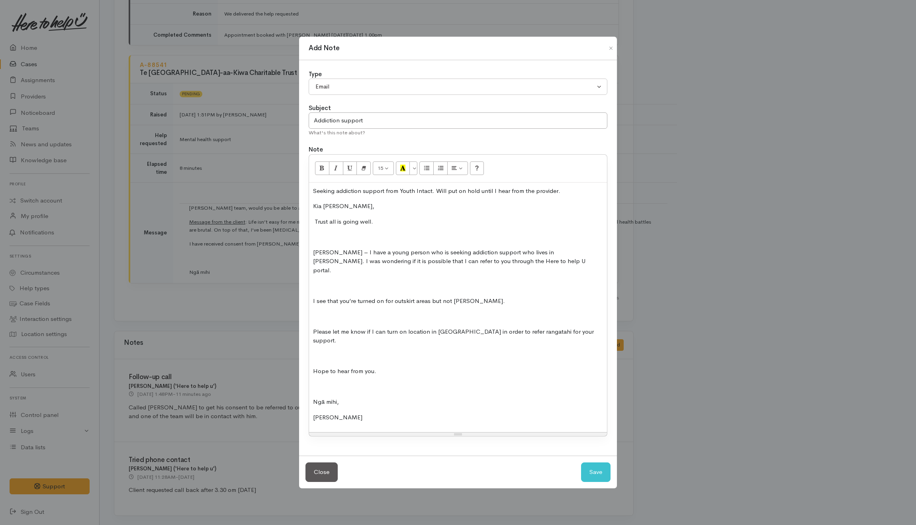
click at [316, 241] on p at bounding box center [458, 236] width 290 height 9
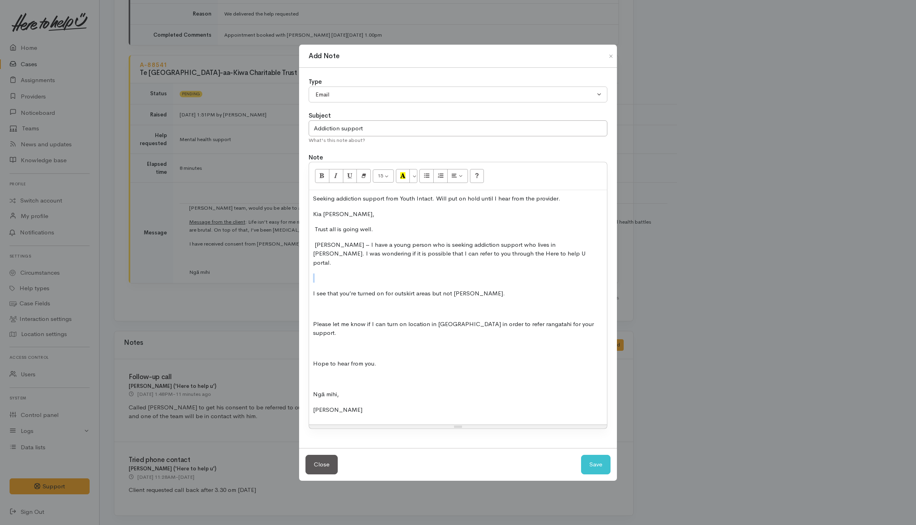
drag, startPoint x: 314, startPoint y: 272, endPoint x: 319, endPoint y: 276, distance: 6.9
click at [314, 272] on div "Seeking addiction support from Youth Intact. Will put on hold until I hear from…" at bounding box center [458, 307] width 298 height 234
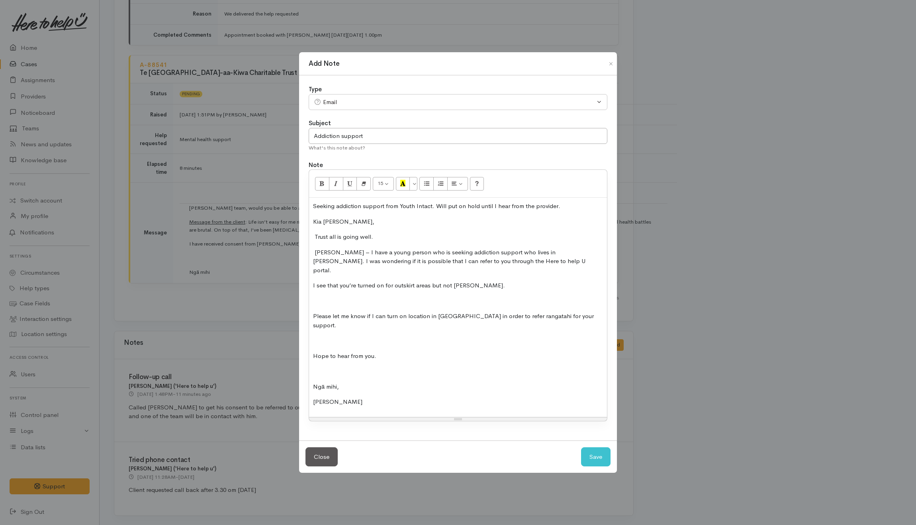
click at [319, 299] on p at bounding box center [458, 300] width 290 height 9
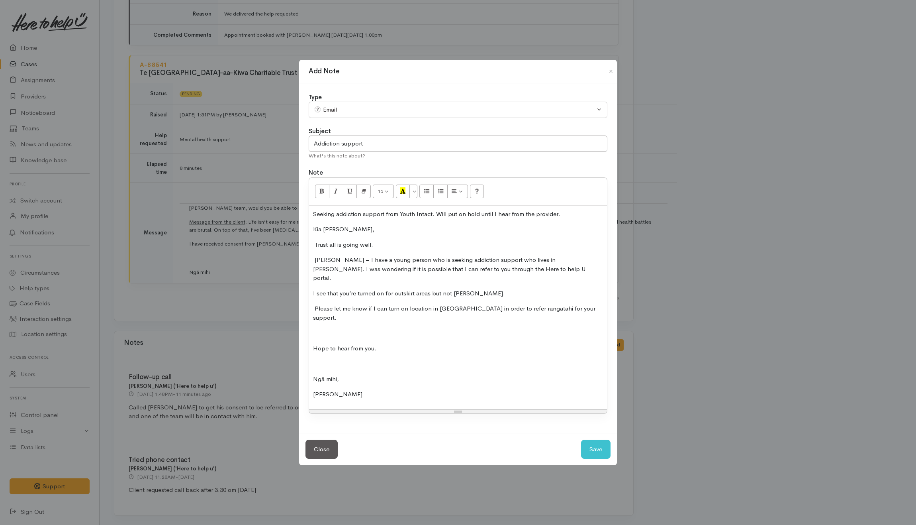
click at [323, 328] on p at bounding box center [458, 332] width 290 height 9
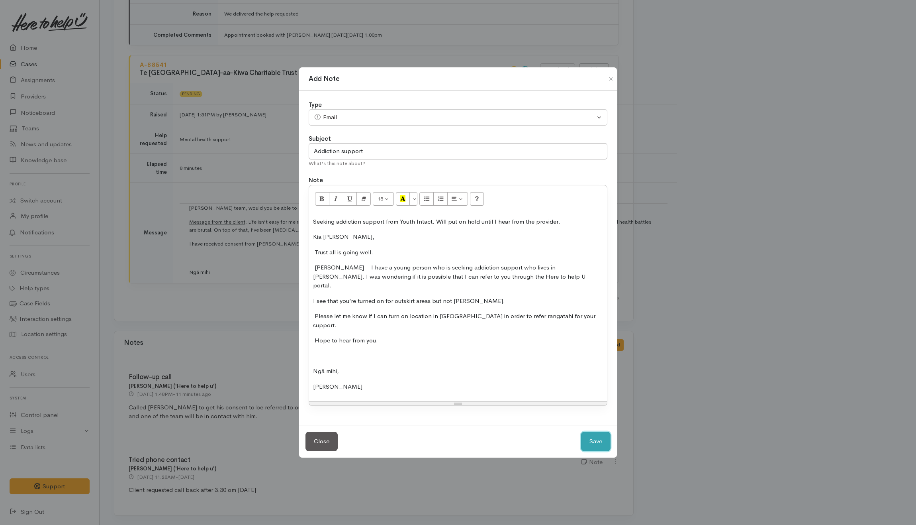
click at [589, 431] on button "Save" at bounding box center [595, 441] width 29 height 20
select select "1"
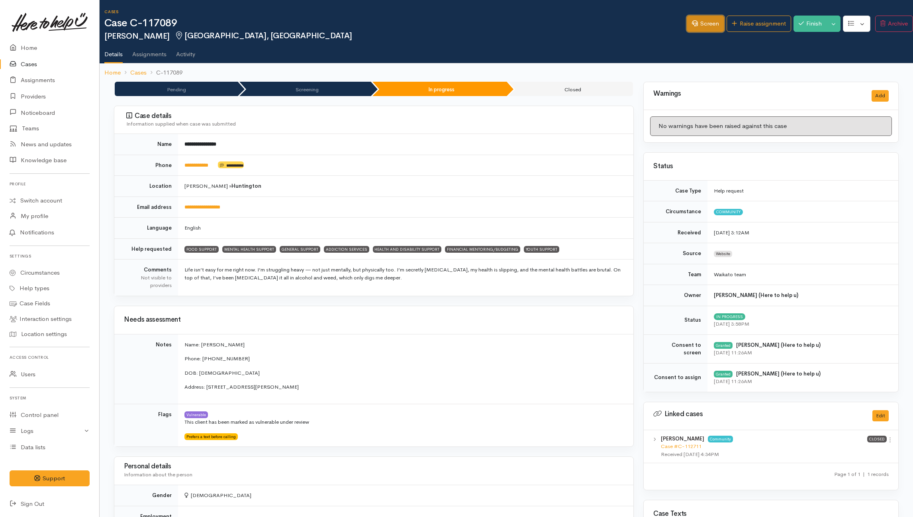
click at [699, 30] on link "Screen" at bounding box center [705, 24] width 37 height 16
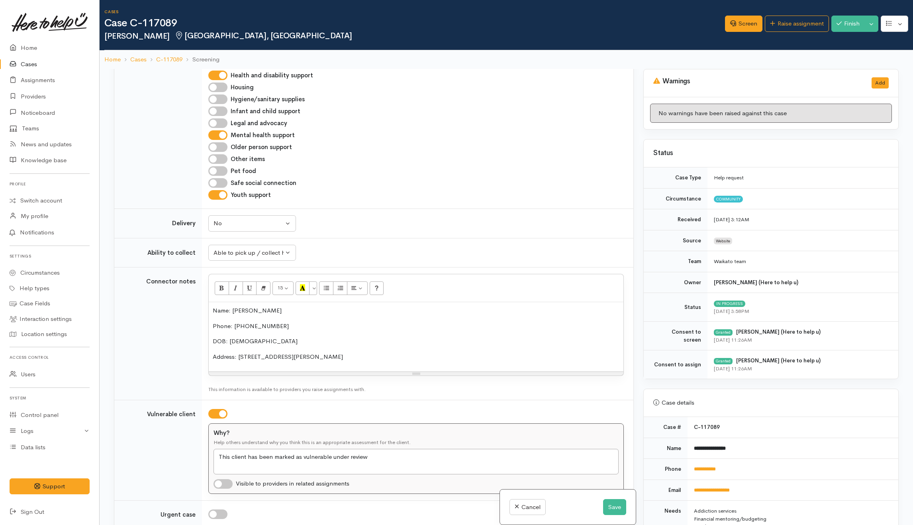
scroll to position [933, 0]
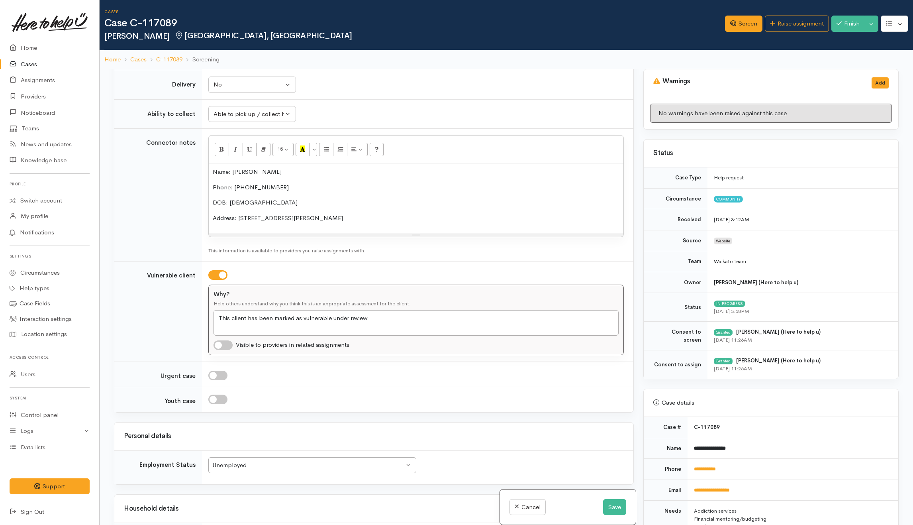
click at [219, 404] on input "Youth case" at bounding box center [217, 399] width 19 height 10
checkbox input "true"
click at [607, 509] on button "Save" at bounding box center [614, 507] width 23 height 16
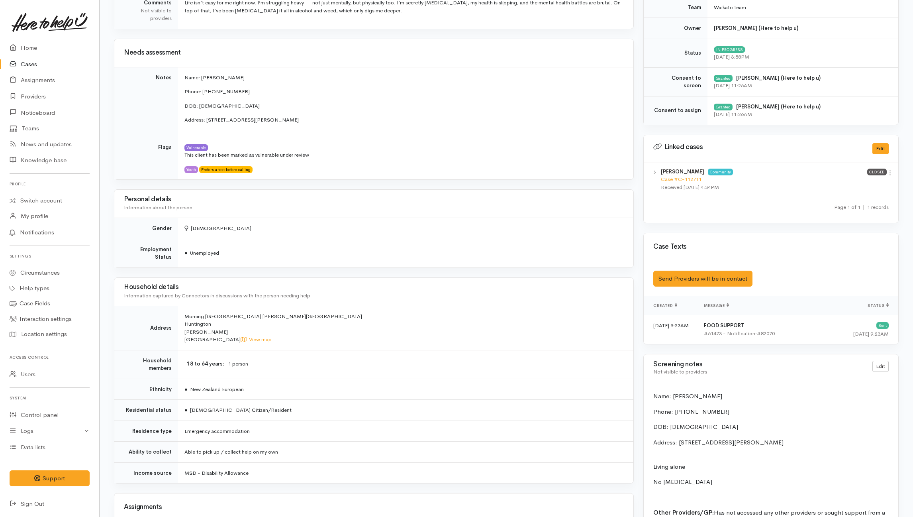
scroll to position [372, 0]
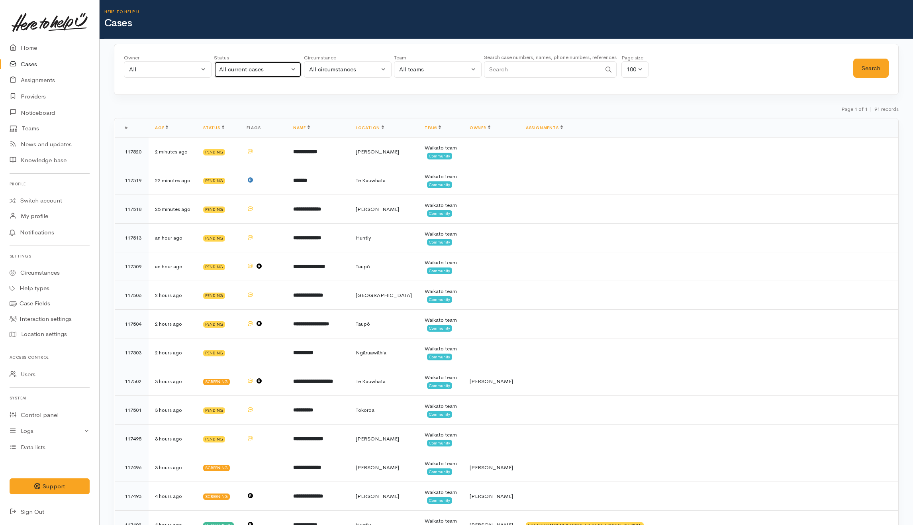
click at [233, 72] on div "All current cases" at bounding box center [254, 69] width 70 height 9
drag, startPoint x: 231, startPoint y: 216, endPoint x: 238, endPoint y: 202, distance: 15.9
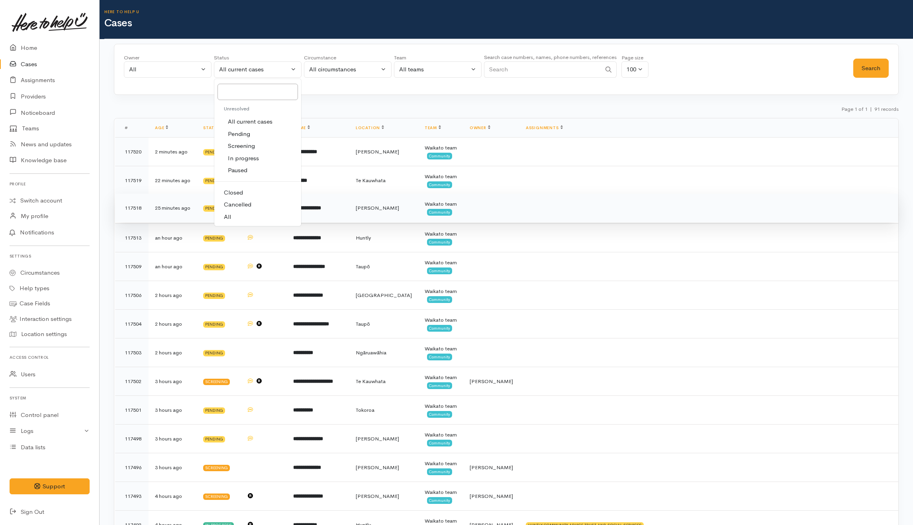
click at [231, 214] on link "All" at bounding box center [257, 217] width 87 height 12
select select "All"
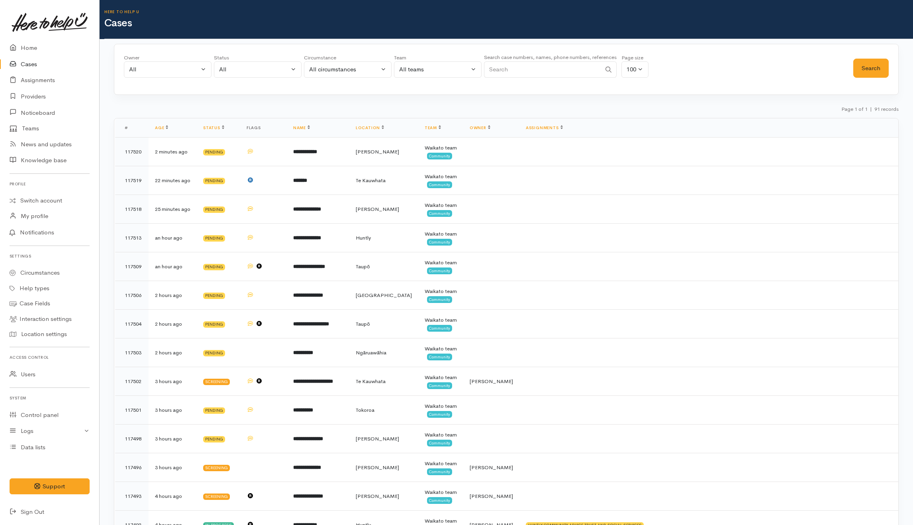
click at [545, 68] on input "Search" at bounding box center [542, 69] width 117 height 16
click at [867, 71] on button "Search" at bounding box center [870, 69] width 35 height 20
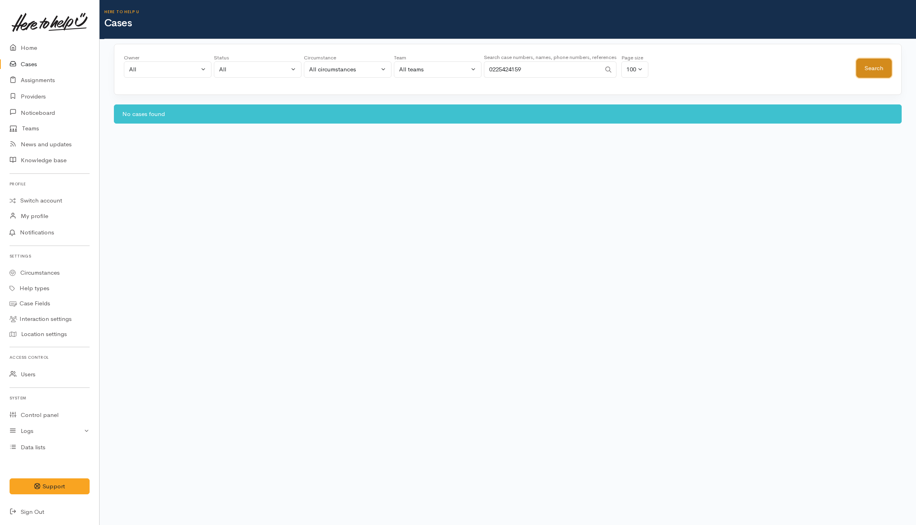
click at [877, 69] on button "Search" at bounding box center [873, 69] width 35 height 20
drag, startPoint x: 542, startPoint y: 69, endPoint x: 480, endPoint y: 68, distance: 62.5
click at [480, 68] on div "Owner All My cases [PERSON_NAME] ('Here to help u') [PERSON_NAME] ('Here to hel…" at bounding box center [490, 68] width 732 height 29
click at [864, 67] on button "Search" at bounding box center [873, 69] width 35 height 20
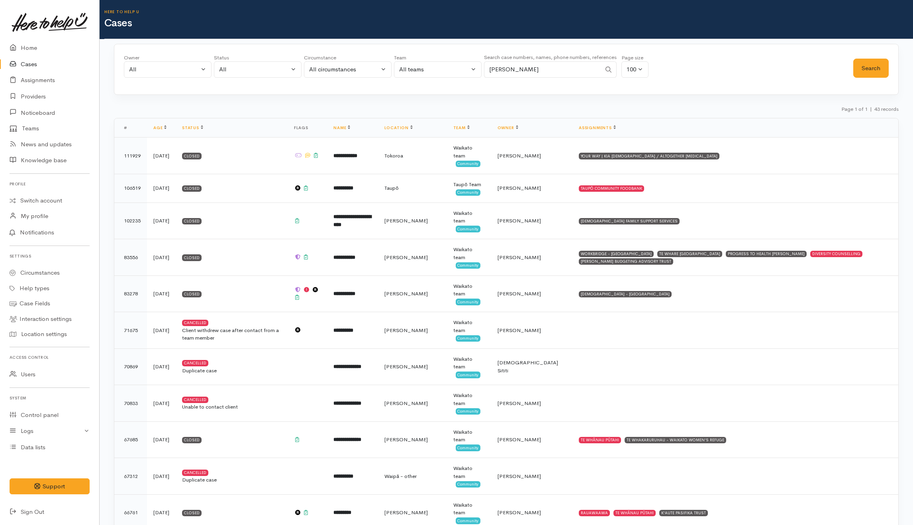
click at [566, 67] on input "[PERSON_NAME]" at bounding box center [542, 69] width 117 height 16
click at [878, 69] on button "Search" at bounding box center [870, 69] width 35 height 20
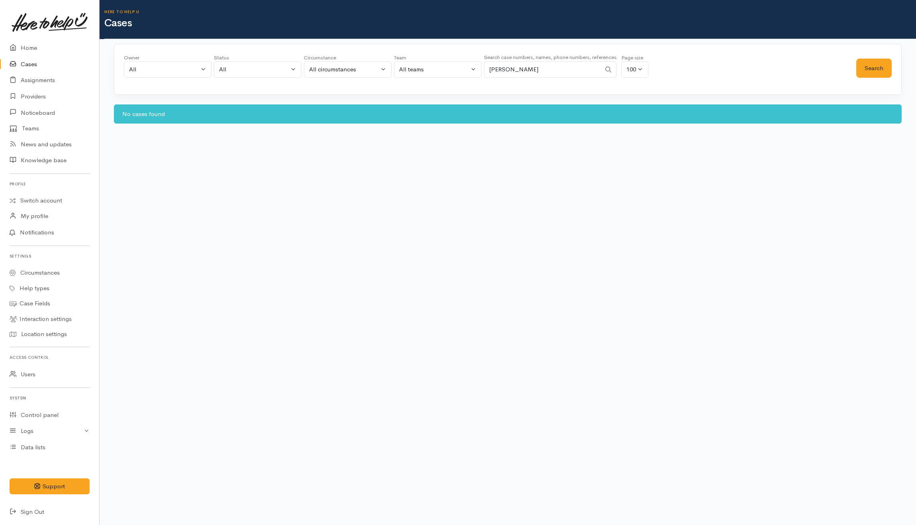
drag, startPoint x: 530, startPoint y: 76, endPoint x: 409, endPoint y: 74, distance: 120.3
click at [409, 74] on div "Owner All My cases [PERSON_NAME] ('Here to help u') [PERSON_NAME] ('Here to hel…" at bounding box center [490, 68] width 732 height 29
click at [861, 67] on button "Search" at bounding box center [873, 69] width 35 height 20
click at [871, 66] on button "Search" at bounding box center [873, 69] width 35 height 20
drag, startPoint x: 556, startPoint y: 66, endPoint x: 394, endPoint y: 66, distance: 162.1
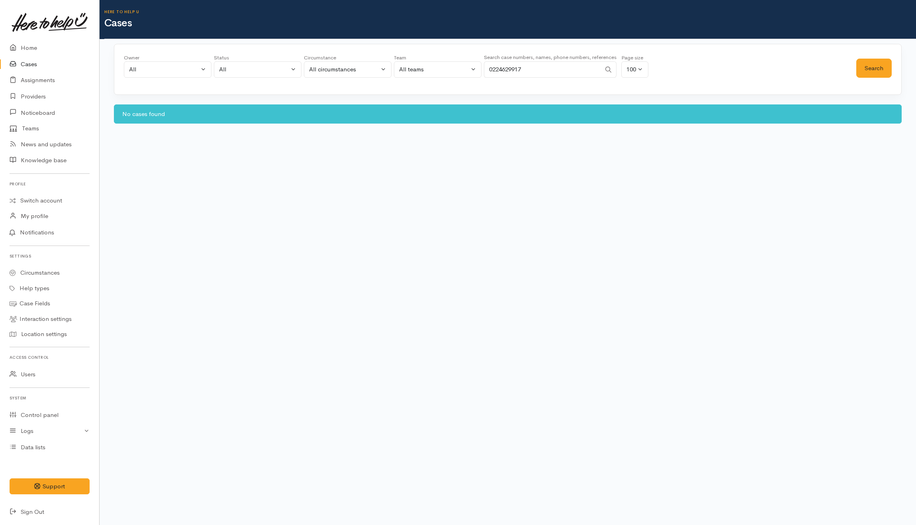
click at [394, 66] on div "Owner All My cases [PERSON_NAME] ('Here to help u') [PERSON_NAME] ('Here to hel…" at bounding box center [490, 68] width 732 height 29
type input "0204719245"
click at [867, 66] on button "Search" at bounding box center [873, 69] width 35 height 20
click at [31, 44] on link "Home" at bounding box center [49, 48] width 99 height 16
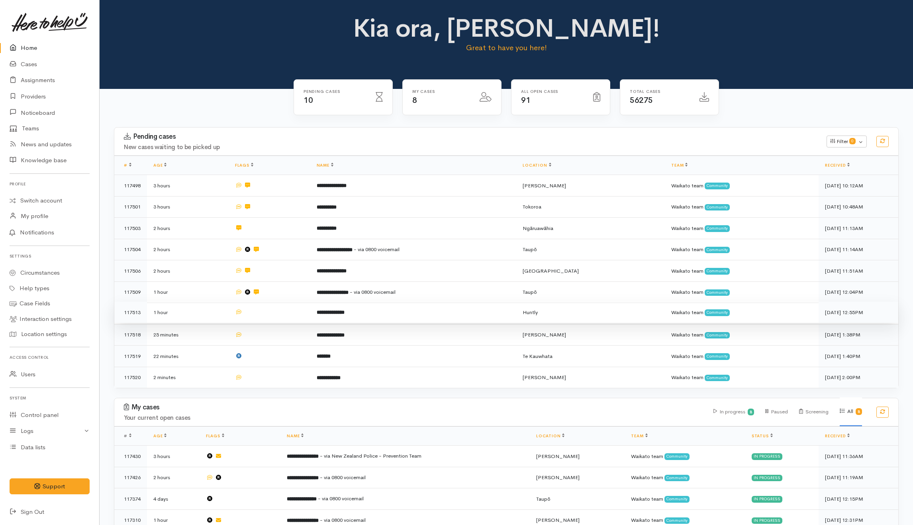
click at [294, 316] on td at bounding box center [270, 312] width 82 height 22
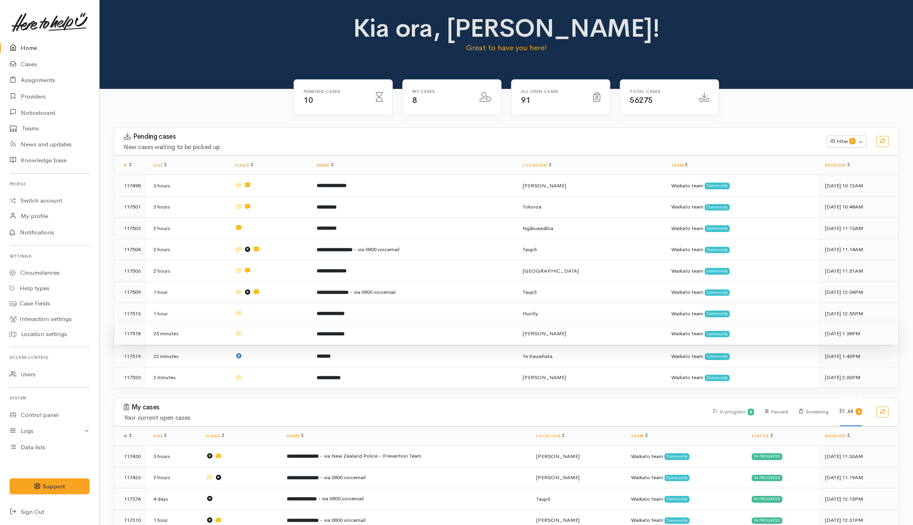
click at [287, 330] on td at bounding box center [270, 334] width 82 height 22
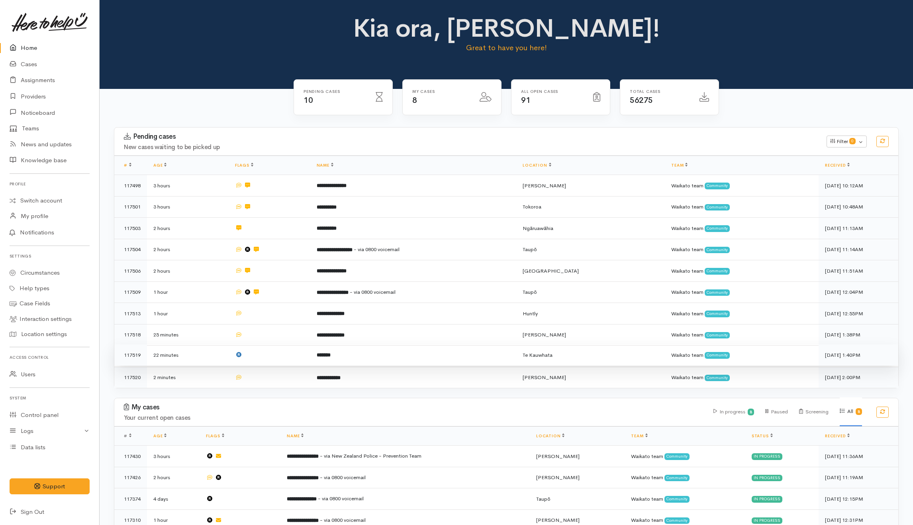
click at [280, 354] on td at bounding box center [270, 355] width 82 height 22
click at [275, 374] on td at bounding box center [270, 375] width 82 height 21
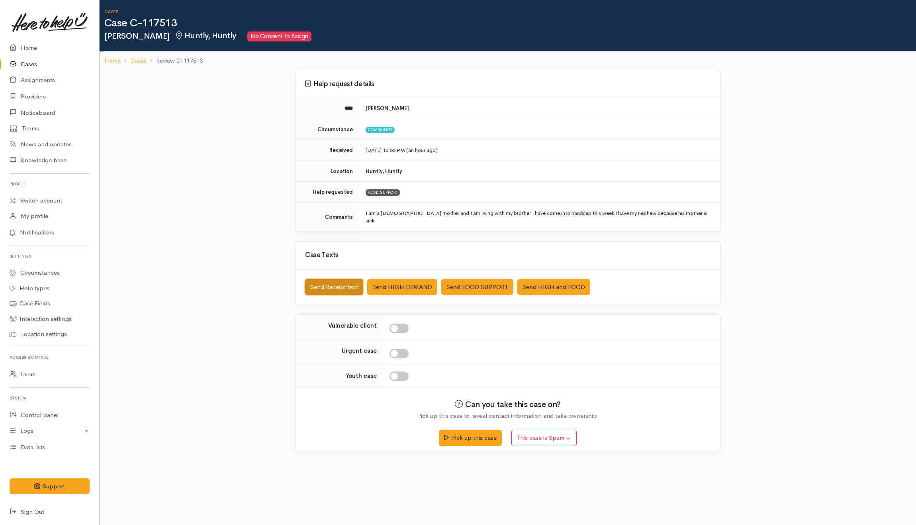
click at [352, 284] on button "Send Receipt text" at bounding box center [334, 287] width 58 height 16
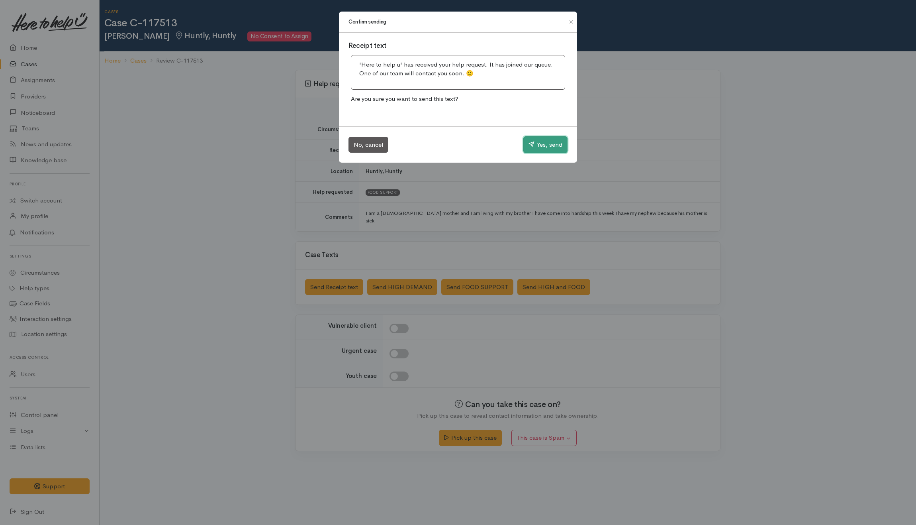
drag, startPoint x: 535, startPoint y: 140, endPoint x: 524, endPoint y: 141, distance: 11.2
click at [532, 141] on button "Yes, send" at bounding box center [545, 144] width 44 height 17
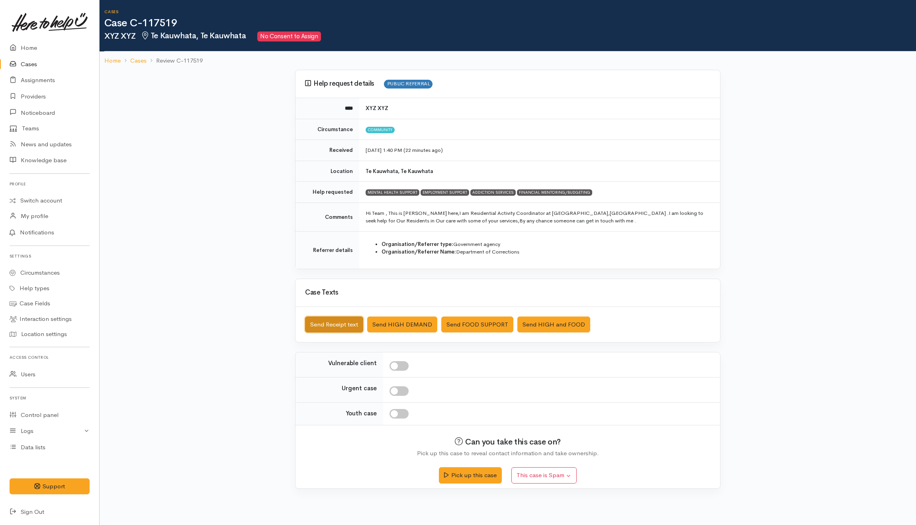
click at [342, 324] on button "Send Receipt text" at bounding box center [334, 324] width 58 height 16
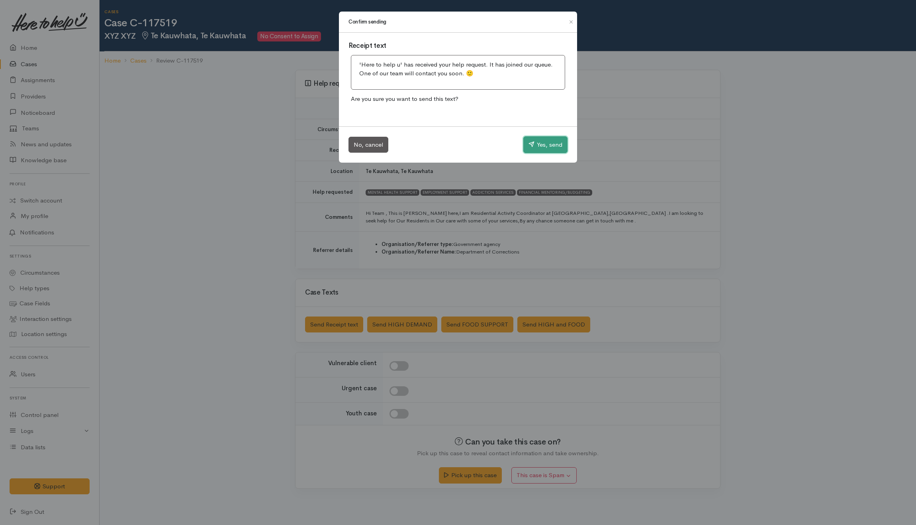
click at [563, 145] on button "Yes, send" at bounding box center [545, 144] width 44 height 17
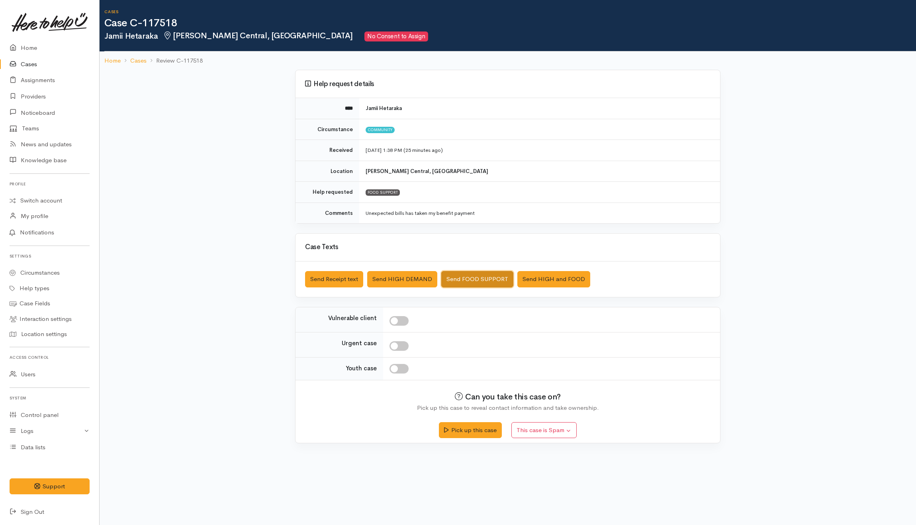
click at [464, 282] on button "Send FOOD SUPPORT" at bounding box center [477, 279] width 72 height 16
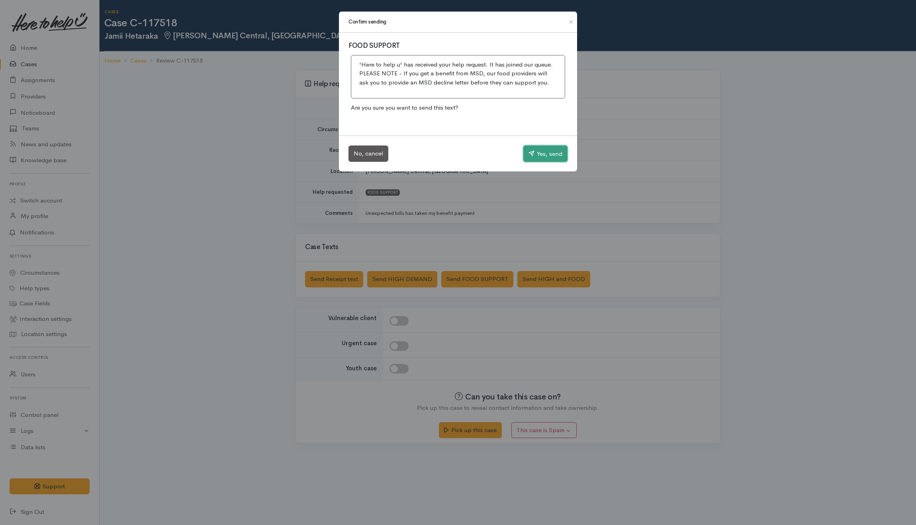
click at [533, 147] on button "Yes, send" at bounding box center [545, 153] width 44 height 17
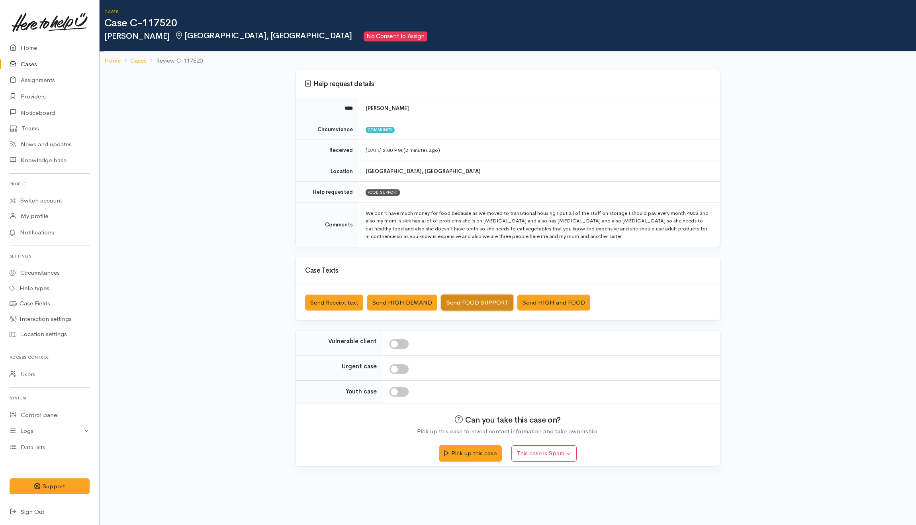
click at [472, 302] on button "Send FOOD SUPPORT" at bounding box center [477, 302] width 72 height 16
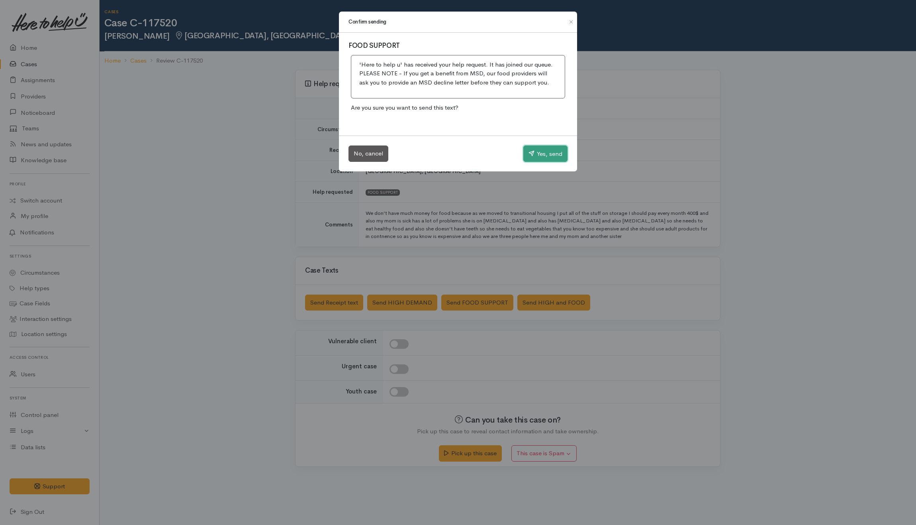
click at [540, 150] on button "Yes, send" at bounding box center [545, 153] width 44 height 17
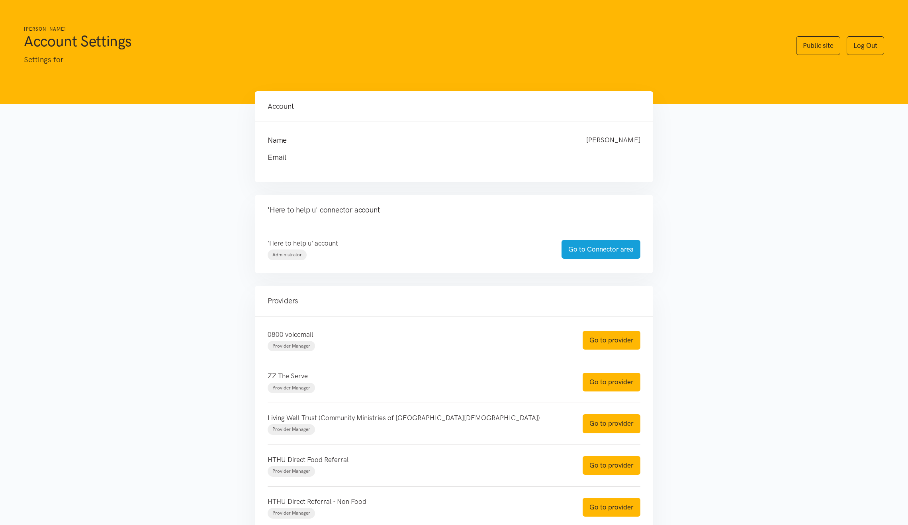
scroll to position [96, 0]
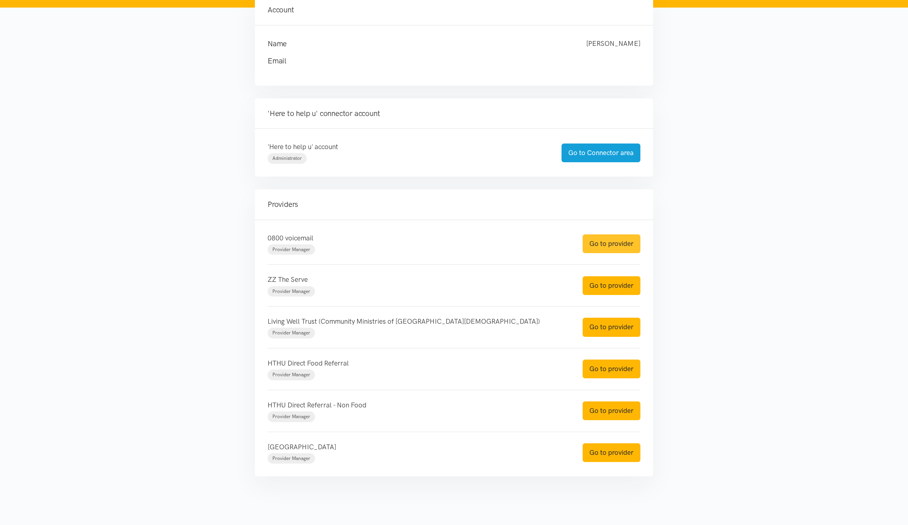
click at [608, 241] on link "Go to provider" at bounding box center [612, 243] width 58 height 19
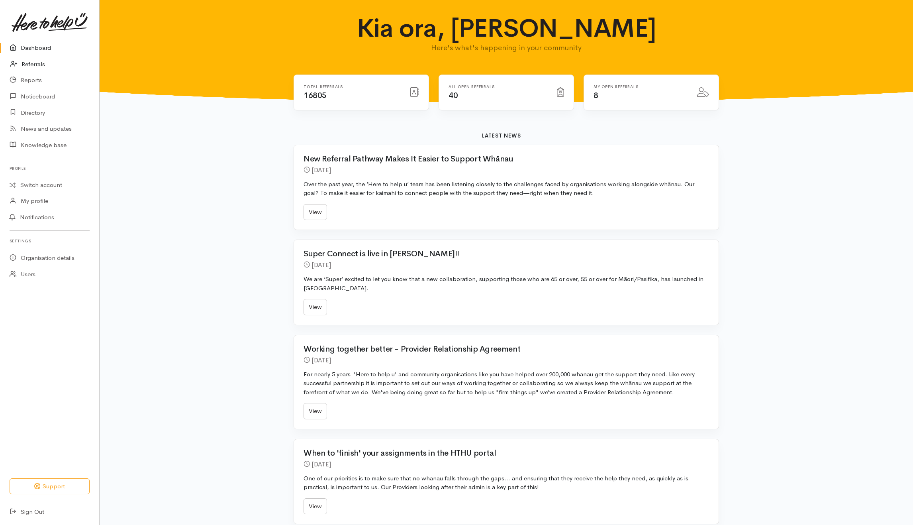
click at [37, 64] on link "Referrals" at bounding box center [49, 64] width 99 height 16
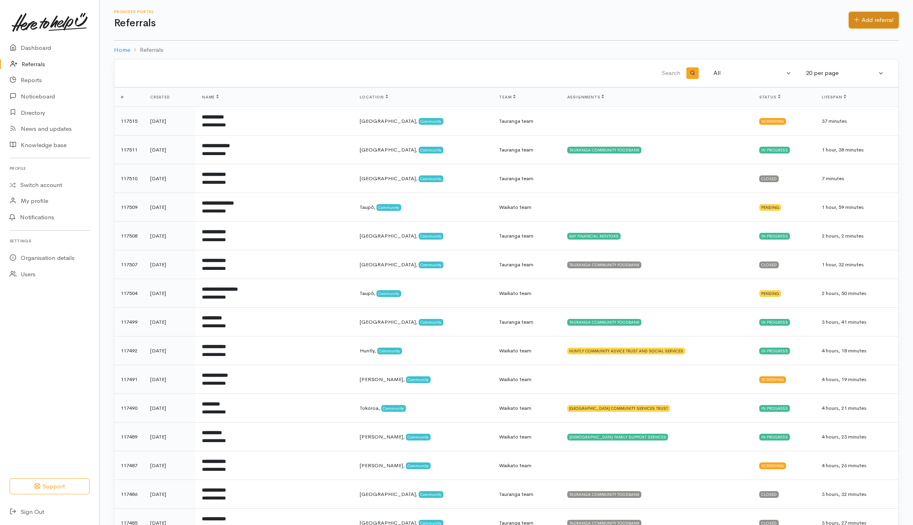
click at [887, 24] on link "Add referral" at bounding box center [874, 20] width 50 height 16
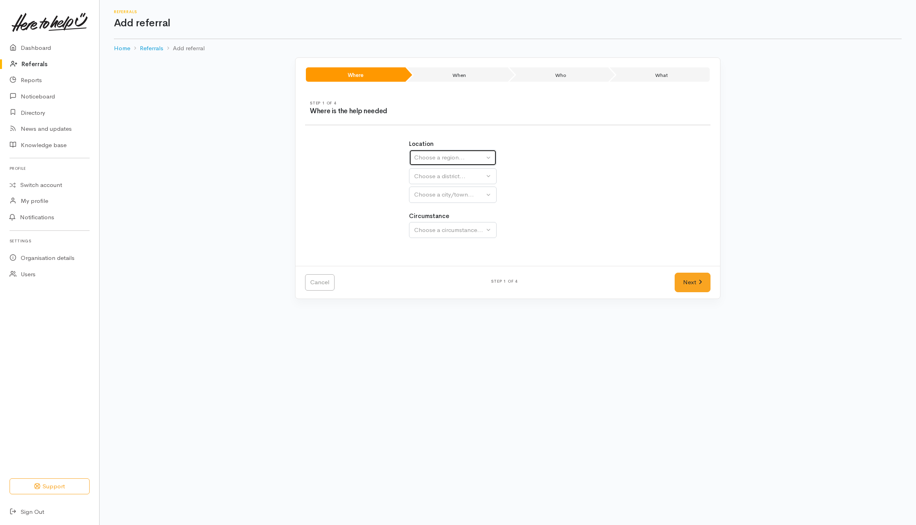
click at [453, 159] on div "Choose a region..." at bounding box center [449, 157] width 70 height 9
click at [438, 206] on span "[GEOGRAPHIC_DATA]" at bounding box center [450, 207] width 63 height 9
select select "3"
select select
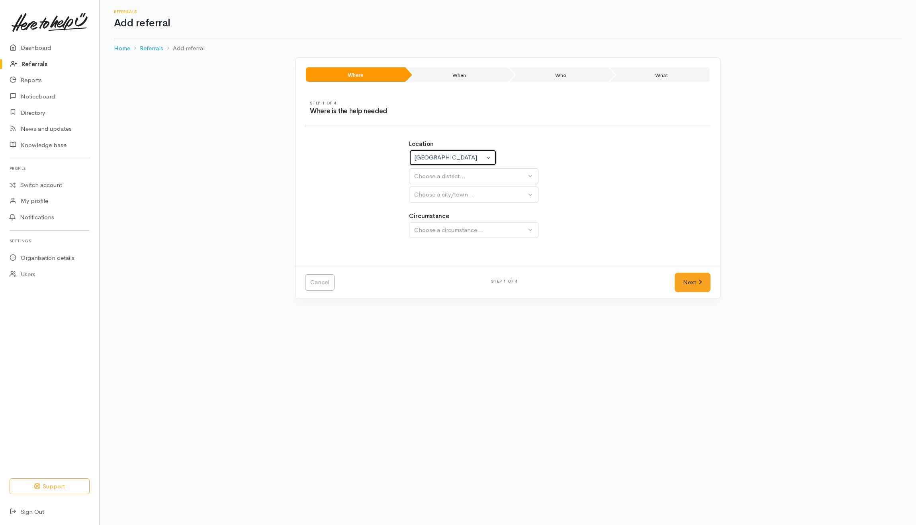
select select
click at [448, 178] on div "Choose a district..." at bounding box center [470, 176] width 112 height 9
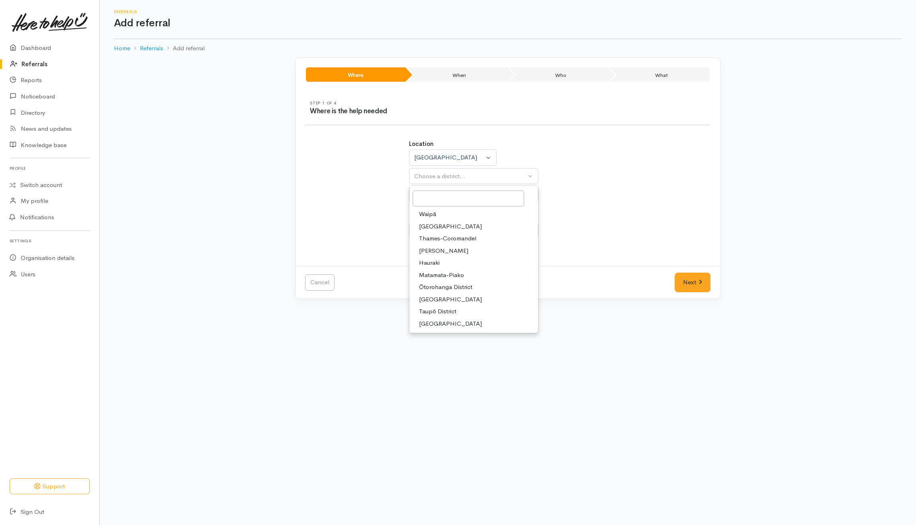
click at [431, 247] on span "[PERSON_NAME]" at bounding box center [443, 250] width 49 height 9
select select "4"
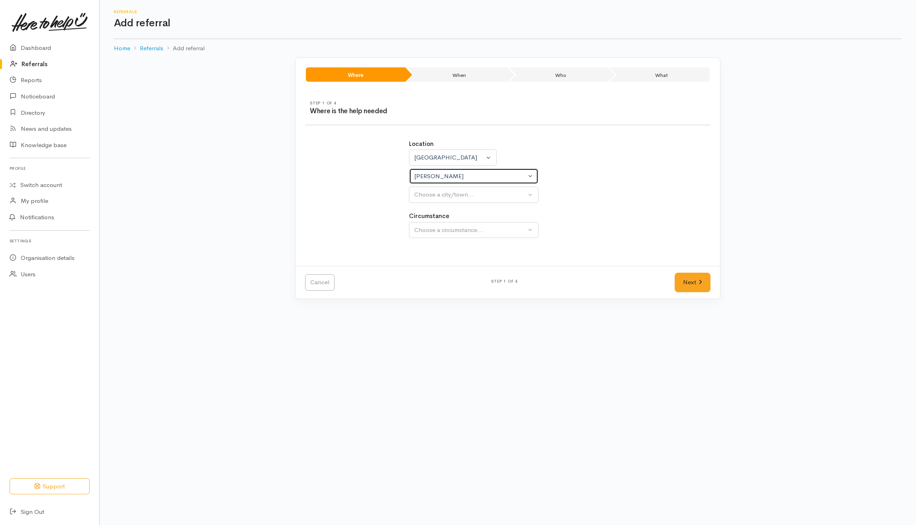
select select
click at [446, 187] on button "Choose a city/town..." at bounding box center [473, 194] width 129 height 16
click at [431, 233] on span "[PERSON_NAME]" at bounding box center [443, 232] width 49 height 9
select select "1"
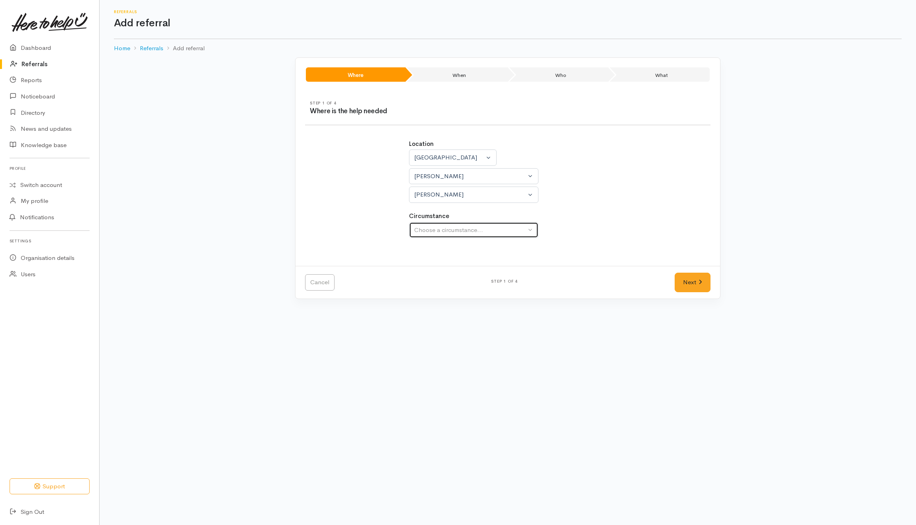
click at [437, 229] on div "Choose a circumstance..." at bounding box center [470, 229] width 112 height 9
drag, startPoint x: 437, startPoint y: 271, endPoint x: 643, endPoint y: 271, distance: 205.9
click at [440, 271] on span "Community" at bounding box center [434, 267] width 30 height 9
select select "2"
click at [682, 281] on link "Next" at bounding box center [693, 282] width 36 height 20
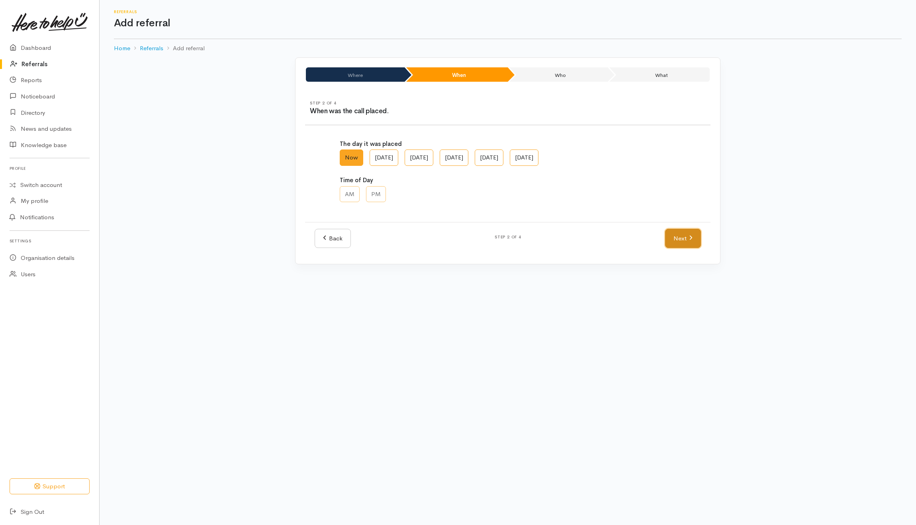
click at [681, 237] on link "Next" at bounding box center [683, 239] width 36 height 20
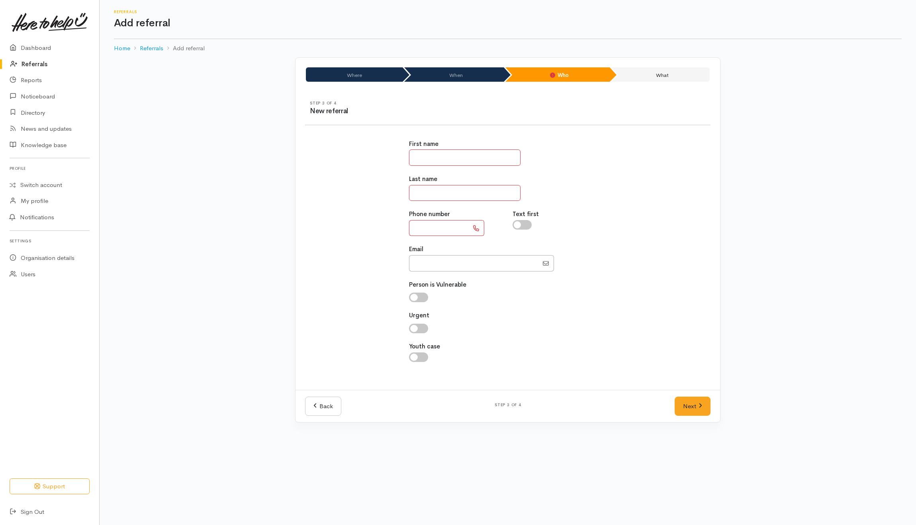
click at [438, 160] on input "text" at bounding box center [465, 157] width 112 height 16
type input "****"
drag, startPoint x: 448, startPoint y: 198, endPoint x: 489, endPoint y: 186, distance: 43.4
click at [450, 198] on input "text" at bounding box center [465, 193] width 112 height 16
drag, startPoint x: 416, startPoint y: 227, endPoint x: 420, endPoint y: 229, distance: 4.3
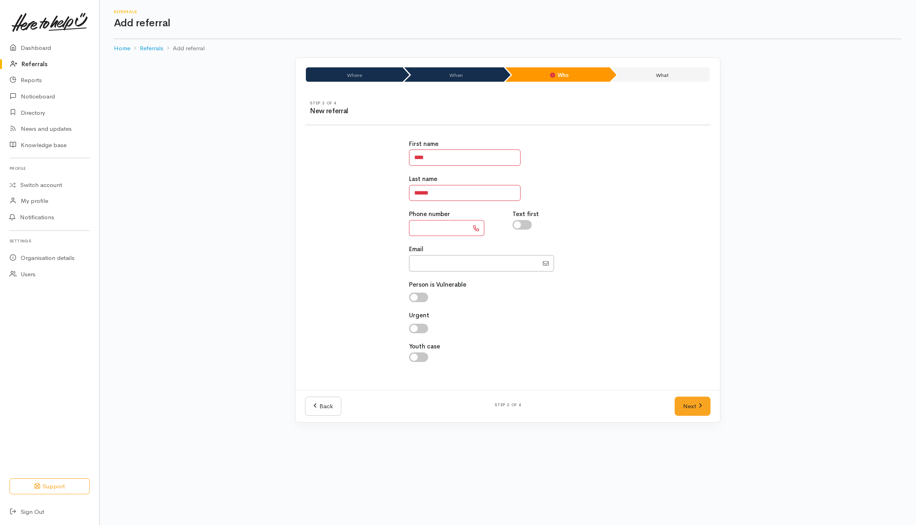
click at [416, 227] on input "text" at bounding box center [439, 228] width 60 height 16
click at [476, 194] on input "******" at bounding box center [465, 193] width 112 height 16
type input "*******"
click at [448, 227] on input "text" at bounding box center [439, 228] width 60 height 16
type input "**********"
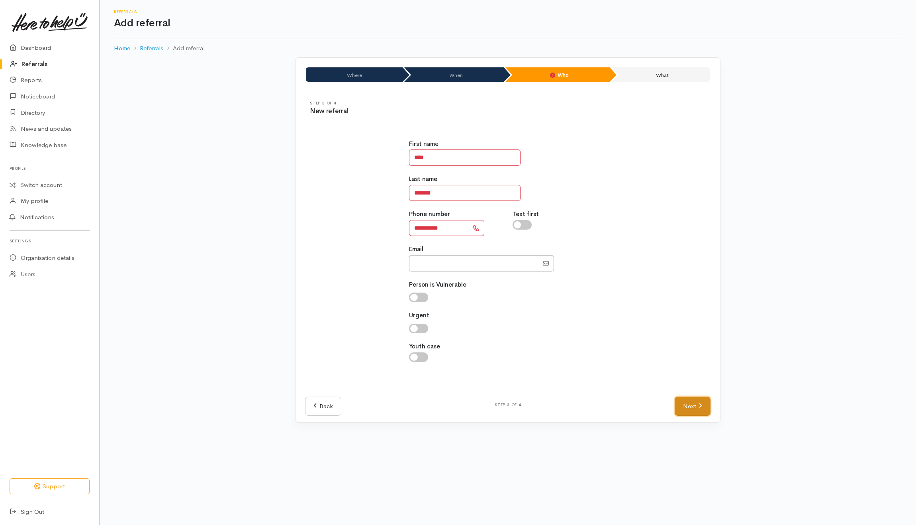
click at [693, 409] on link "Next" at bounding box center [693, 406] width 36 height 20
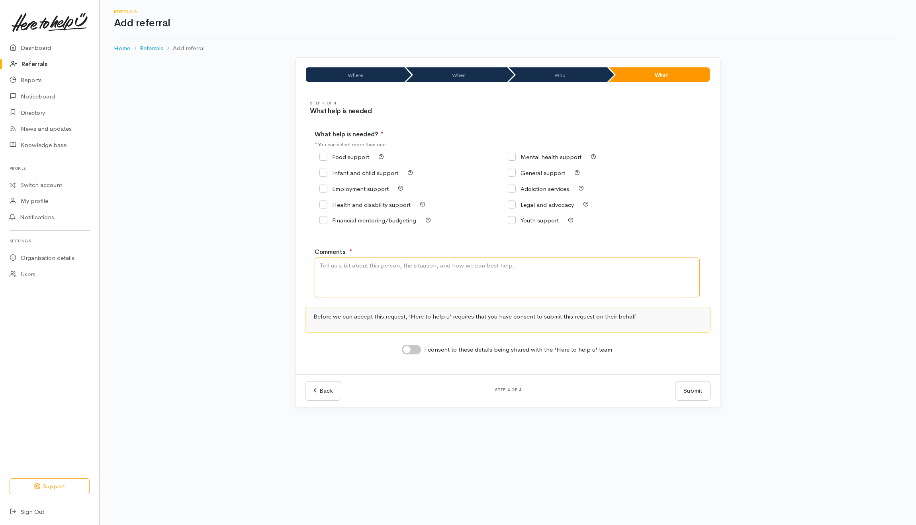
click at [447, 281] on textarea "Comments" at bounding box center [507, 277] width 385 height 40
type textarea "Need kai"
click at [346, 151] on div "Food support" at bounding box center [413, 156] width 188 height 11
click at [347, 159] on input "Food support" at bounding box center [344, 157] width 50 height 6
checkbox input "true"
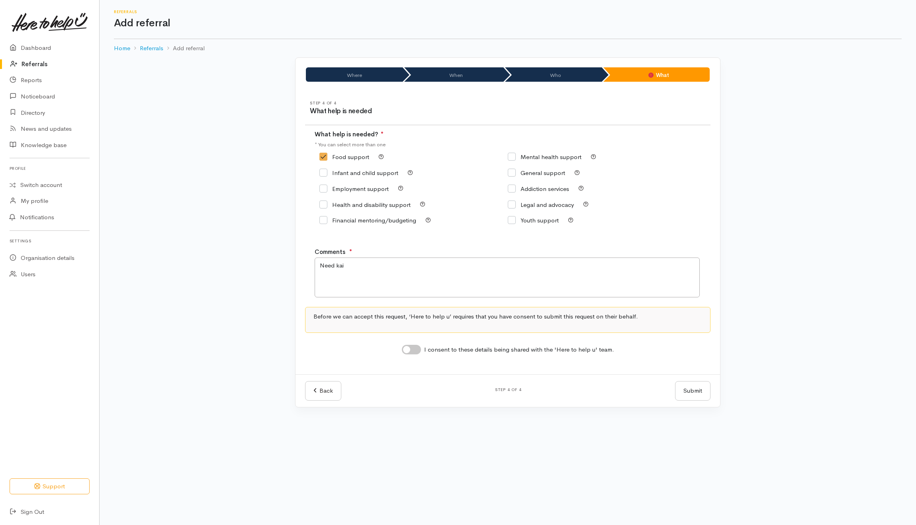
click at [420, 348] on input "I consent to these details being shared with the 'Here to help u' team." at bounding box center [411, 350] width 19 height 10
checkbox input "true"
click at [407, 271] on textarea "Need kai" at bounding box center [507, 277] width 385 height 40
type textarea "Need kai and cannot pick up"
click at [684, 386] on button "Submit" at bounding box center [692, 391] width 35 height 20
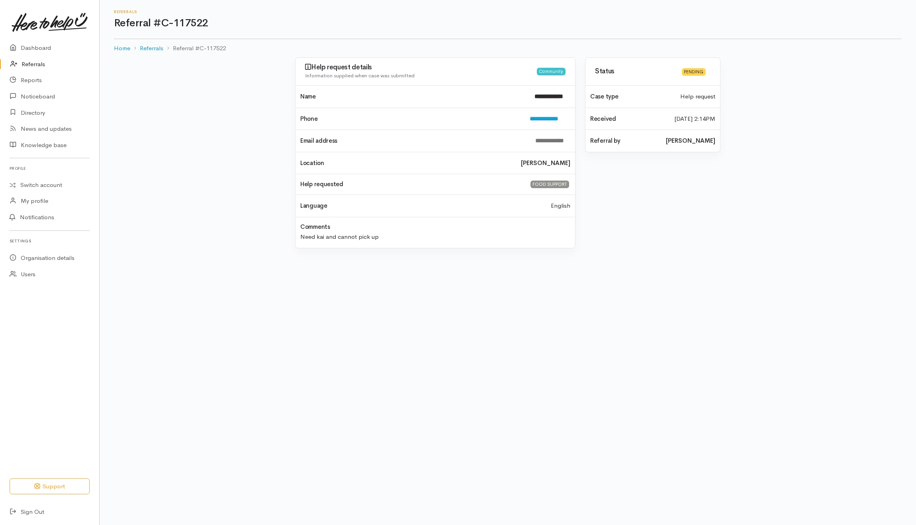
click at [35, 66] on link "Referrals" at bounding box center [49, 64] width 99 height 16
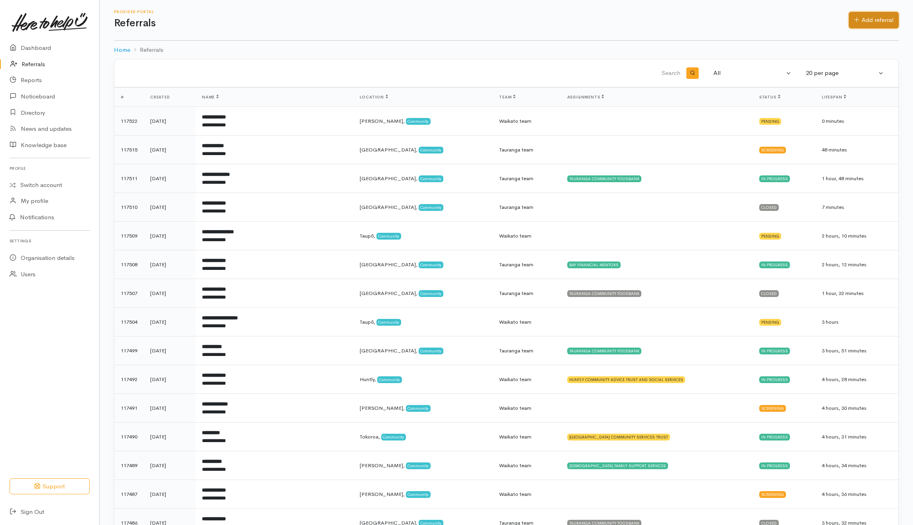
click at [859, 24] on link "Add referral" at bounding box center [874, 20] width 50 height 16
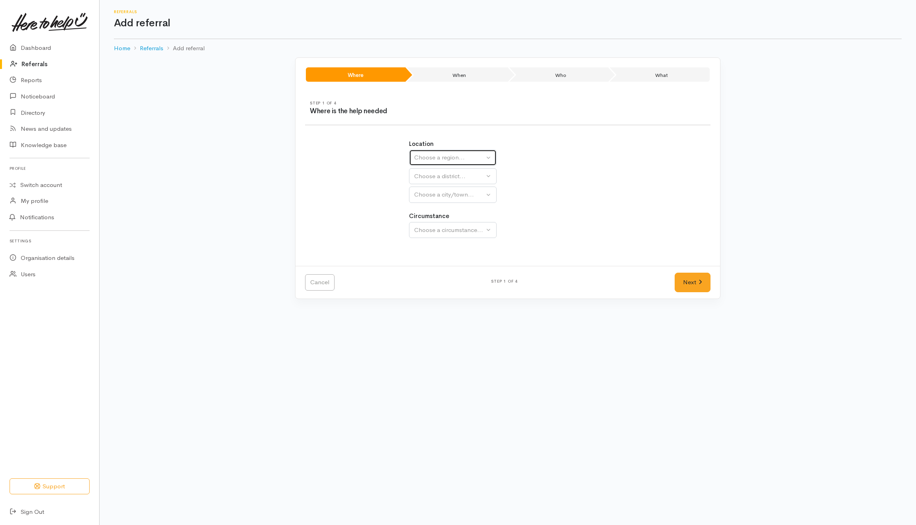
click at [460, 160] on div "Choose a region..." at bounding box center [449, 157] width 70 height 9
click at [433, 206] on span "[GEOGRAPHIC_DATA]" at bounding box center [450, 207] width 63 height 9
select select "3"
select select
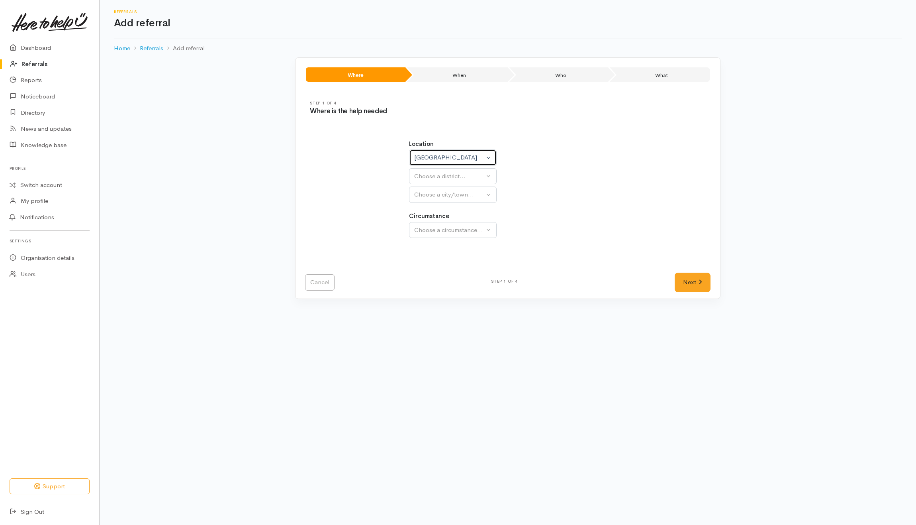
select select
click at [443, 178] on div "Choose a district..." at bounding box center [470, 176] width 112 height 9
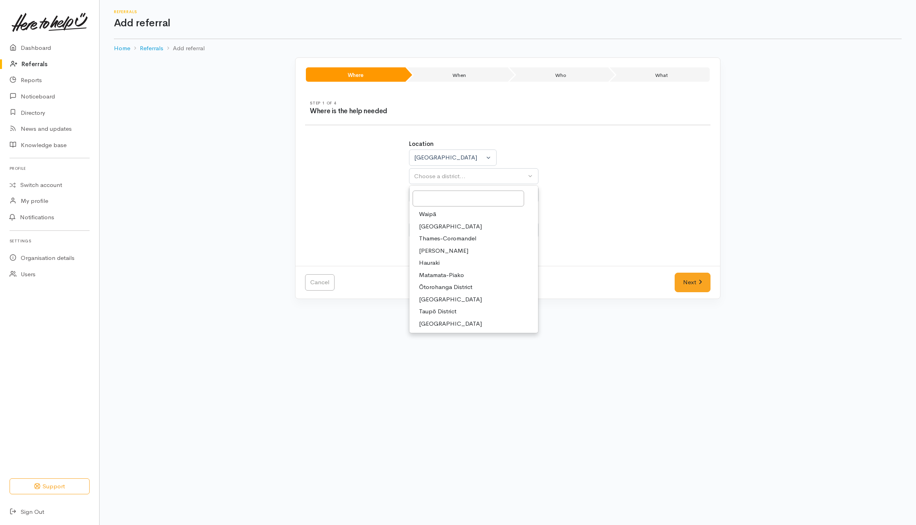
click at [435, 251] on span "[PERSON_NAME]" at bounding box center [443, 250] width 49 height 9
select select "4"
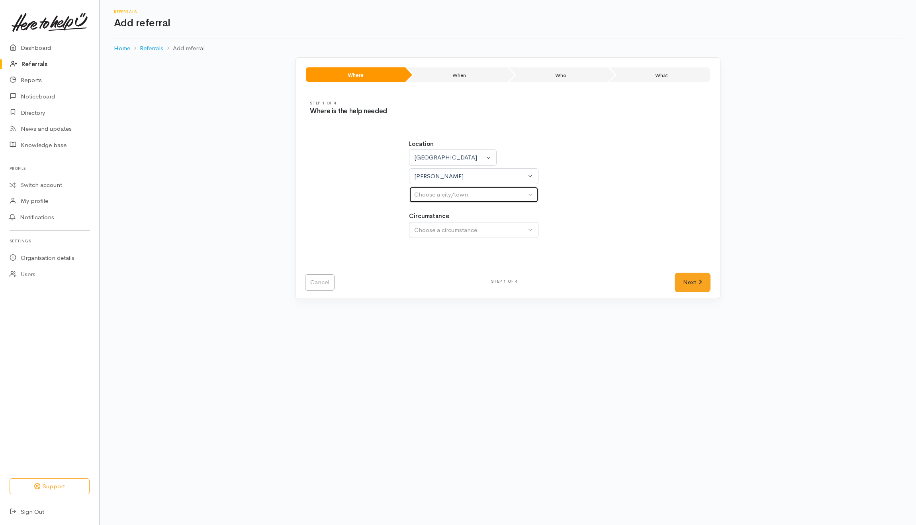
click at [458, 198] on div "Choose a city/town..." at bounding box center [470, 194] width 112 height 9
select select
click at [443, 228] on div "Choose a circumstance..." at bounding box center [470, 229] width 112 height 9
click at [453, 194] on div "Choose a city/town..." at bounding box center [470, 194] width 112 height 9
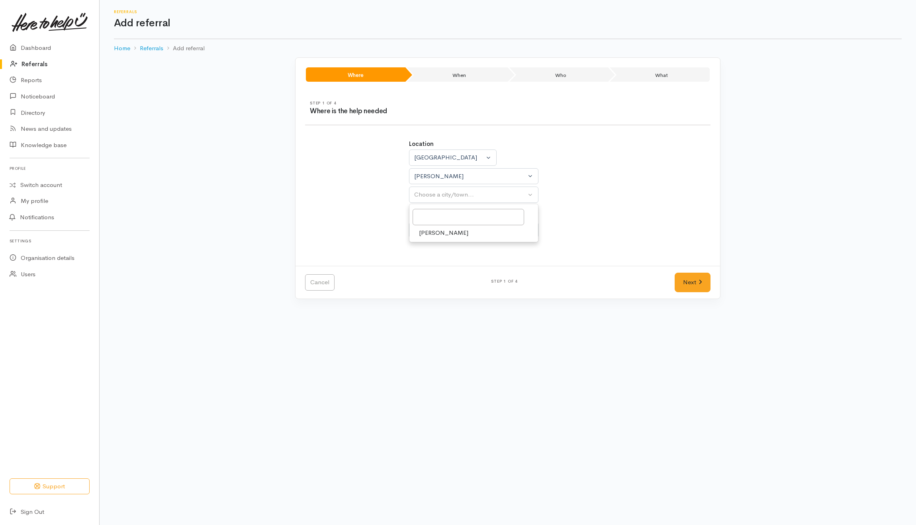
click at [434, 235] on span "[PERSON_NAME]" at bounding box center [443, 232] width 49 height 9
select select "1"
click at [443, 220] on label "Circumstance" at bounding box center [429, 215] width 40 height 9
click at [444, 233] on div "Choose a circumstance..." at bounding box center [470, 229] width 112 height 9
click at [453, 264] on link "Community" at bounding box center [473, 268] width 129 height 12
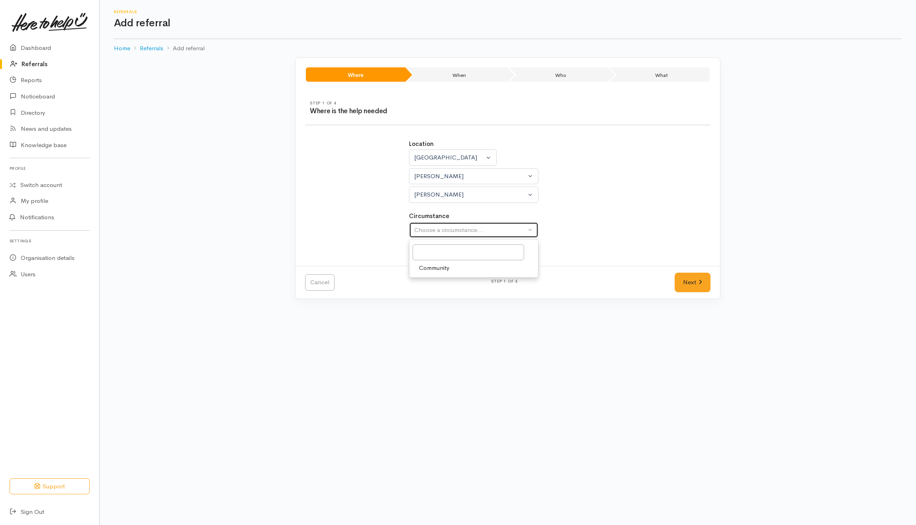
select select "2"
drag, startPoint x: 690, startPoint y: 278, endPoint x: 692, endPoint y: 273, distance: 5.2
click at [691, 278] on link "Next" at bounding box center [693, 282] width 36 height 20
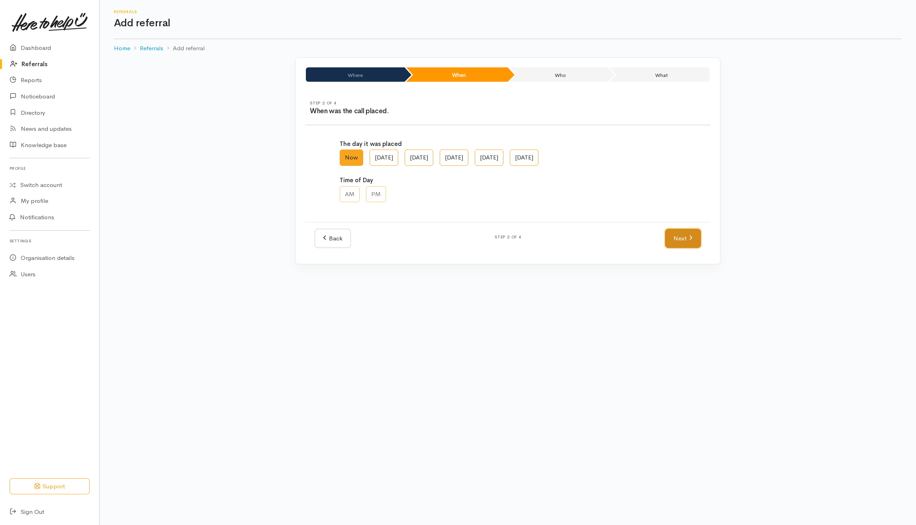
click at [683, 239] on link "Next" at bounding box center [683, 239] width 36 height 20
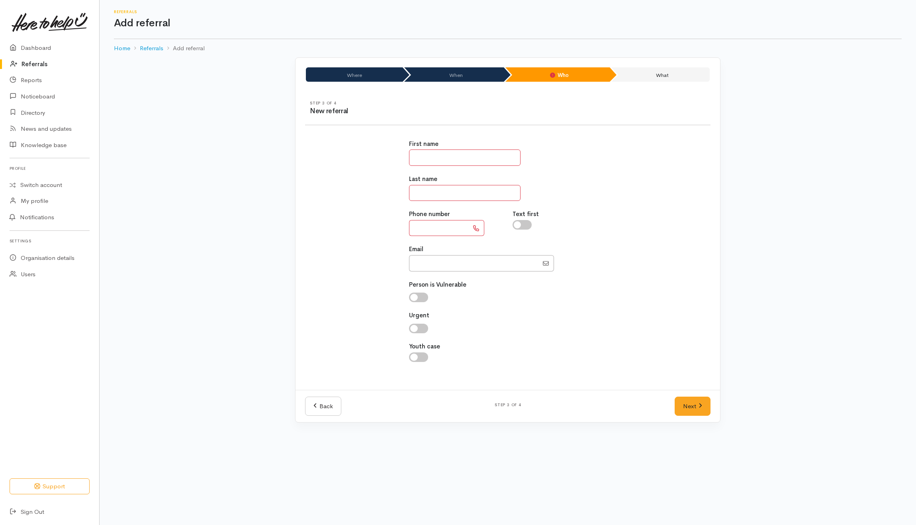
click at [452, 159] on input "text" at bounding box center [465, 157] width 112 height 16
type input "******"
type input "*********"
click at [428, 233] on input "text" at bounding box center [439, 228] width 60 height 16
type input "***"
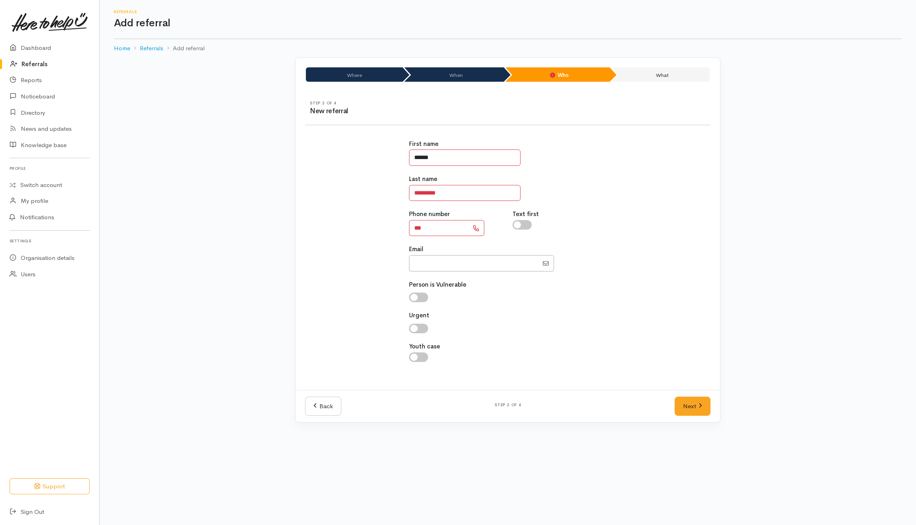
click at [424, 159] on input "******" at bounding box center [465, 157] width 112 height 16
type input "******"
click at [418, 193] on input "*********" at bounding box center [465, 193] width 112 height 16
click at [467, 192] on input "**********" at bounding box center [465, 193] width 112 height 16
type input "**********"
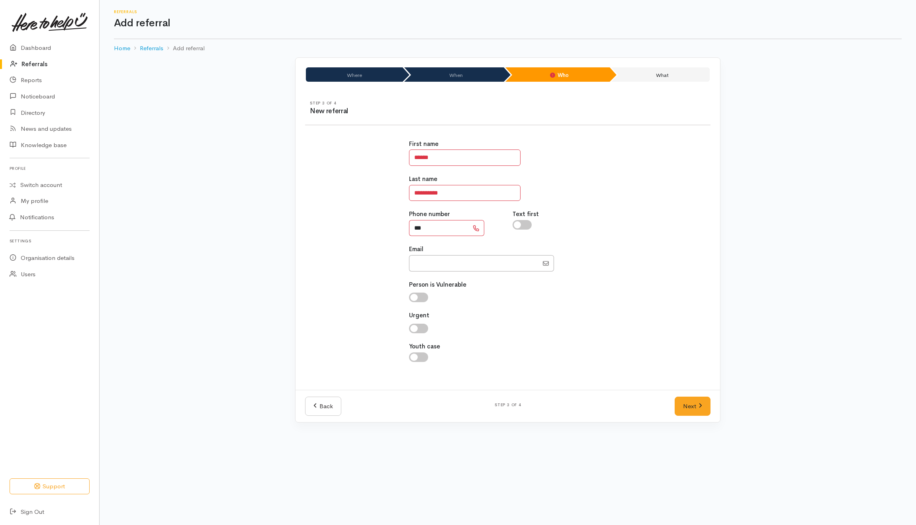
click at [446, 231] on input "***" at bounding box center [439, 228] width 60 height 16
type input "**********"
click at [692, 407] on link "Next" at bounding box center [693, 406] width 36 height 20
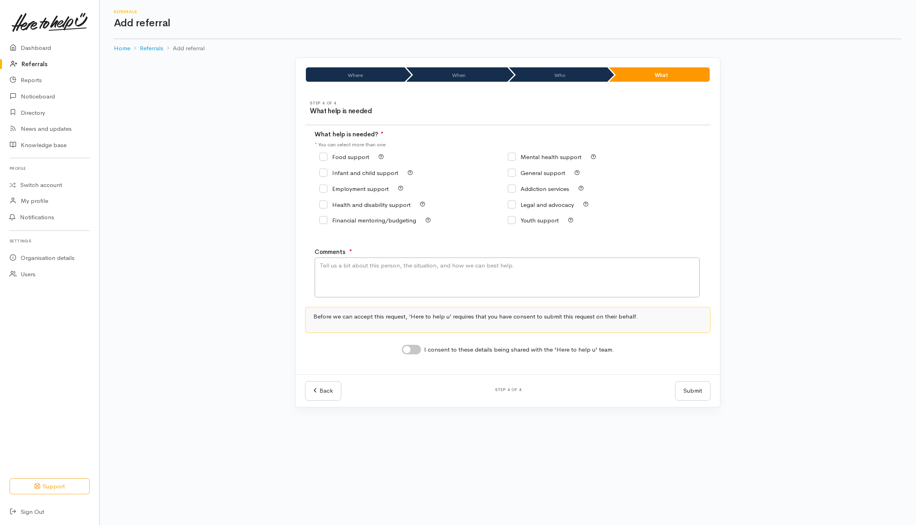
click at [544, 158] on input "Mental health support" at bounding box center [545, 157] width 74 height 6
checkbox input "true"
drag, startPoint x: 529, startPoint y: 279, endPoint x: 547, endPoint y: 271, distance: 19.8
click at [540, 274] on textarea "Comments" at bounding box center [507, 277] width 385 height 40
click at [486, 266] on textarea "Needing couselling support - I can be connected to" at bounding box center [507, 277] width 385 height 40
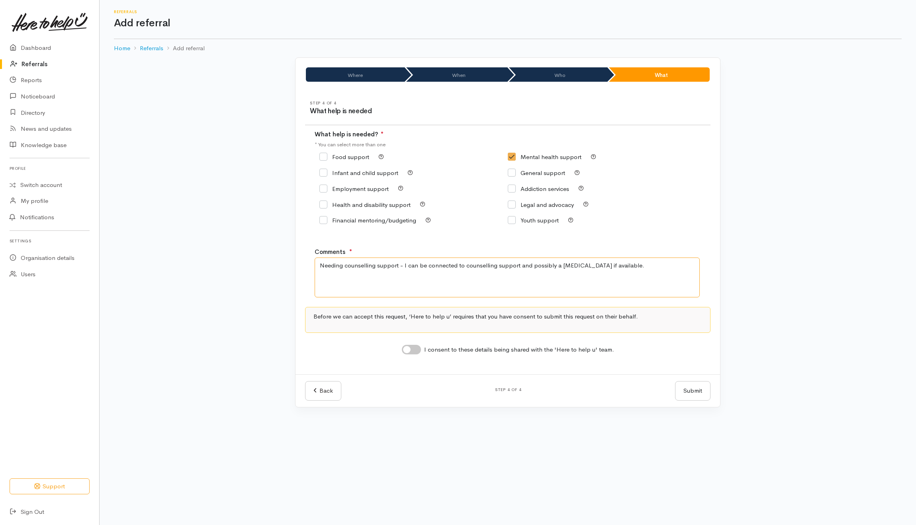
type textarea "Needing counselling support - I can be connected to counselling support and pos…"
click at [419, 349] on input "I consent to these details being shared with the 'Here to help u' team." at bounding box center [411, 350] width 19 height 10
checkbox input "true"
click at [693, 393] on button "Submit" at bounding box center [692, 391] width 35 height 20
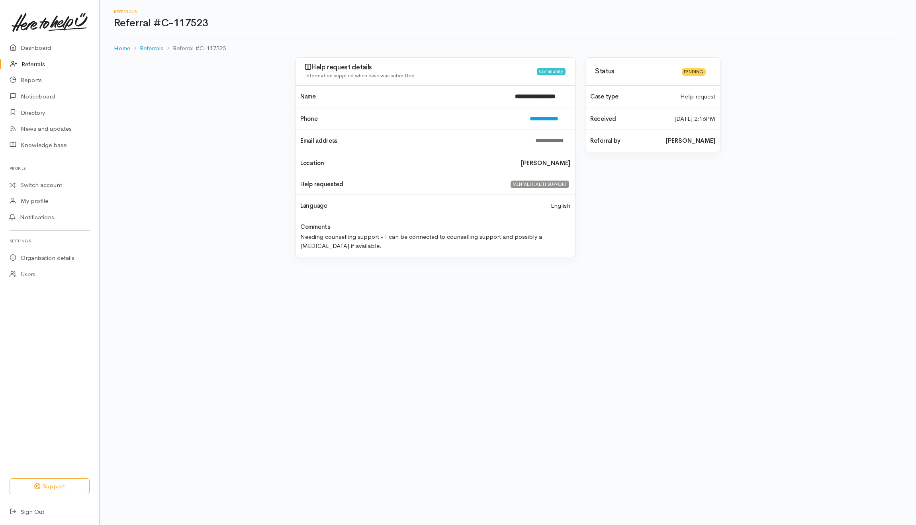
click at [41, 63] on link "Referrals" at bounding box center [49, 64] width 99 height 16
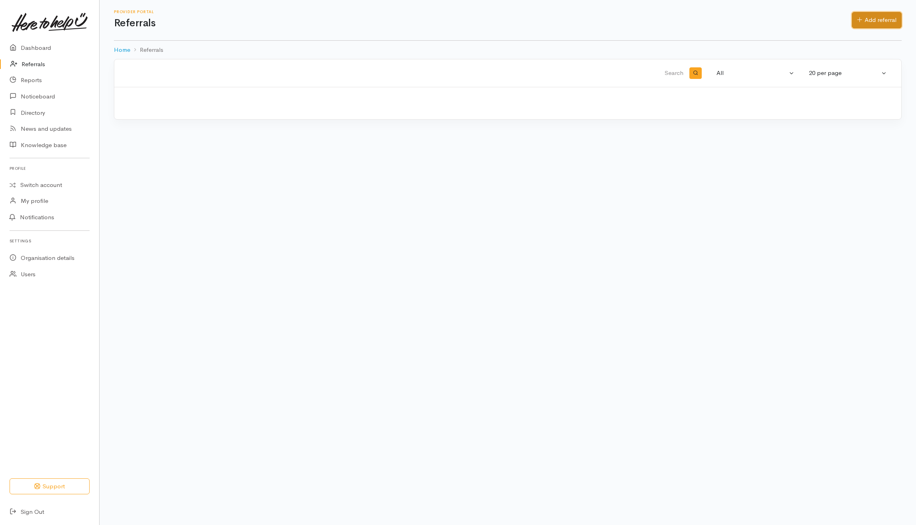
click at [878, 15] on link "Add referral" at bounding box center [877, 20] width 50 height 16
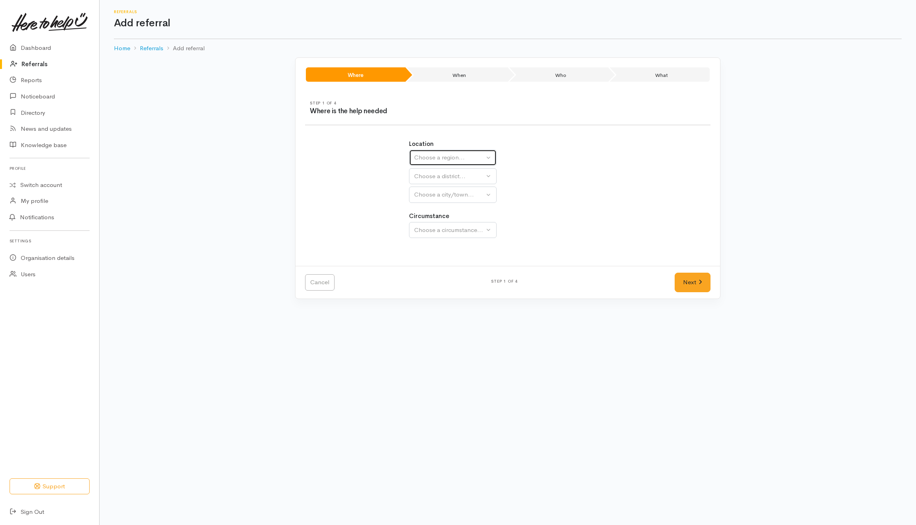
click at [425, 157] on div "Choose a region..." at bounding box center [449, 157] width 70 height 9
click at [424, 207] on span "[GEOGRAPHIC_DATA]" at bounding box center [450, 207] width 63 height 9
select select "3"
select select
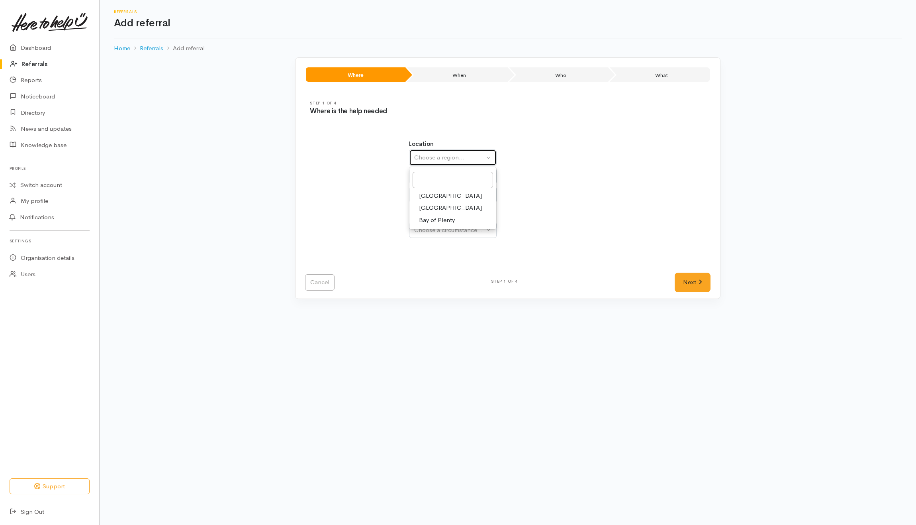
select select
click at [434, 180] on div "Choose a district..." at bounding box center [470, 176] width 112 height 9
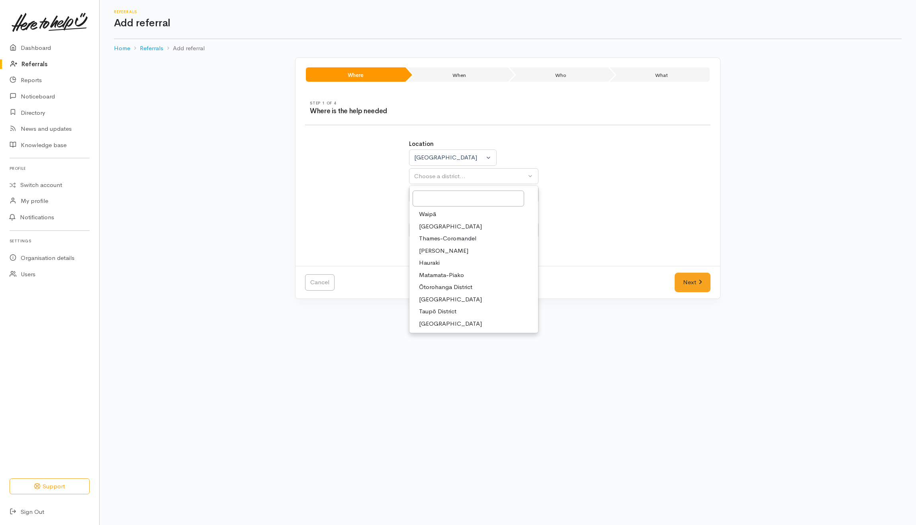
click at [436, 308] on span "Taupō District" at bounding box center [437, 311] width 37 height 9
select select "14"
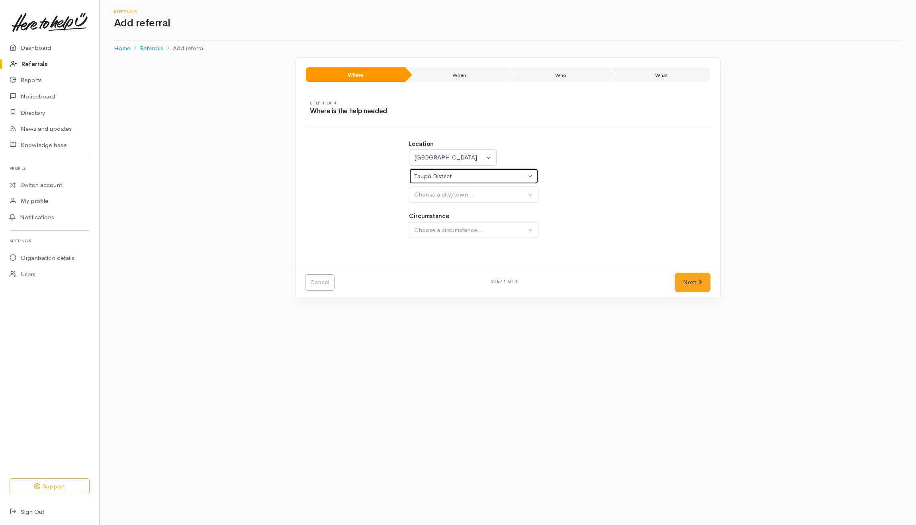
select select
click at [443, 190] on button "Choose a city/town..." at bounding box center [473, 194] width 129 height 16
click at [432, 244] on span "Taupō" at bounding box center [427, 244] width 17 height 9
select select "183"
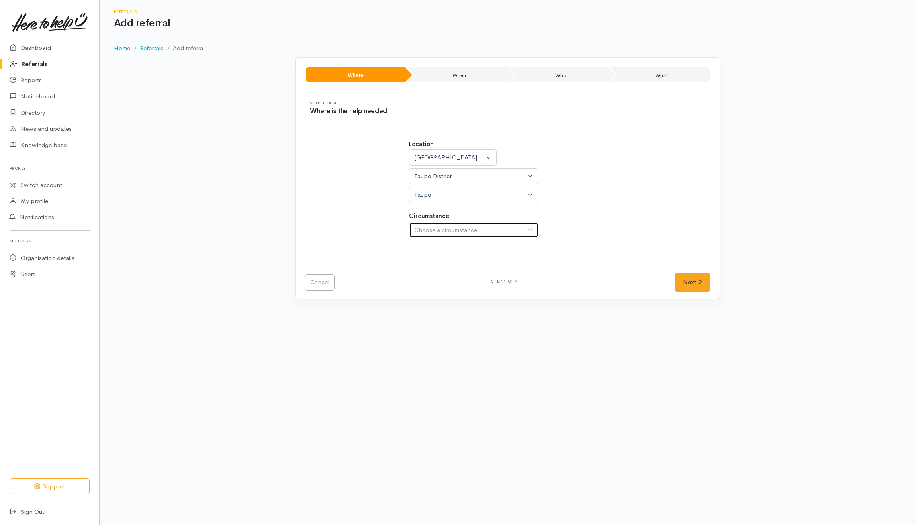
click at [437, 233] on div "Choose a circumstance..." at bounding box center [470, 229] width 112 height 9
click at [427, 230] on div "Choose a circumstance..." at bounding box center [470, 229] width 112 height 9
drag, startPoint x: 419, startPoint y: 270, endPoint x: 460, endPoint y: 268, distance: 41.5
click at [421, 268] on span "Community" at bounding box center [434, 267] width 30 height 9
select select "2"
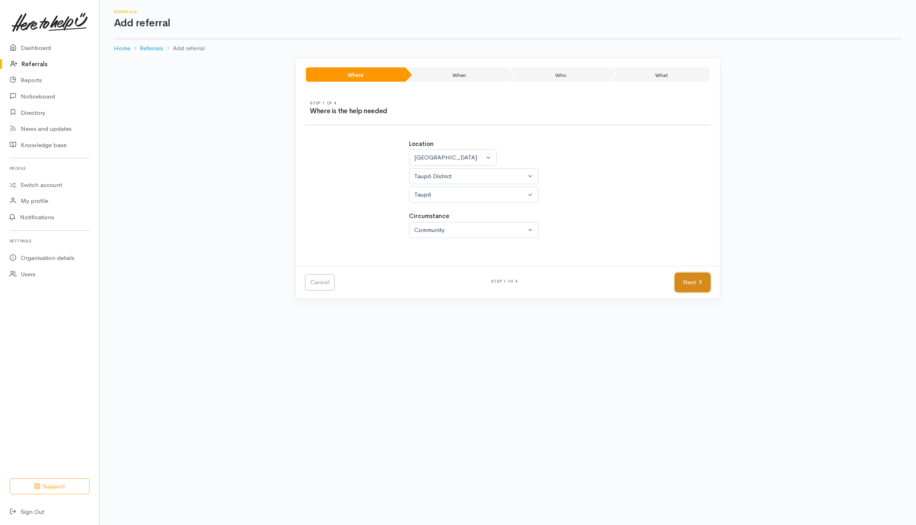
click at [705, 289] on link "Next" at bounding box center [693, 282] width 36 height 20
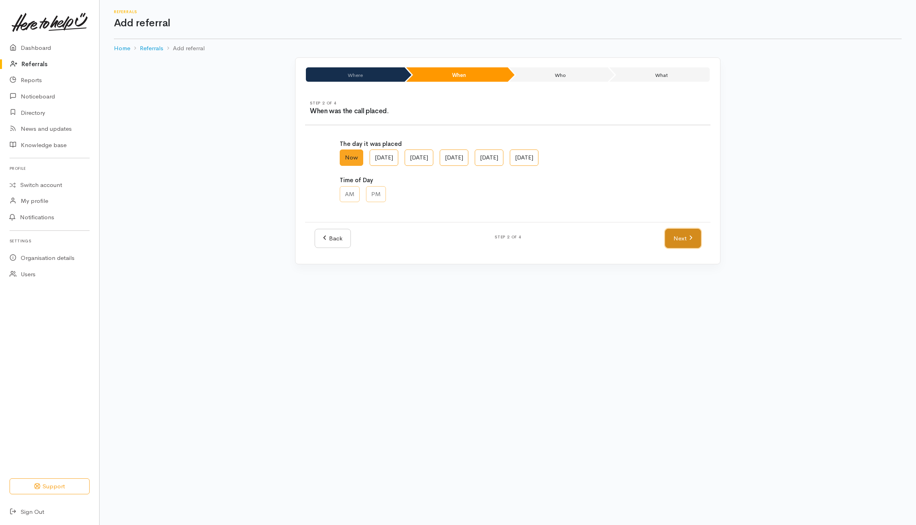
click at [684, 235] on link "Next" at bounding box center [683, 239] width 36 height 20
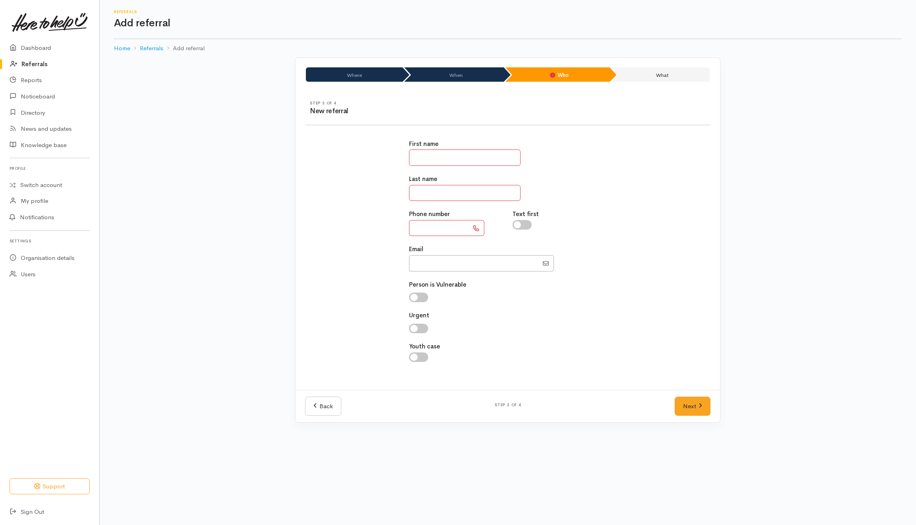
click at [424, 163] on input "text" at bounding box center [465, 157] width 112 height 16
type input "******"
click at [445, 202] on div "First name ****** Last name Phone number Text first Email" at bounding box center [508, 255] width 208 height 250
click at [446, 196] on input "text" at bounding box center [465, 193] width 112 height 16
type input "*******"
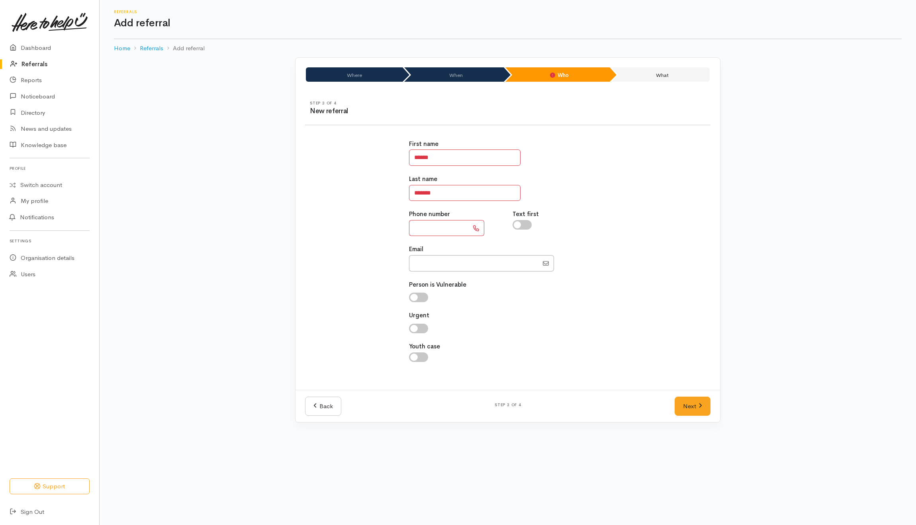
drag, startPoint x: 546, startPoint y: 186, endPoint x: 530, endPoint y: 195, distance: 18.6
click at [546, 187] on div "Last name *******" at bounding box center [508, 187] width 198 height 26
click at [428, 224] on input "text" at bounding box center [439, 228] width 60 height 16
type input "**********"
click at [690, 407] on link "Next" at bounding box center [693, 406] width 36 height 20
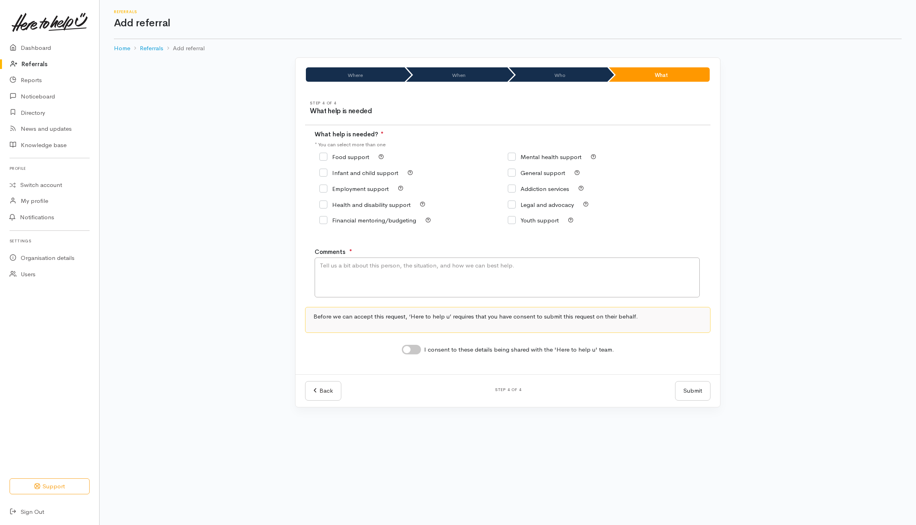
click at [350, 159] on input "Food support" at bounding box center [344, 157] width 50 height 6
checkbox input "true"
drag, startPoint x: 359, startPoint y: 286, endPoint x: 367, endPoint y: 276, distance: 13.0
click at [366, 279] on textarea "Comments" at bounding box center [507, 277] width 385 height 40
click at [393, 288] on textarea "My" at bounding box center [507, 277] width 385 height 40
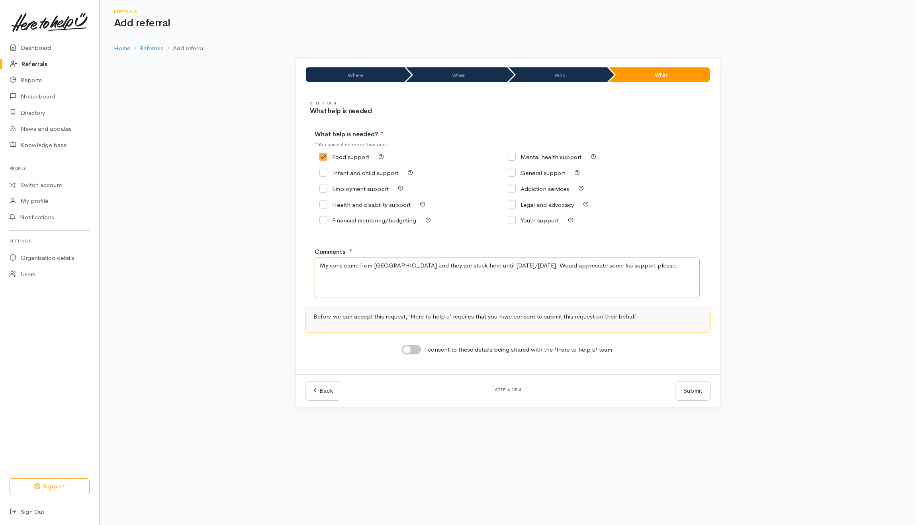
type textarea "My sons came from [GEOGRAPHIC_DATA] and they are stuck here until [DATE]/[DATE]…"
click at [410, 348] on input "I consent to these details being shared with the 'Here to help u' team." at bounding box center [411, 350] width 19 height 10
checkbox input "true"
click at [693, 388] on button "Submit" at bounding box center [692, 391] width 35 height 20
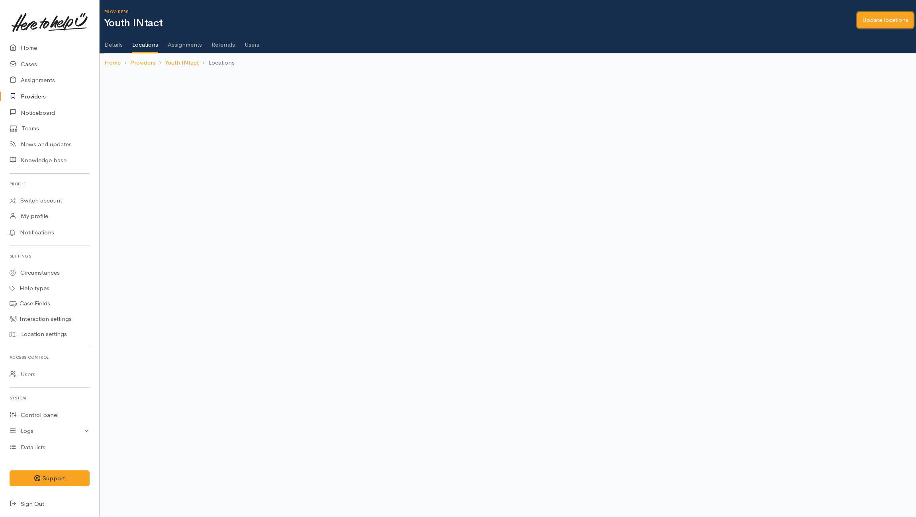
click at [883, 18] on link "Update locations" at bounding box center [885, 20] width 57 height 16
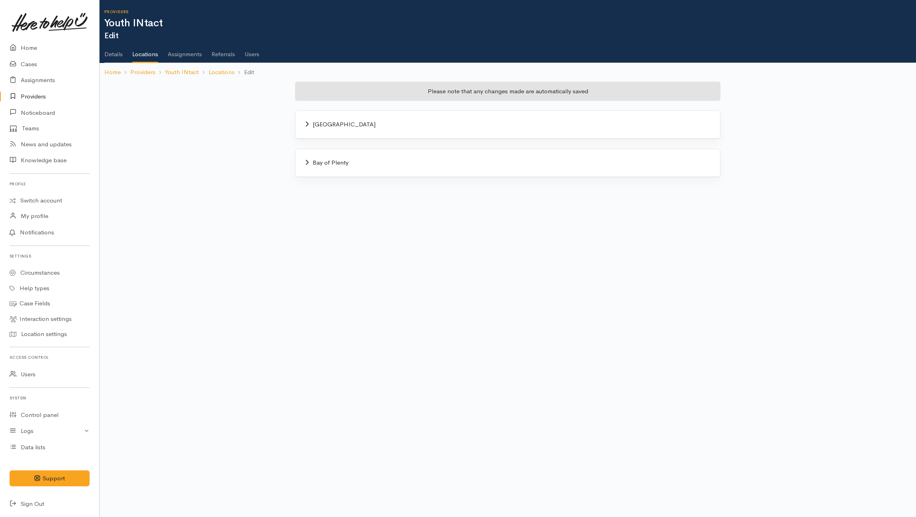
click at [355, 131] on div "[GEOGRAPHIC_DATA]" at bounding box center [508, 125] width 425 height 28
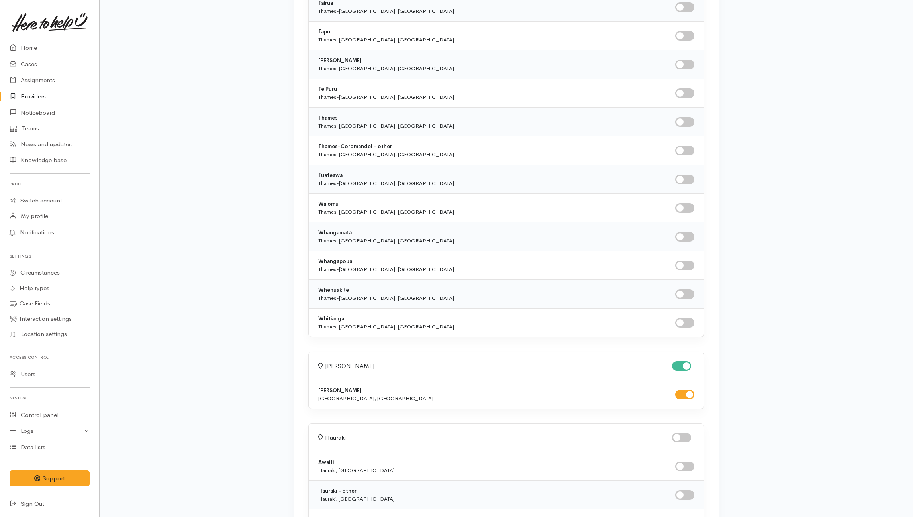
scroll to position [2708, 0]
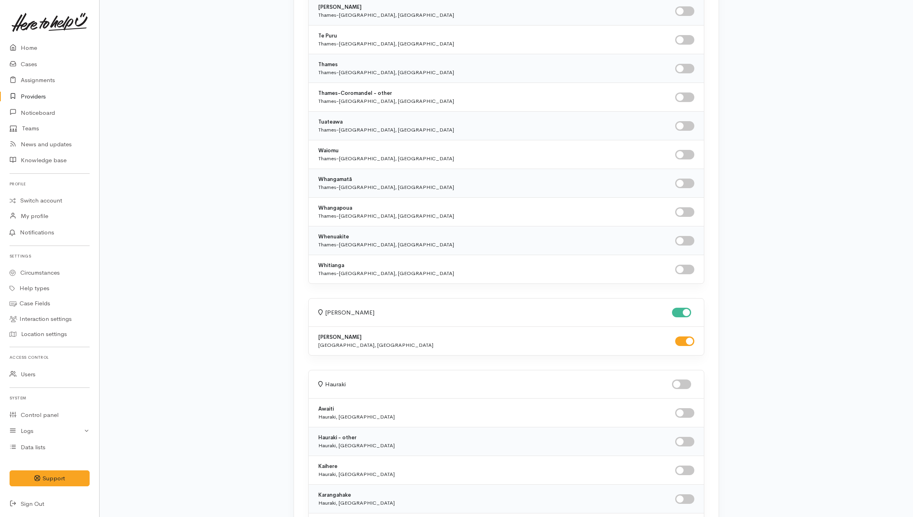
click at [677, 317] on input "checkbox" at bounding box center [681, 312] width 19 height 10
checkbox input "false"
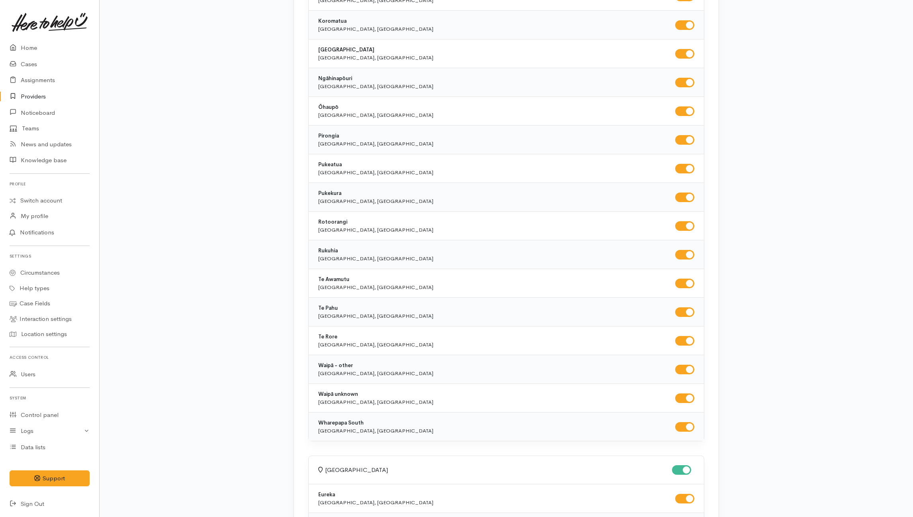
scroll to position [0, 0]
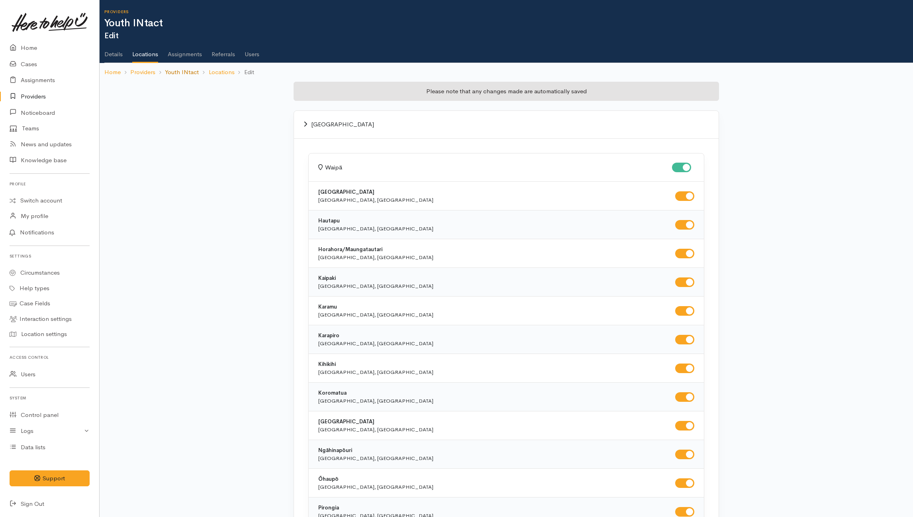
click at [177, 74] on link "Youth INtact" at bounding box center [182, 72] width 34 height 9
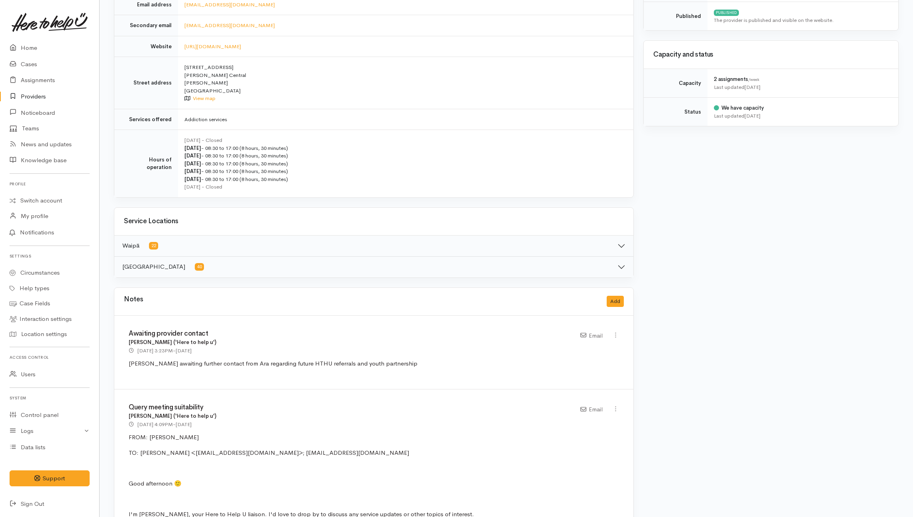
scroll to position [319, 0]
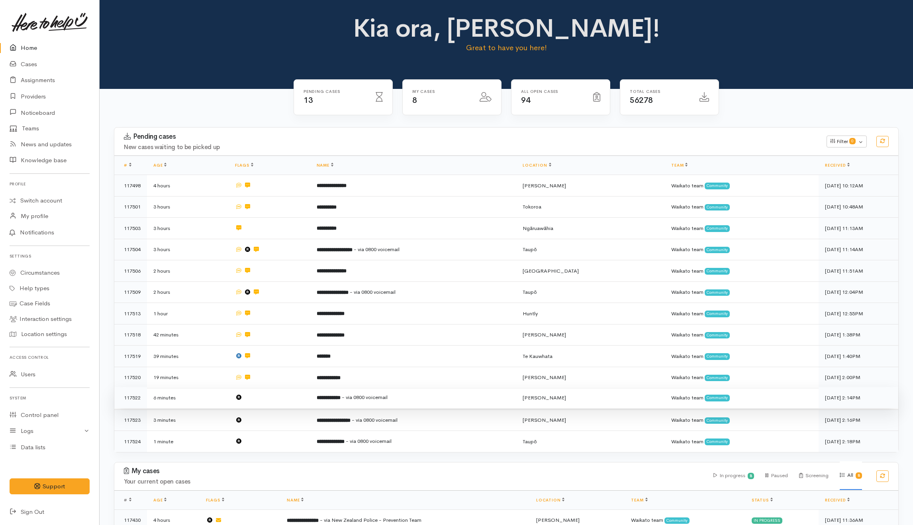
click at [289, 399] on td at bounding box center [270, 398] width 82 height 22
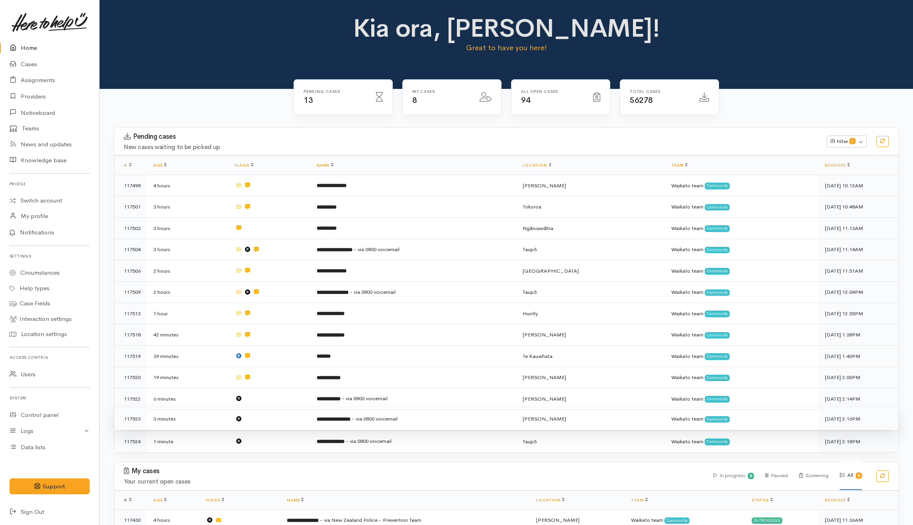
click at [286, 418] on td at bounding box center [270, 419] width 82 height 22
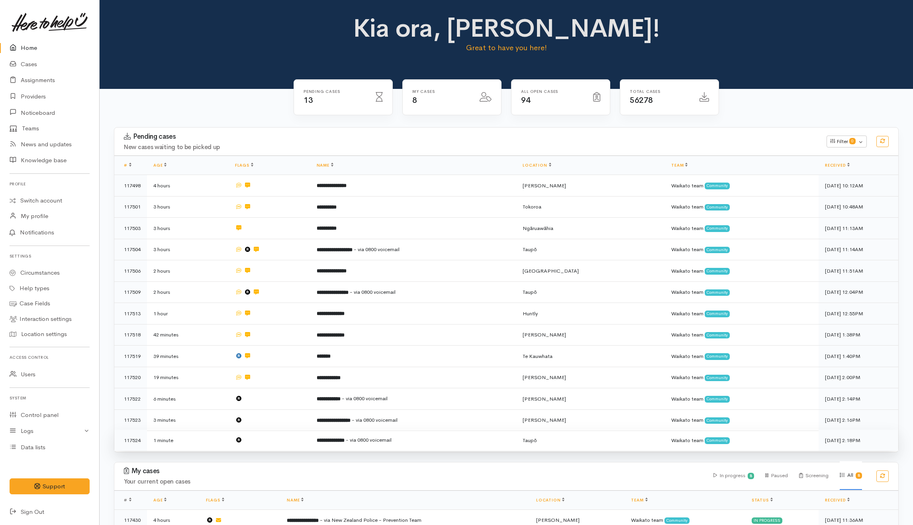
click at [286, 434] on td at bounding box center [270, 439] width 82 height 21
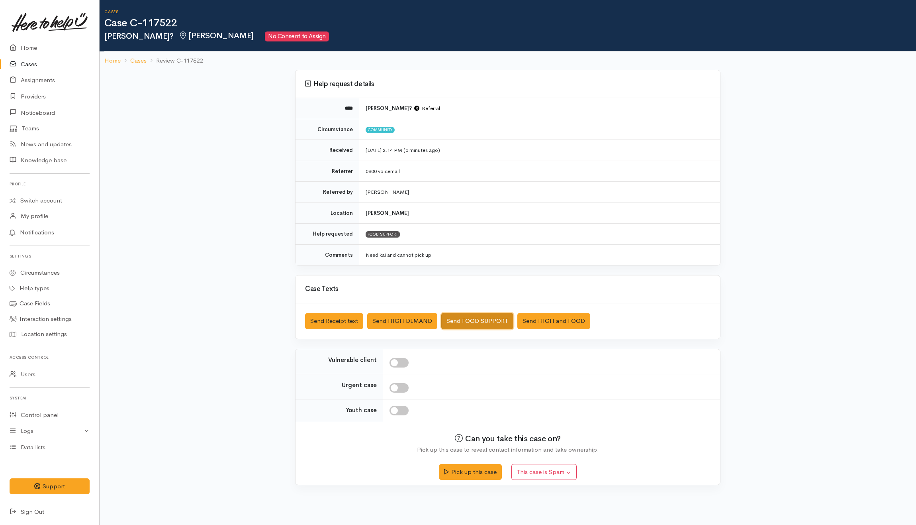
click at [468, 319] on button "Send FOOD SUPPORT" at bounding box center [477, 321] width 72 height 16
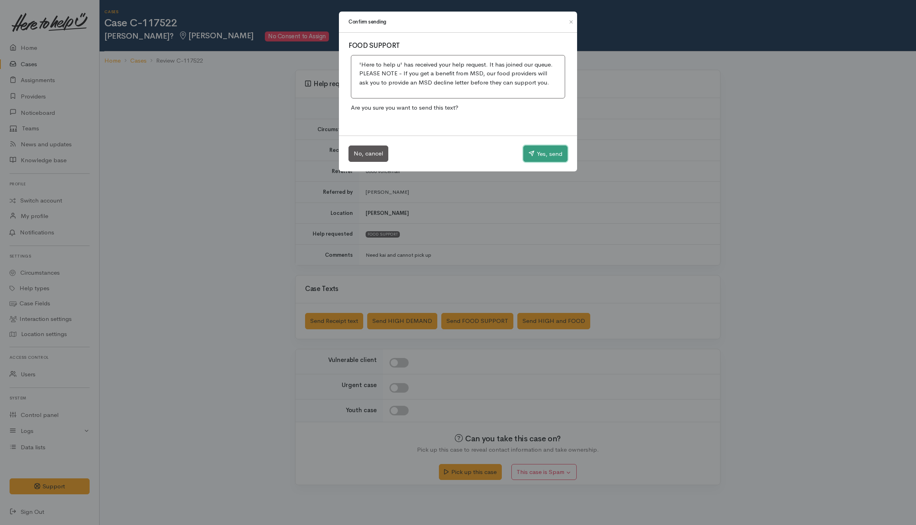
click at [550, 147] on button "Yes, send" at bounding box center [545, 153] width 44 height 17
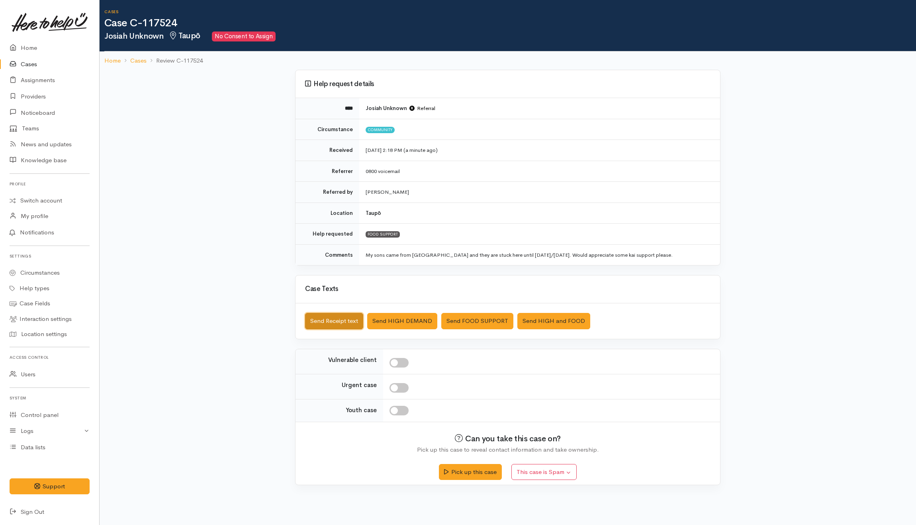
click at [350, 323] on button "Send Receipt text" at bounding box center [334, 321] width 58 height 16
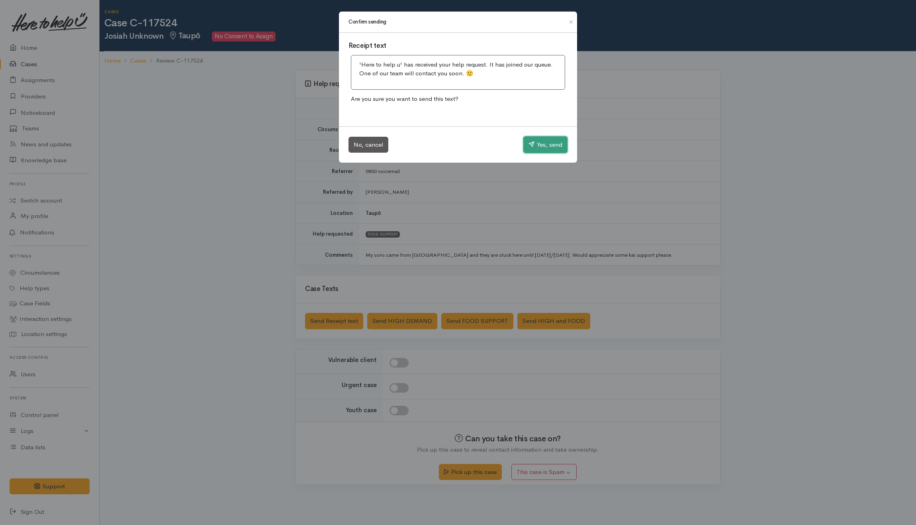
click at [564, 146] on button "Yes, send" at bounding box center [545, 144] width 44 height 17
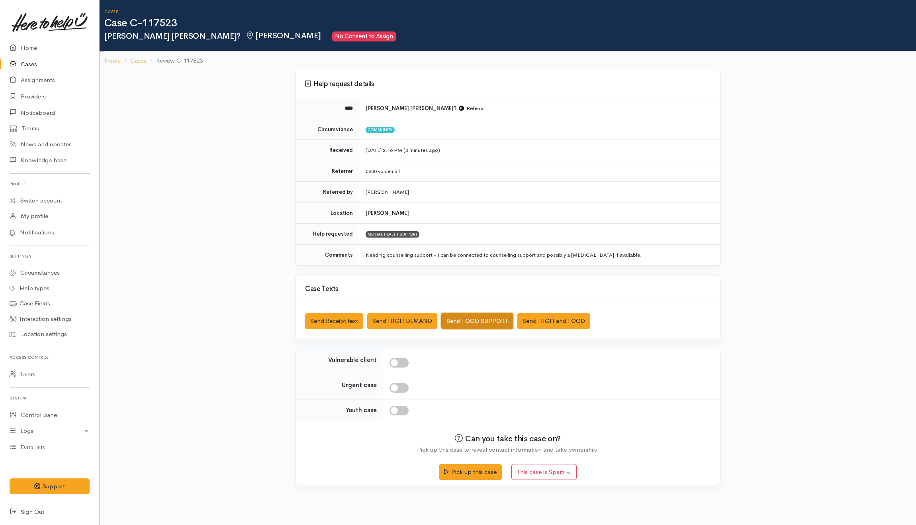
click at [499, 317] on button "Send FOOD SUPPORT" at bounding box center [477, 321] width 72 height 16
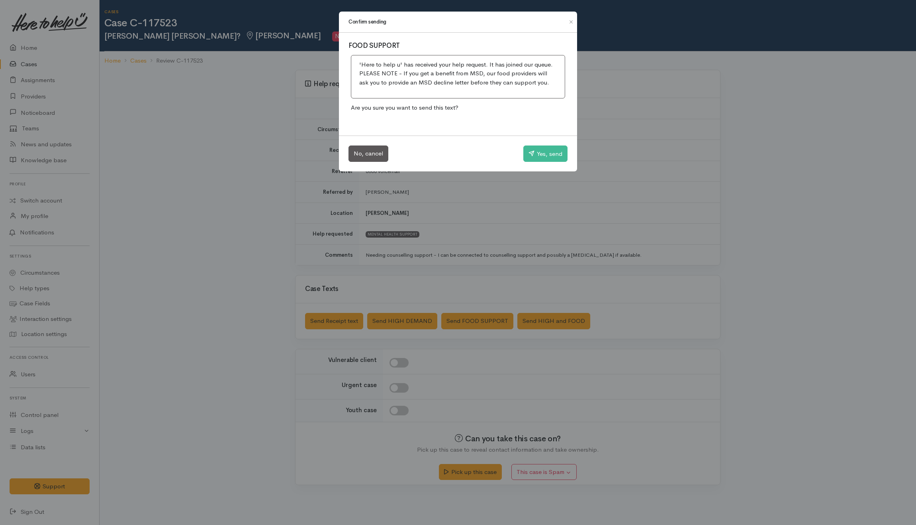
click at [449, 279] on div "Confirm sending FOOD SUPPORT 'Here to help u' has received your help request. I…" at bounding box center [458, 262] width 916 height 525
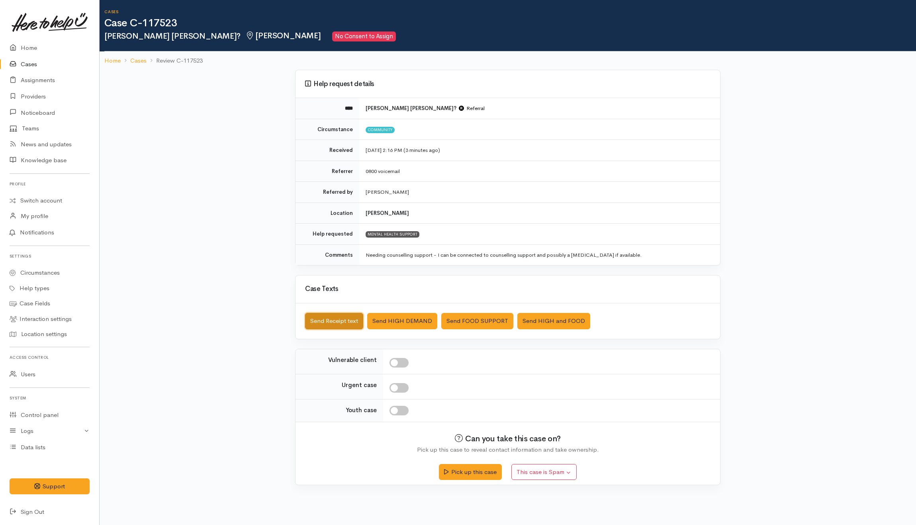
click at [331, 323] on button "Send Receipt text" at bounding box center [334, 321] width 58 height 16
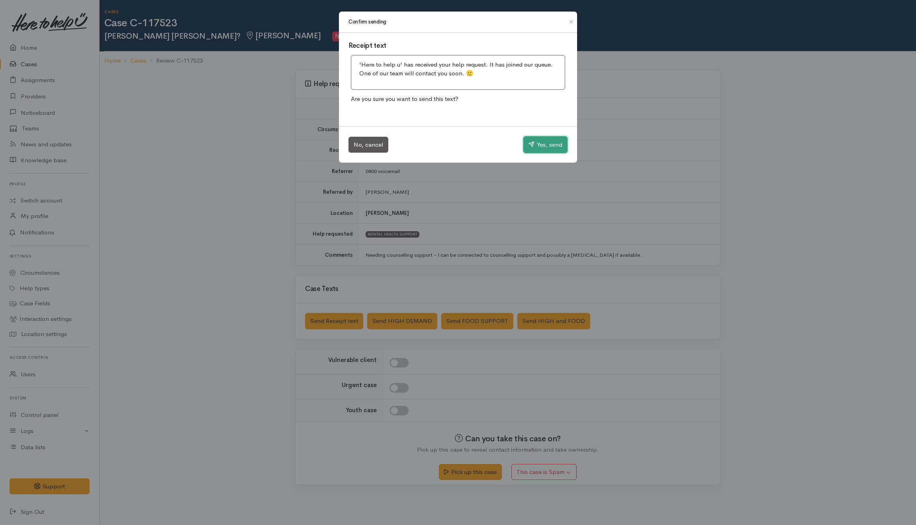
click at [550, 147] on button "Yes, send" at bounding box center [545, 144] width 44 height 17
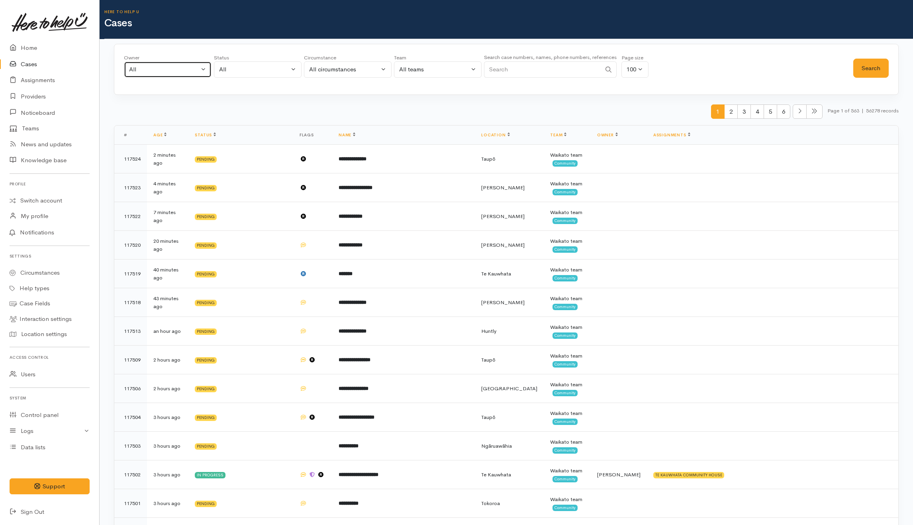
click at [182, 66] on div "All" at bounding box center [164, 69] width 70 height 9
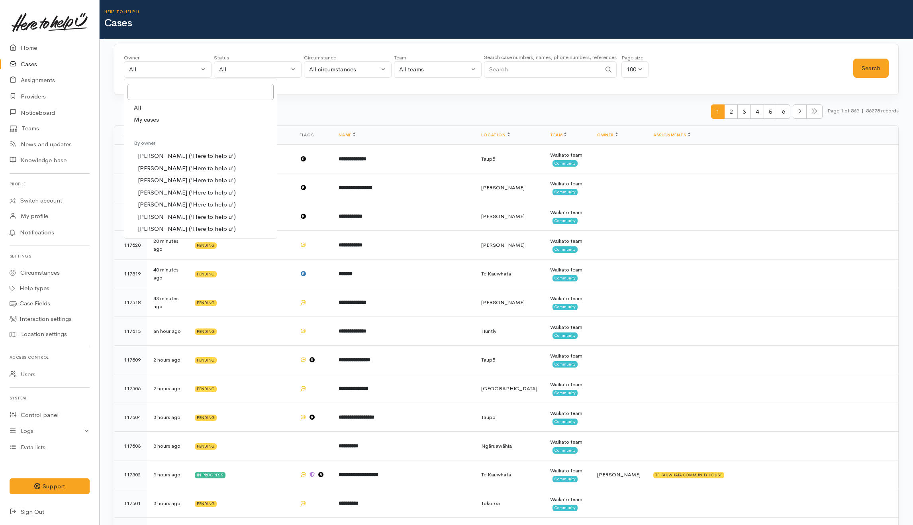
click at [150, 117] on span "My cases" at bounding box center [146, 119] width 25 height 9
select select "202"
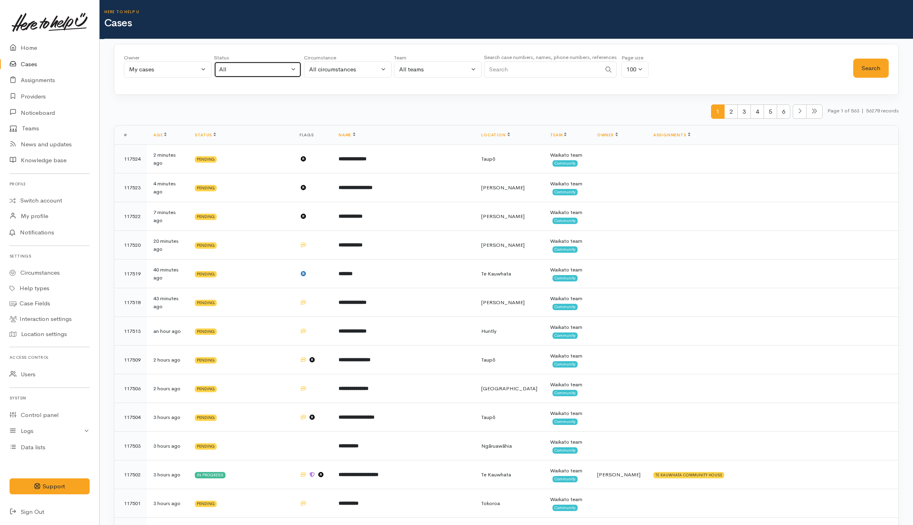
click at [284, 65] on div "All" at bounding box center [254, 69] width 70 height 9
drag, startPoint x: 258, startPoint y: 123, endPoint x: 587, endPoint y: 94, distance: 329.9
click at [258, 123] on span "All current cases" at bounding box center [250, 121] width 45 height 9
select select "Unresolved"
click at [865, 61] on button "Search" at bounding box center [870, 69] width 35 height 20
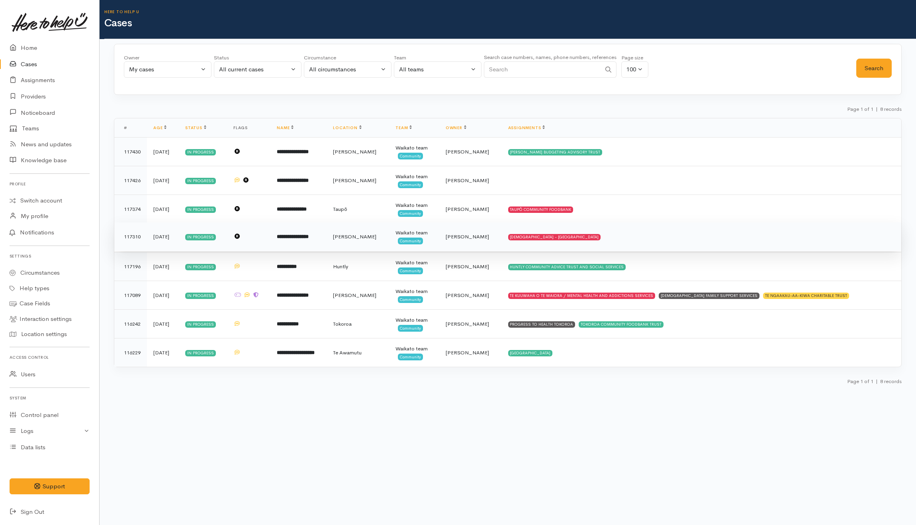
click at [659, 237] on td "[DEMOGRAPHIC_DATA] - [GEOGRAPHIC_DATA]" at bounding box center [701, 236] width 399 height 29
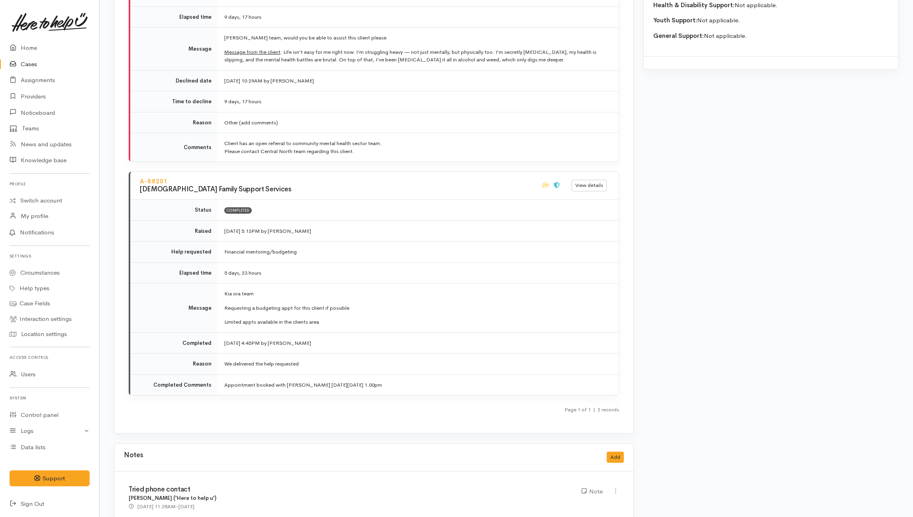
scroll to position [923, 0]
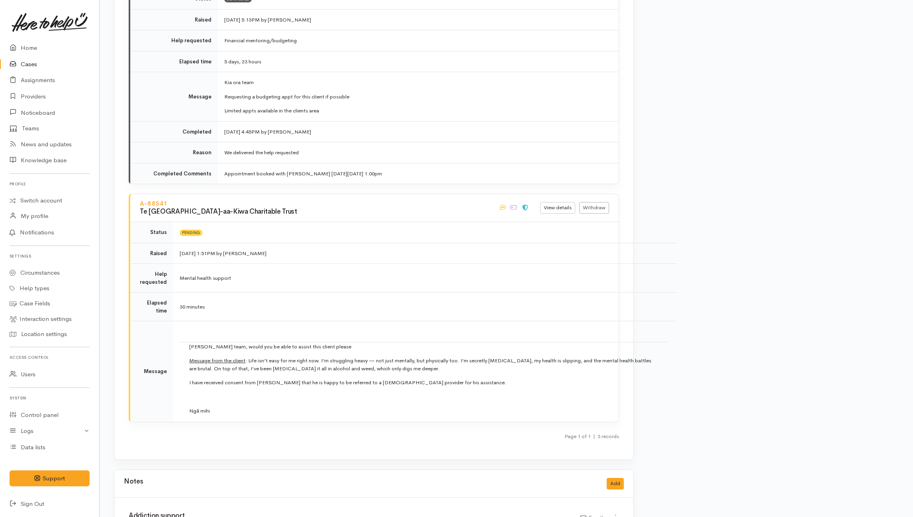
scroll to position [1170, 0]
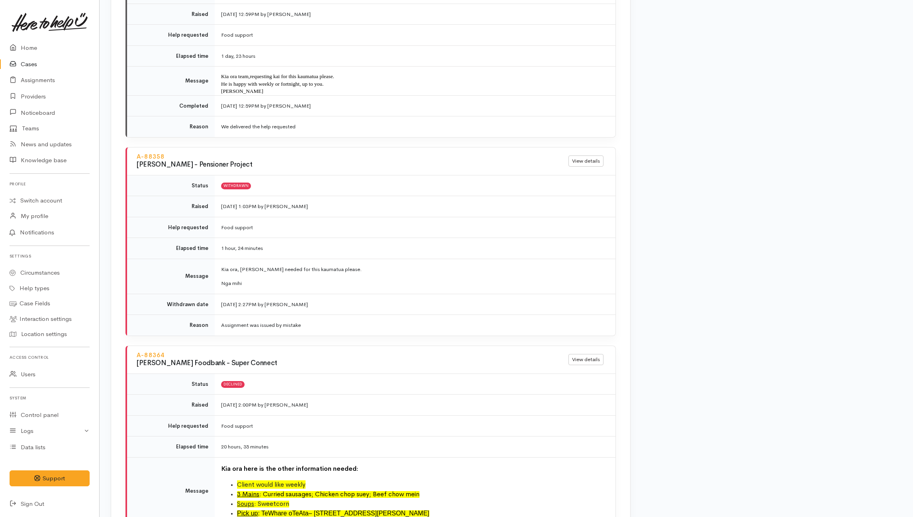
scroll to position [850, 3]
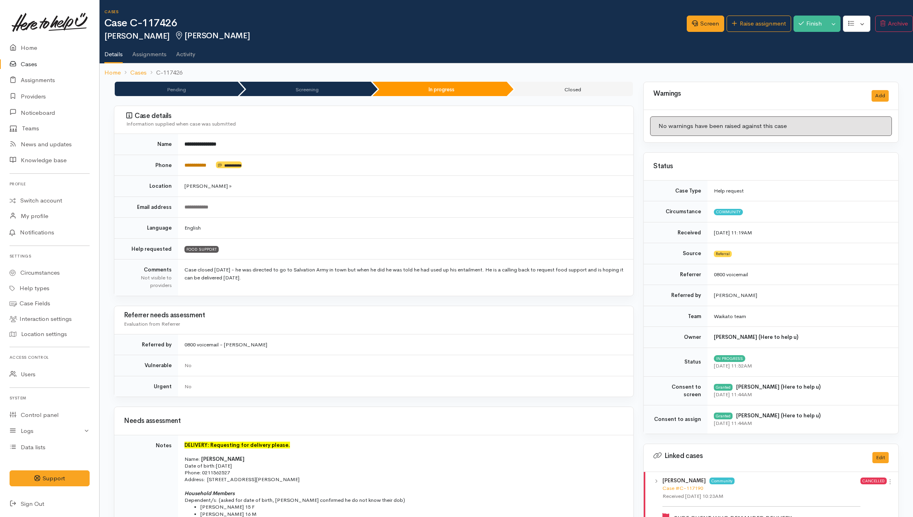
click at [206, 164] on link "**********" at bounding box center [195, 164] width 22 height 5
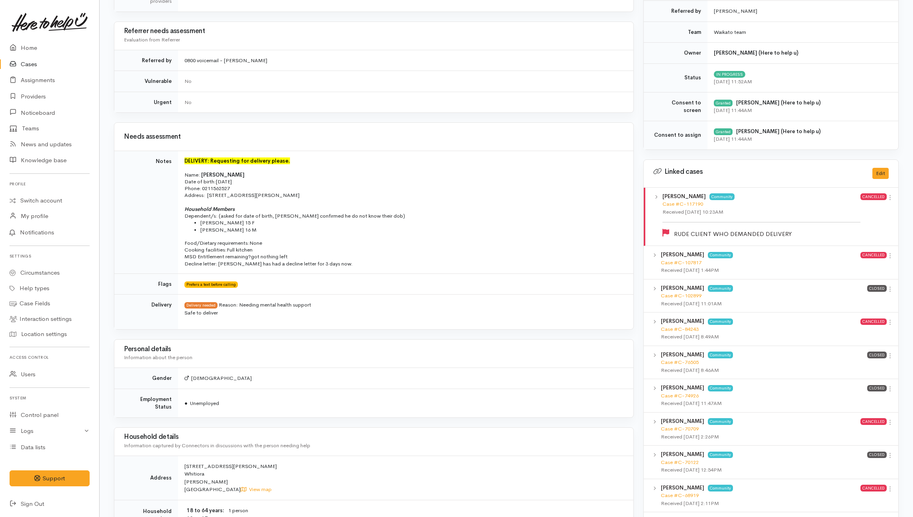
scroll to position [265, 0]
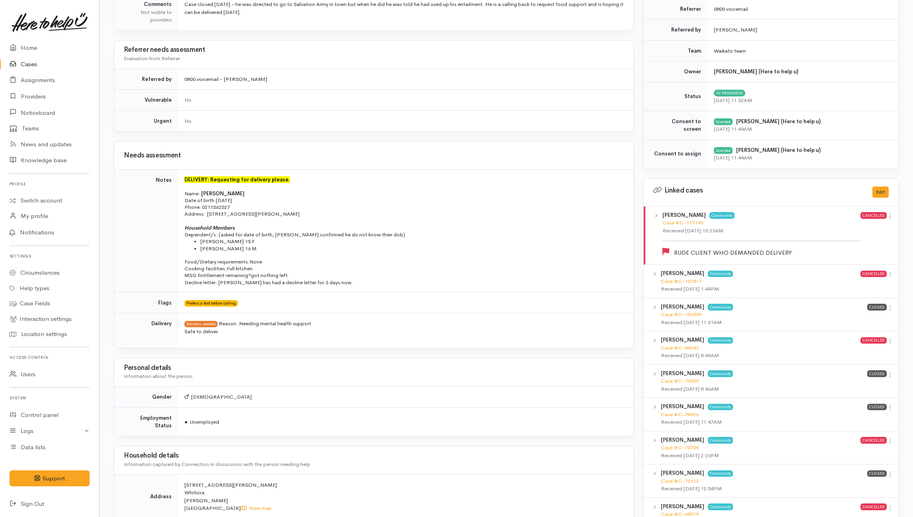
drag, startPoint x: 217, startPoint y: 201, endPoint x: 258, endPoint y: 201, distance: 41.8
click at [258, 201] on p "Name: [PERSON_NAME] Date of birth: [DEMOGRAPHIC_DATA] Phone:   [PHONE_NUMBER]" at bounding box center [403, 200] width 439 height 21
copy span "[DATE]"
drag, startPoint x: 207, startPoint y: 214, endPoint x: 298, endPoint y: 217, distance: 90.9
click at [298, 217] on p "Address:   [STREET_ADDRESS][PERSON_NAME]" at bounding box center [403, 213] width 439 height 7
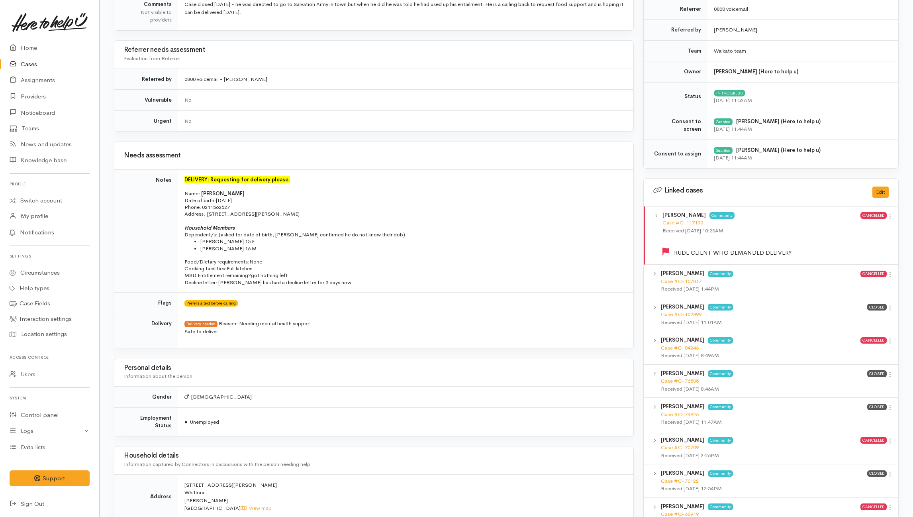
copy p "[STREET_ADDRESS][PERSON_NAME]"
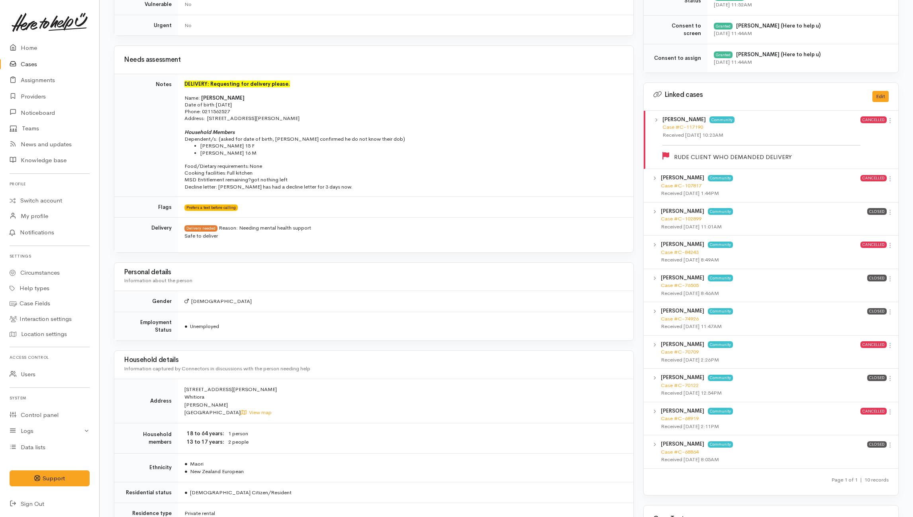
scroll to position [159, 0]
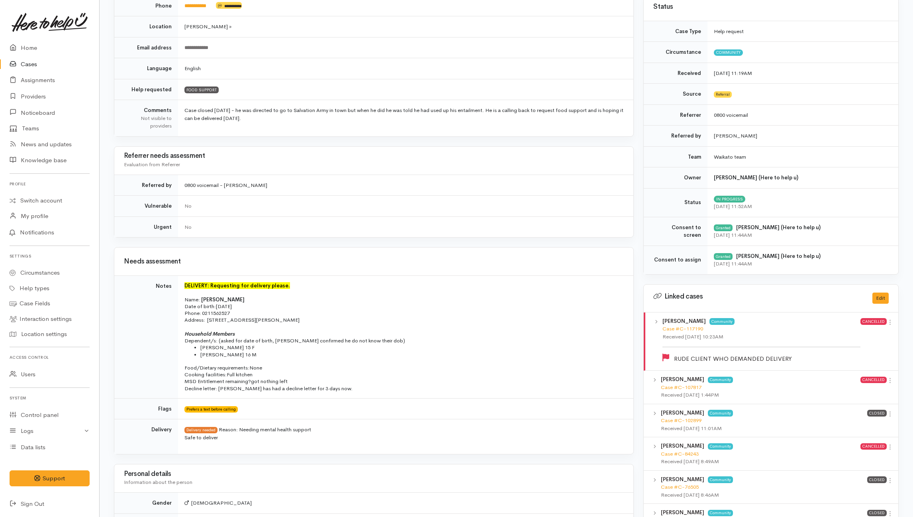
drag, startPoint x: 288, startPoint y: 320, endPoint x: 276, endPoint y: 320, distance: 11.9
click at [287, 320] on p "Address:   [STREET_ADDRESS][PERSON_NAME]" at bounding box center [403, 319] width 439 height 7
drag, startPoint x: 183, startPoint y: 334, endPoint x: 250, endPoint y: 357, distance: 70.8
click at [250, 357] on td "DELIVERY: Requesting for delivery please. Name: [PERSON_NAME] Date of birth: [D…" at bounding box center [405, 337] width 455 height 123
copy td "Household Members Dependent/s: (asked for date of birth, [PERSON_NAME] confirme…"
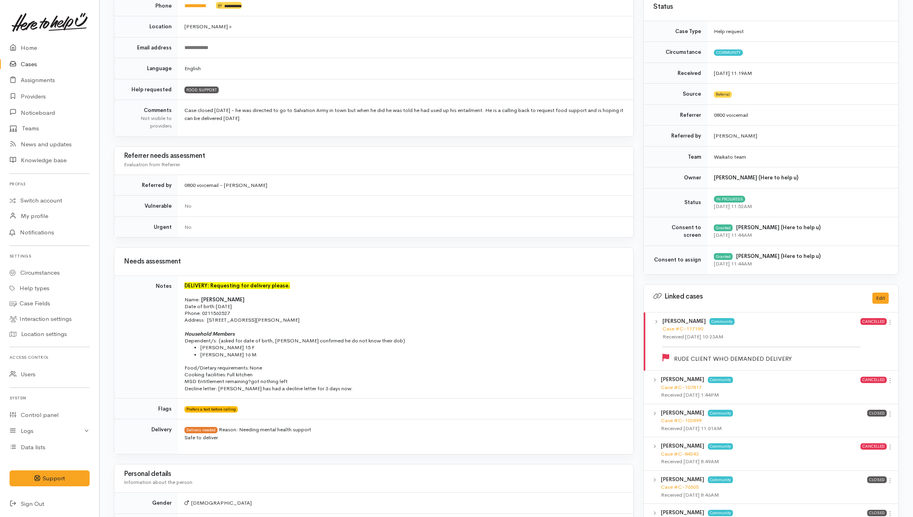
click at [394, 228] on div "No" at bounding box center [403, 227] width 439 height 8
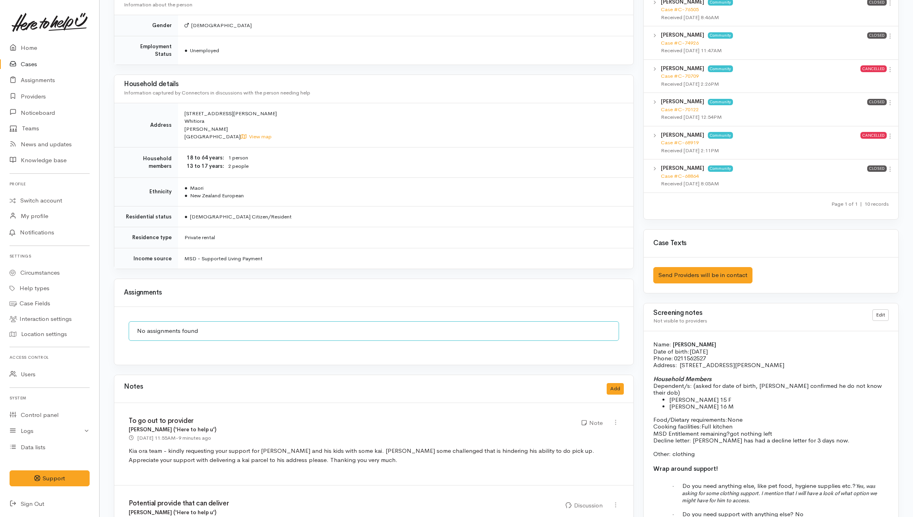
scroll to position [797, 0]
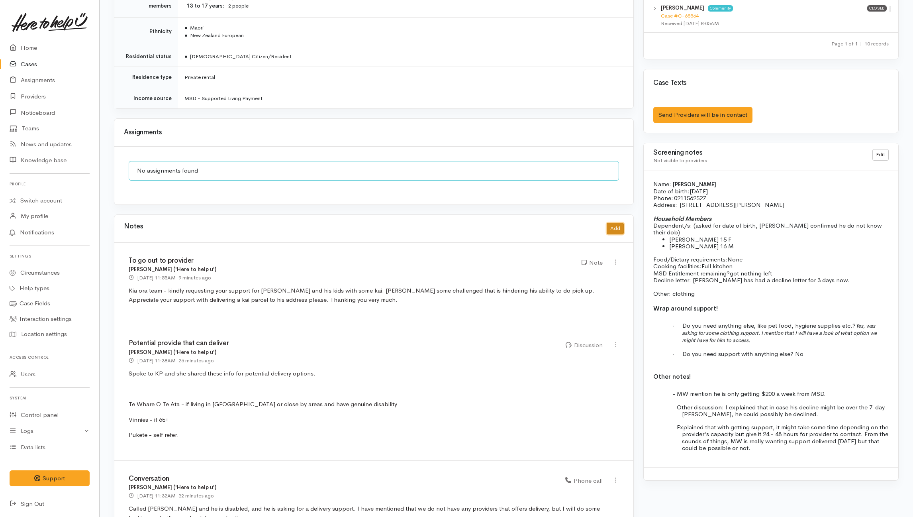
click at [615, 223] on button "Add" at bounding box center [615, 229] width 17 height 12
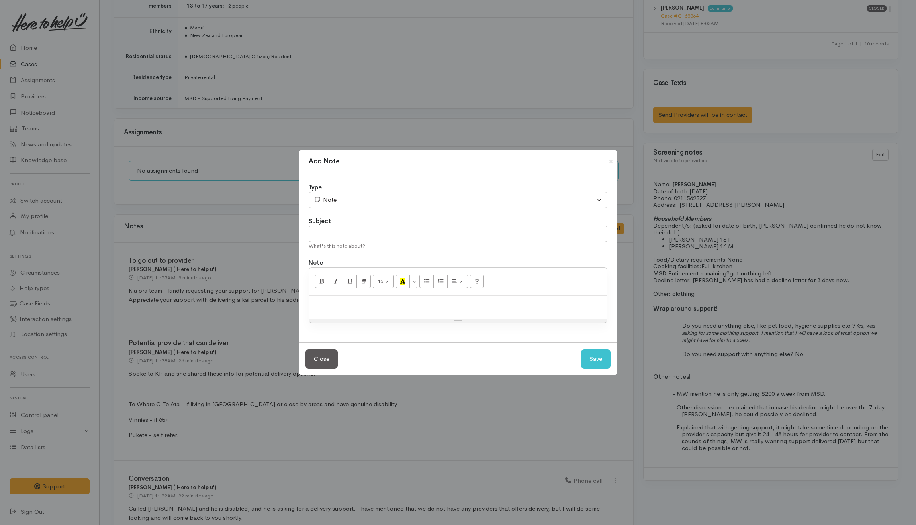
click at [327, 315] on div at bounding box center [458, 307] width 298 height 23
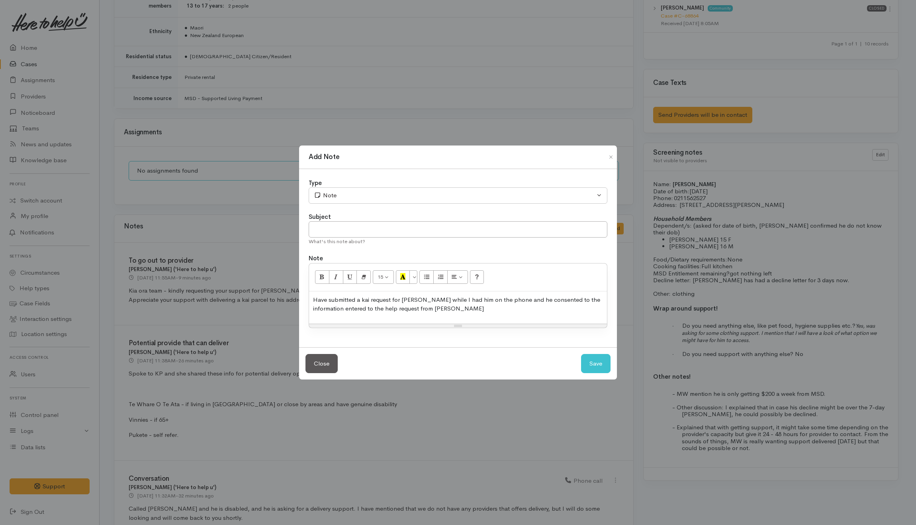
click at [462, 307] on p "Have submitted a kai request for [PERSON_NAME] while I had him on the phone and…" at bounding box center [458, 304] width 290 height 18
click at [516, 273] on div "15 8 9 10 11 12 14 18 24 36 Background Color Transparent Select #ffff00 Text Co…" at bounding box center [458, 277] width 298 height 28
click at [335, 236] on input "text" at bounding box center [458, 229] width 299 height 16
type input "Referral made to Vinnies"
click at [578, 314] on div "Have submitted a kai request for [PERSON_NAME] while I had him on the phone and…" at bounding box center [458, 307] width 298 height 32
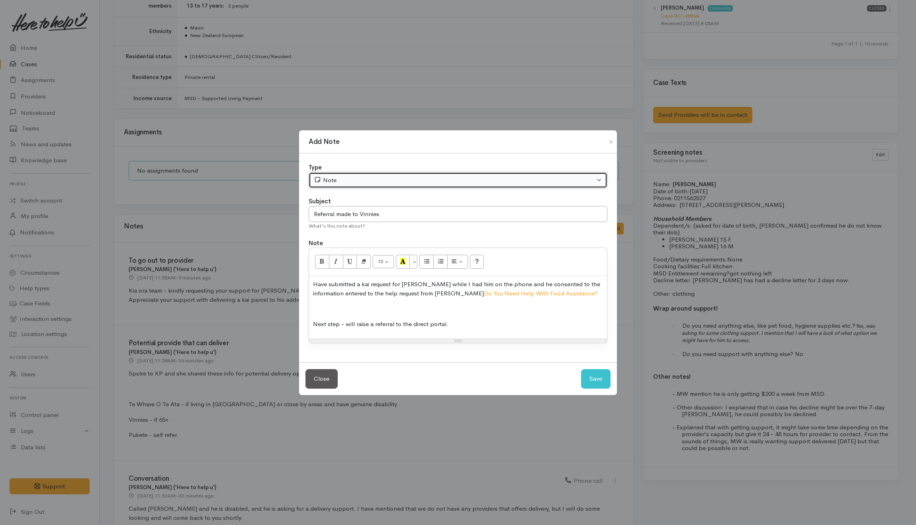
click at [451, 182] on div "Note" at bounding box center [454, 180] width 281 height 9
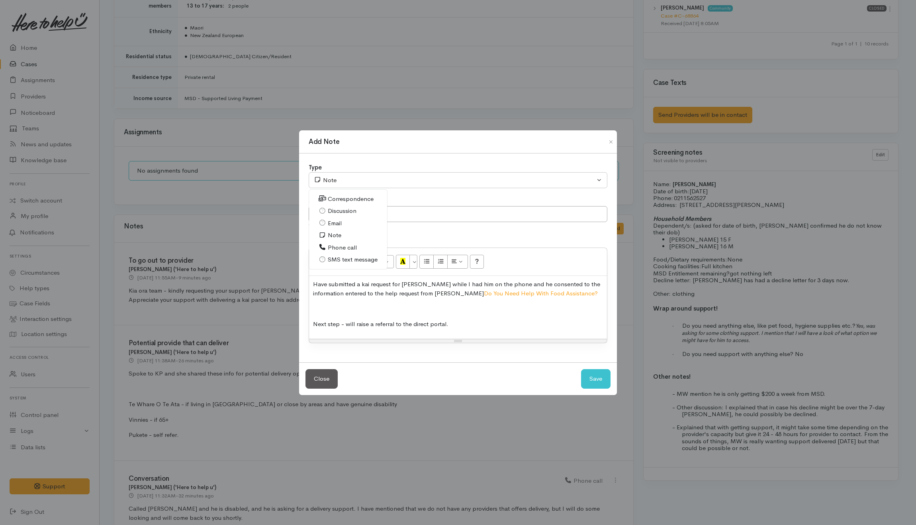
click at [335, 246] on span "Phone call" at bounding box center [342, 247] width 29 height 9
select select "3"
click at [601, 375] on button "Save" at bounding box center [595, 379] width 29 height 20
select select "1"
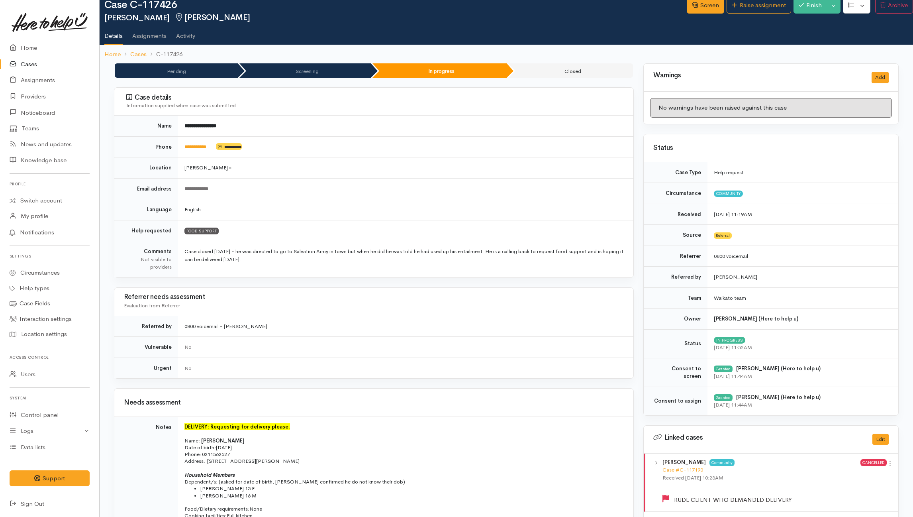
scroll to position [0, 0]
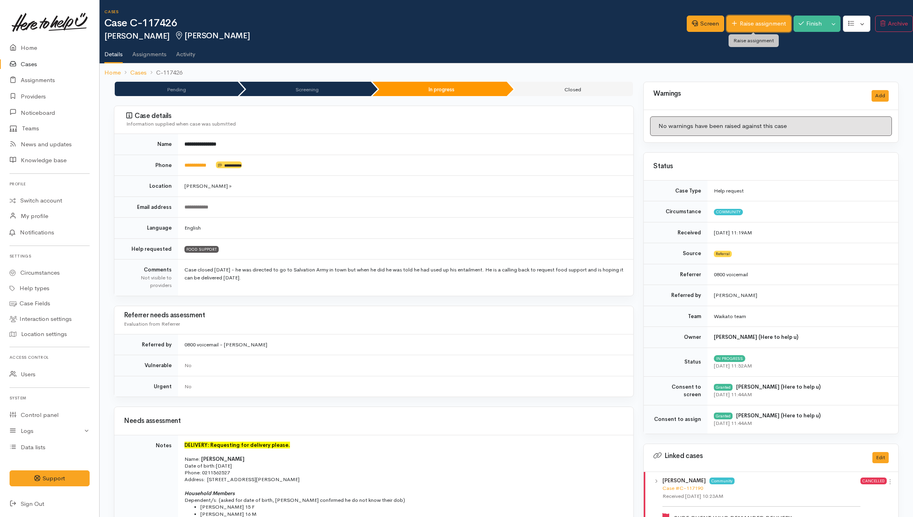
click at [748, 26] on link "Raise assignment" at bounding box center [758, 24] width 64 height 16
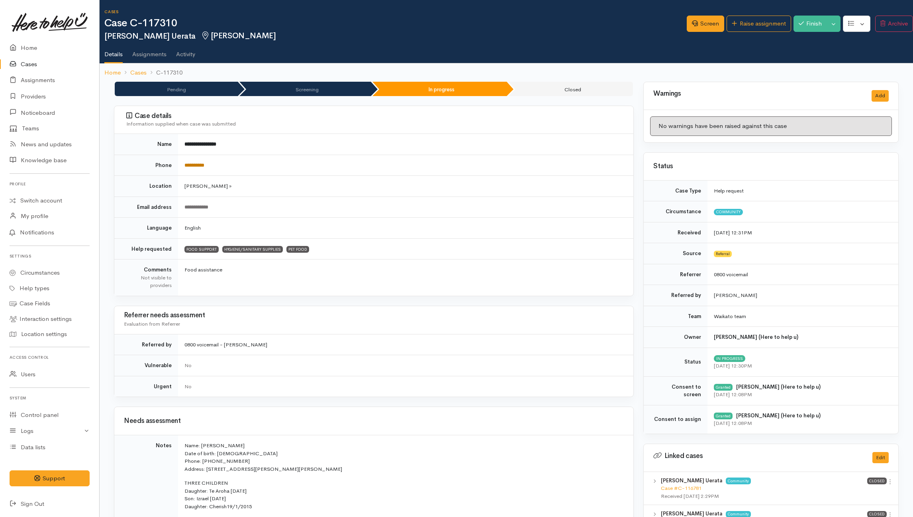
click at [195, 162] on link "**********" at bounding box center [194, 164] width 20 height 5
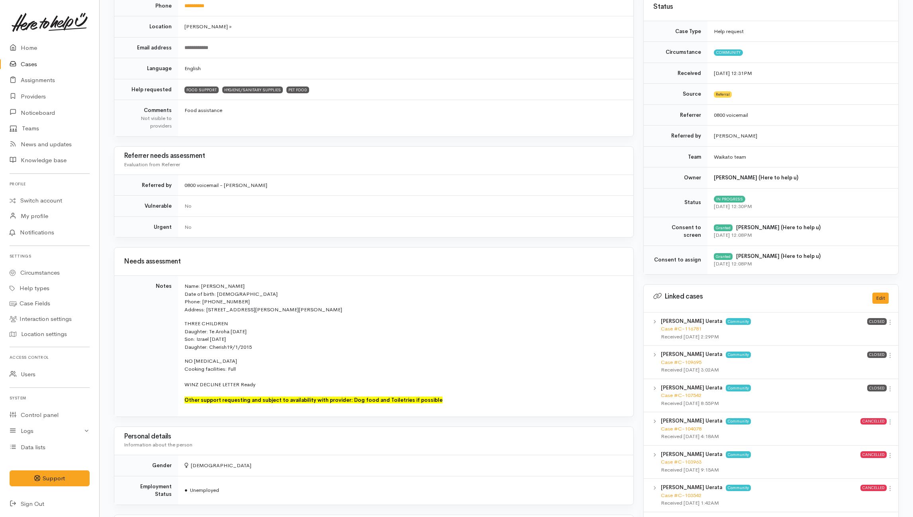
scroll to position [372, 0]
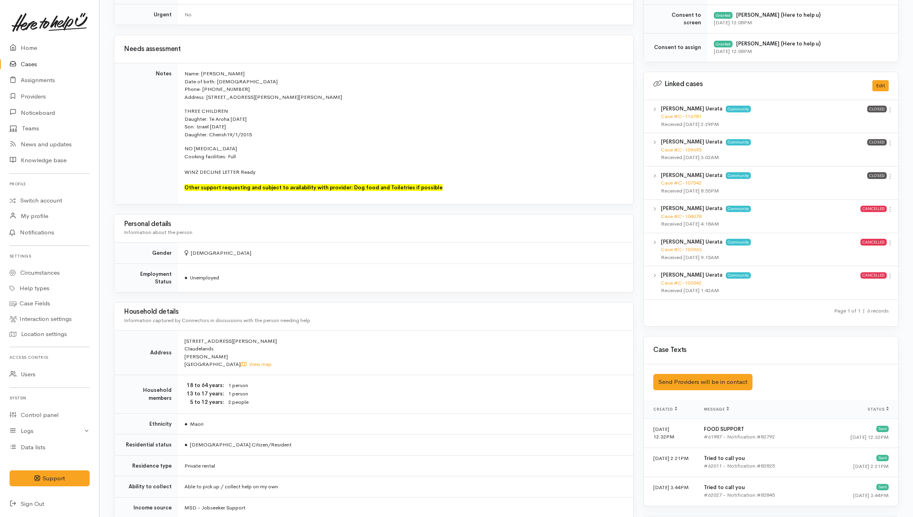
click at [360, 295] on div "Needs assessment Notes Name: [PERSON_NAME] Uerata Date of birth: [DEMOGRAPHIC_D…" at bounding box center [374, 276] width 520 height 483
click at [337, 290] on div "Needs assessment Notes Name: [PERSON_NAME] Uerata Date of birth: [DEMOGRAPHIC_D…" at bounding box center [374, 276] width 520 height 483
click at [332, 292] on div "Needs assessment Notes Name: [PERSON_NAME] Uerata Date of birth: [DEMOGRAPHIC_D…" at bounding box center [374, 276] width 520 height 483
click at [346, 253] on td "[DEMOGRAPHIC_DATA]" at bounding box center [405, 253] width 455 height 21
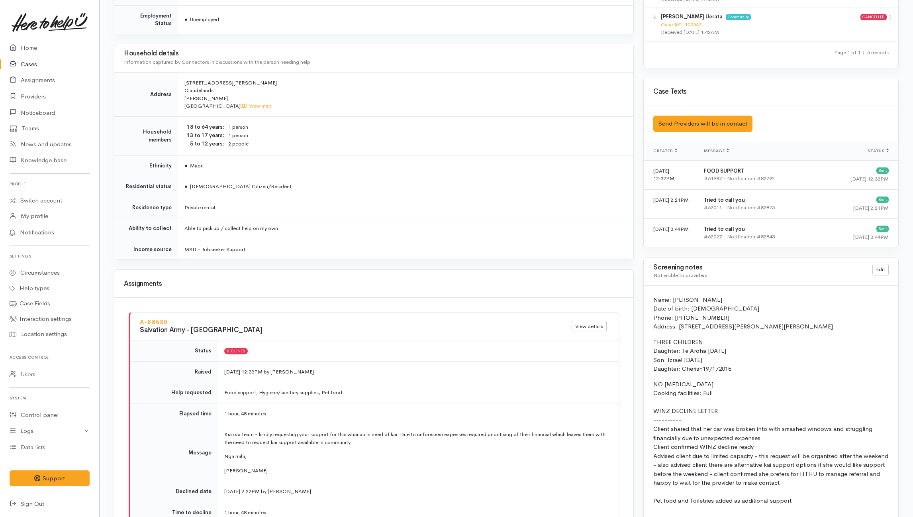
scroll to position [743, 0]
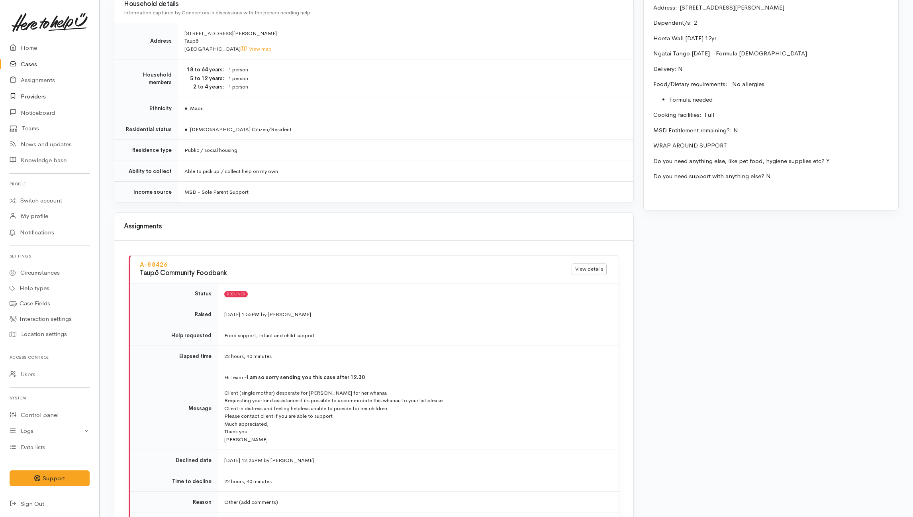
scroll to position [456, 0]
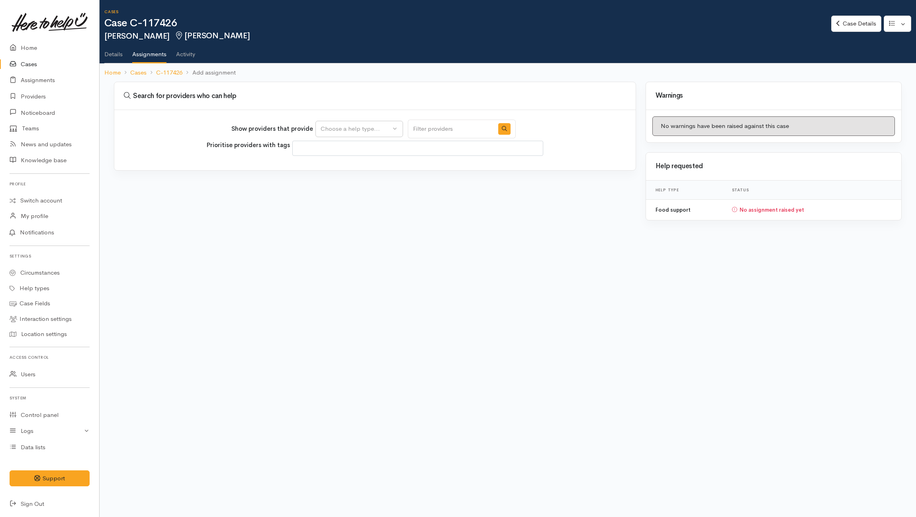
select select
click at [358, 131] on div "Choose a help type..." at bounding box center [356, 128] width 70 height 9
click at [343, 162] on span "Food support" at bounding box center [343, 166] width 37 height 9
select select "3"
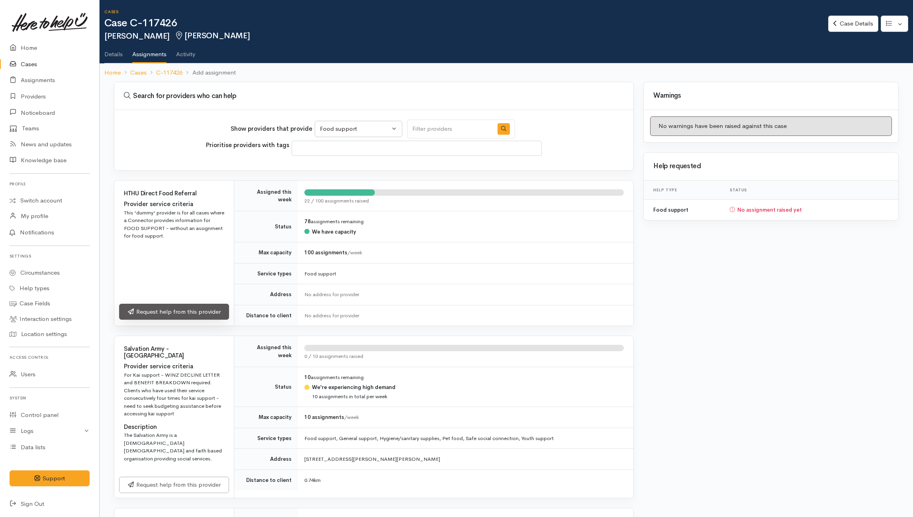
click at [175, 311] on link "Request help from this provider" at bounding box center [174, 311] width 110 height 16
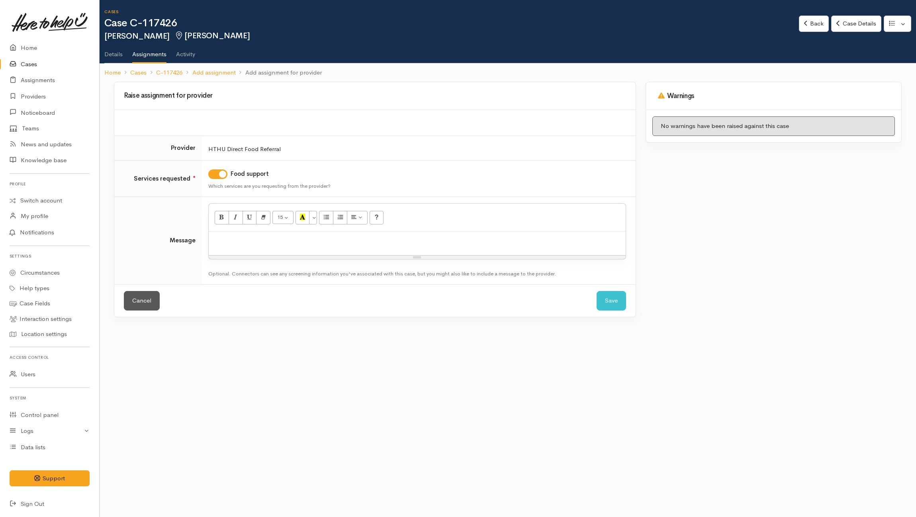
click at [303, 241] on p at bounding box center [417, 239] width 409 height 9
click at [217, 240] on p "completed a" at bounding box center [417, 239] width 409 height 9
click at [280, 243] on p "Completed a" at bounding box center [417, 239] width 409 height 9
click at [609, 300] on button "Save" at bounding box center [611, 301] width 29 height 20
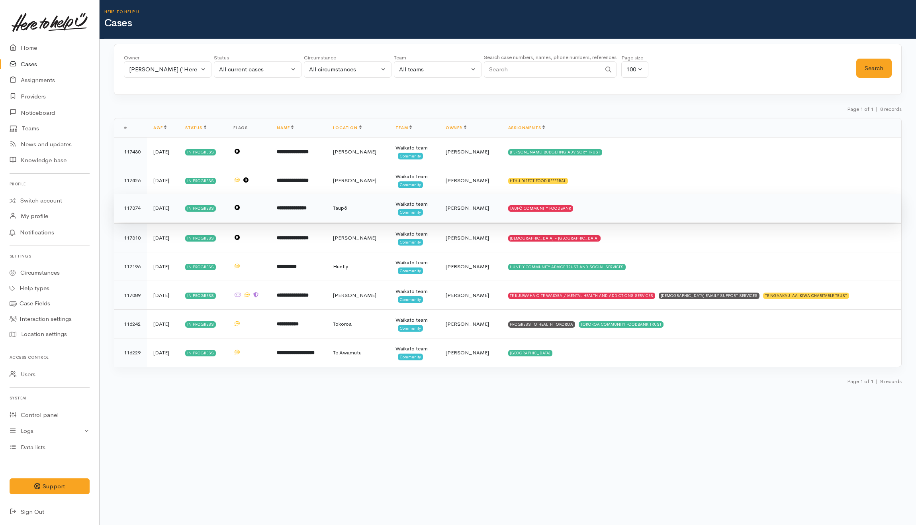
click at [658, 211] on td "TAUPŌ COMMUNITY FOODBANK" at bounding box center [701, 208] width 399 height 29
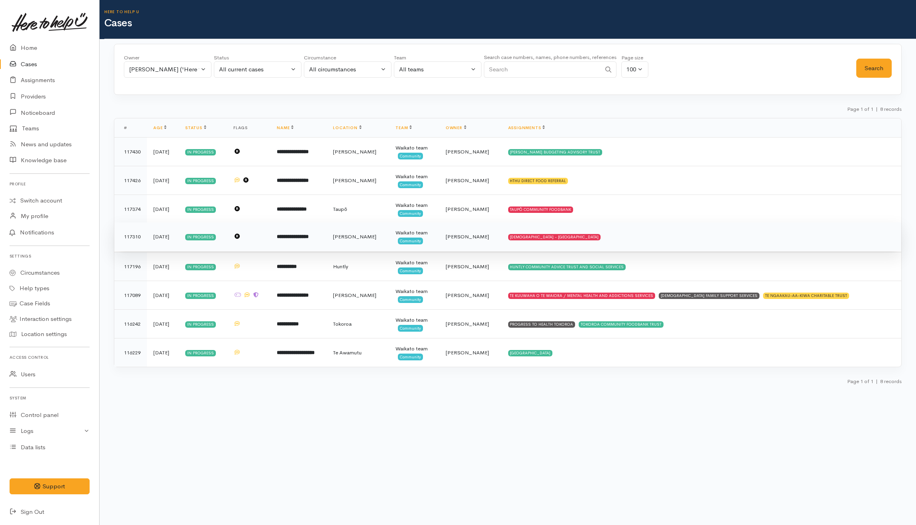
drag, startPoint x: 636, startPoint y: 238, endPoint x: 595, endPoint y: 236, distance: 41.1
click at [636, 238] on td "[DEMOGRAPHIC_DATA] - [GEOGRAPHIC_DATA]" at bounding box center [701, 236] width 399 height 29
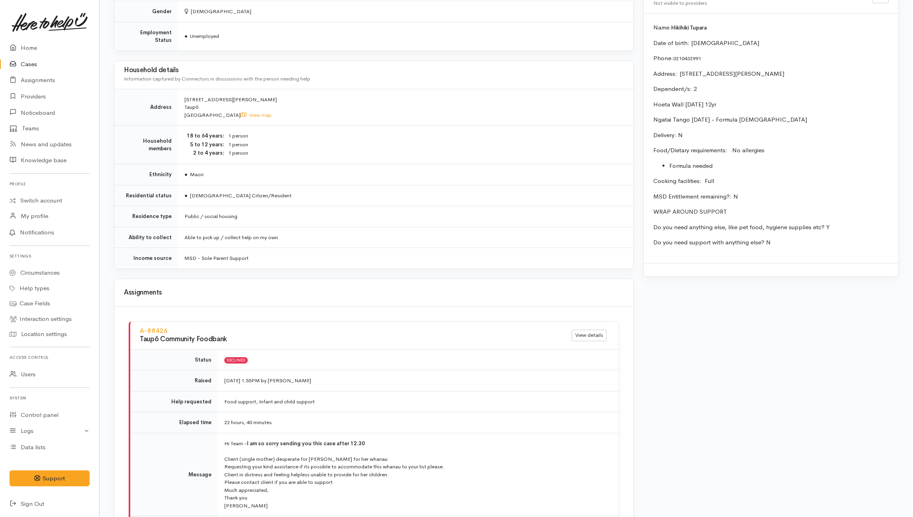
scroll to position [743, 0]
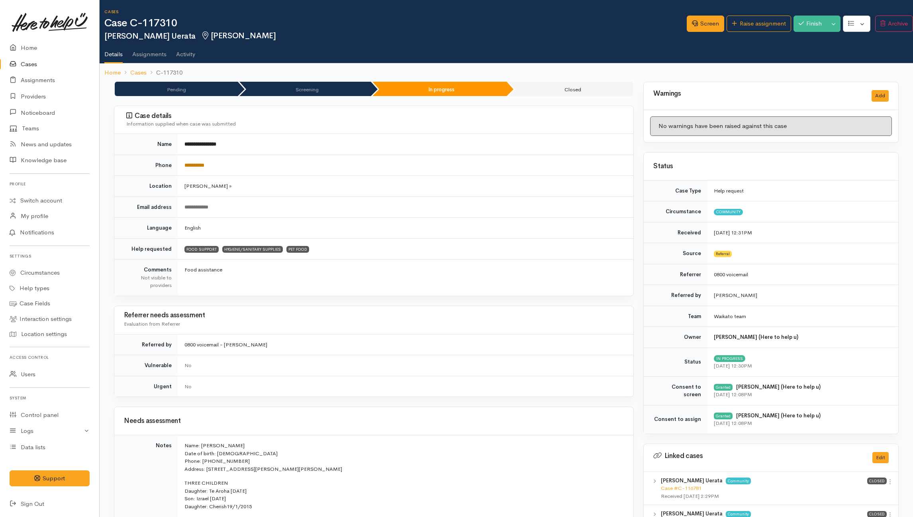
click at [204, 166] on link "**********" at bounding box center [194, 164] width 20 height 5
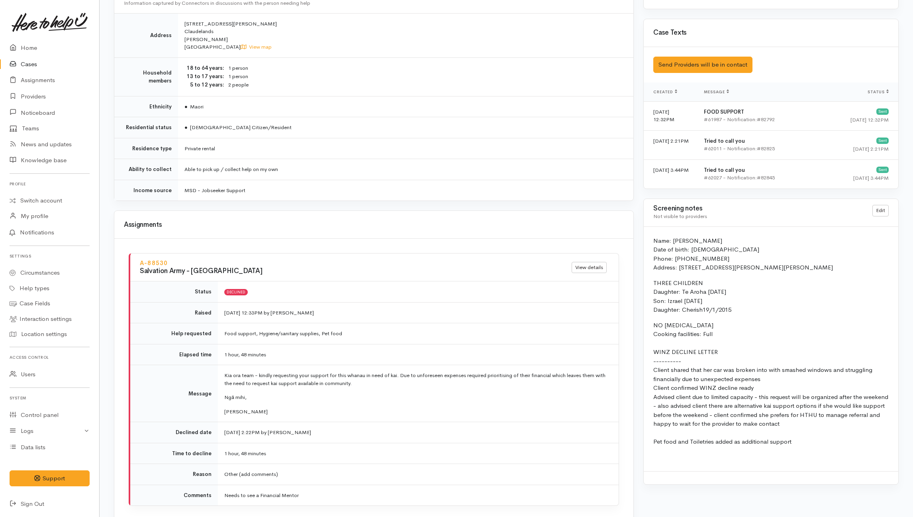
scroll to position [850, 0]
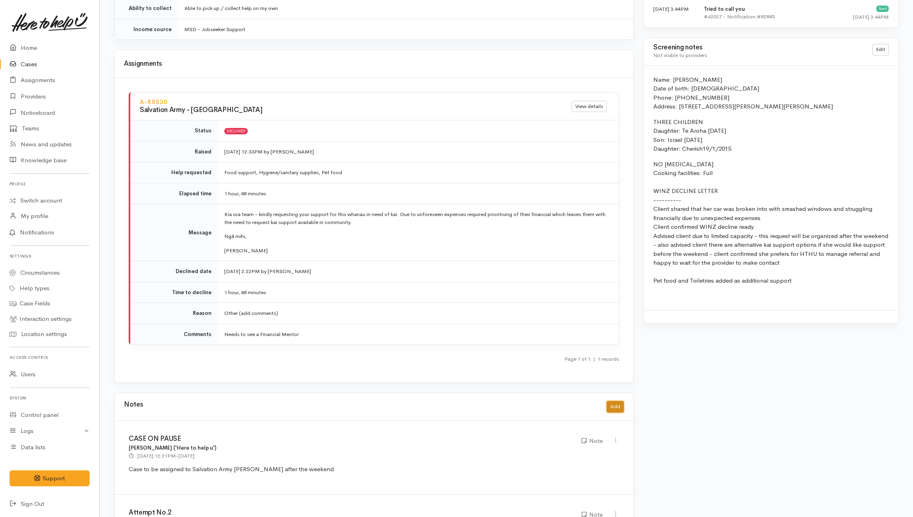
click at [612, 387] on button "Add" at bounding box center [615, 407] width 17 height 12
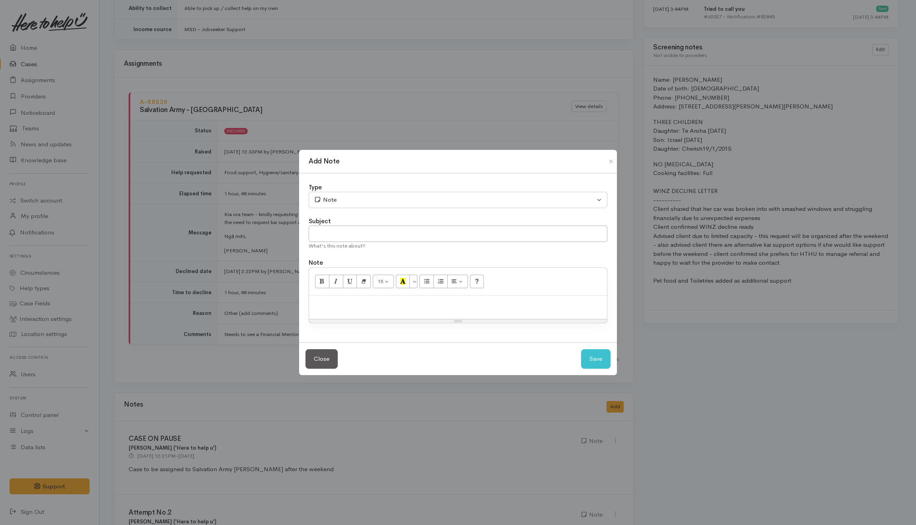
drag, startPoint x: 416, startPoint y: 312, endPoint x: 418, endPoint y: 294, distance: 18.4
click at [417, 299] on div at bounding box center [458, 307] width 298 height 23
click at [482, 304] on p "Called [PERSON_NAME] and to give an update of her" at bounding box center [458, 304] width 290 height 9
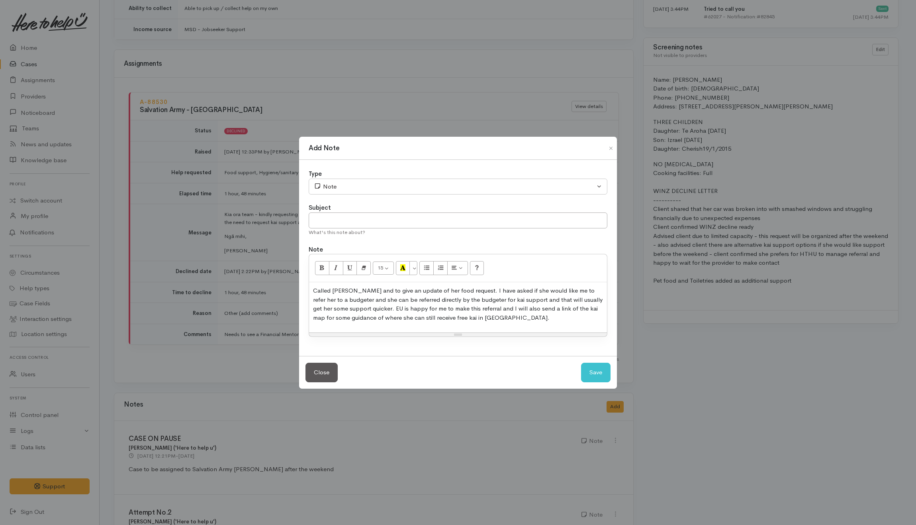
click at [458, 305] on p "Called [PERSON_NAME] and to give an update of her food request. I have asked if…" at bounding box center [458, 304] width 290 height 36
click at [395, 220] on input "text" at bounding box center [458, 220] width 299 height 16
type input "Update"
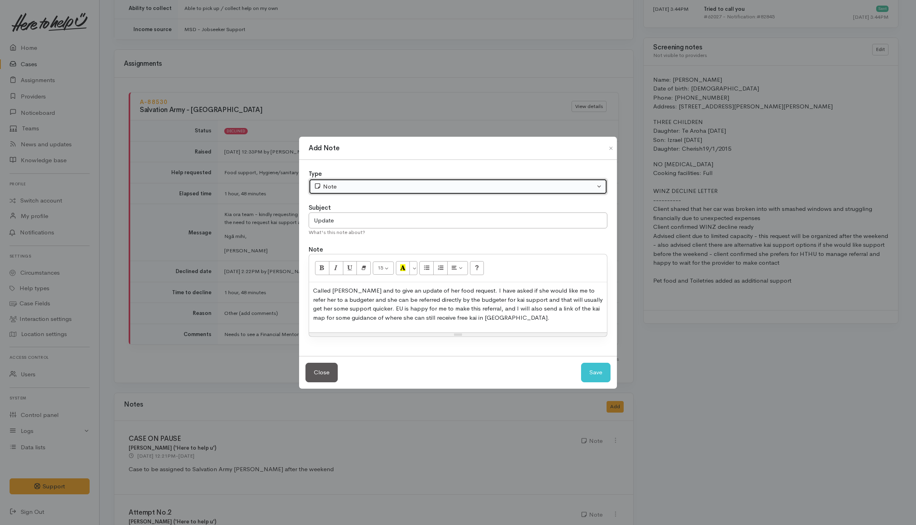
click at [345, 180] on button "Note" at bounding box center [458, 186] width 299 height 16
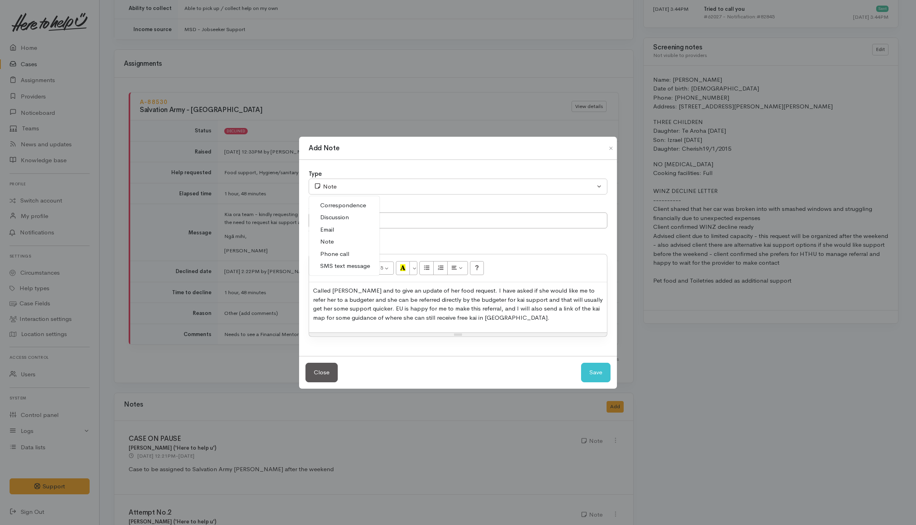
drag, startPoint x: 338, startPoint y: 251, endPoint x: 435, endPoint y: 265, distance: 98.6
click at [339, 252] on span "Phone call" at bounding box center [334, 253] width 29 height 9
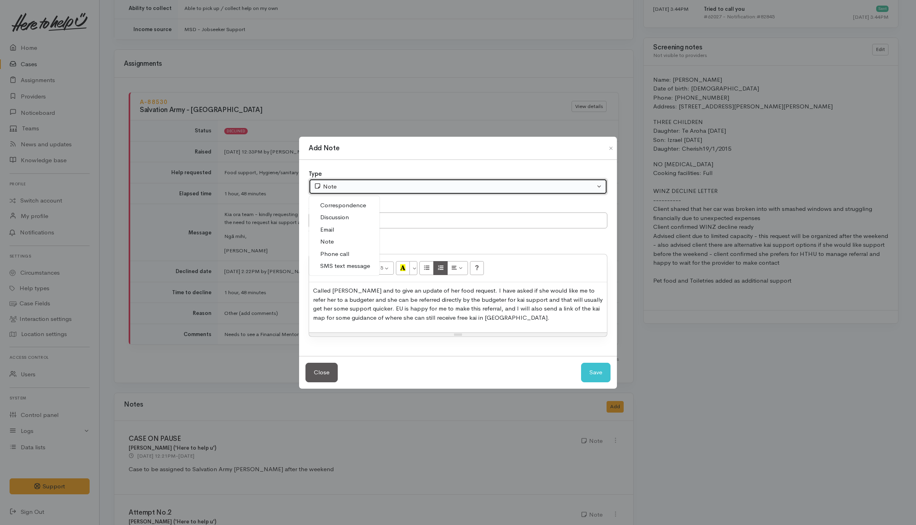
select select "3"
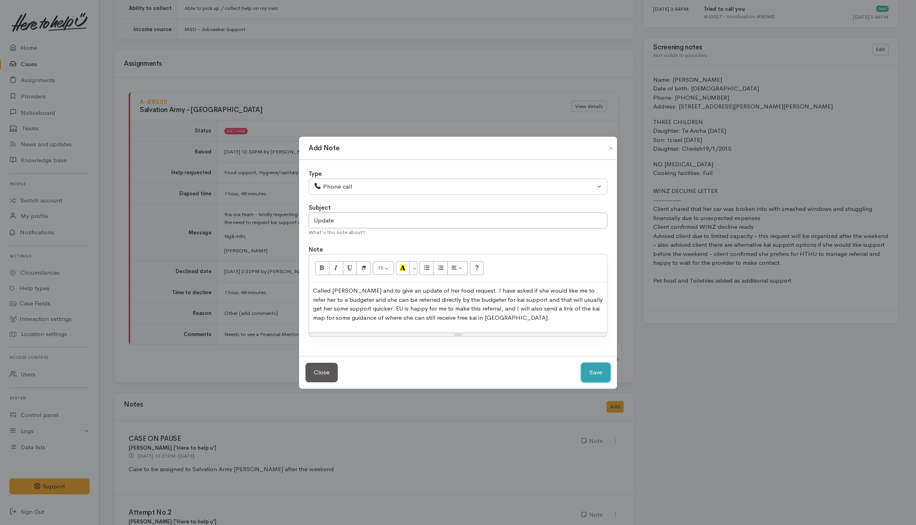
click at [599, 374] on button "Save" at bounding box center [595, 372] width 29 height 20
select select "1"
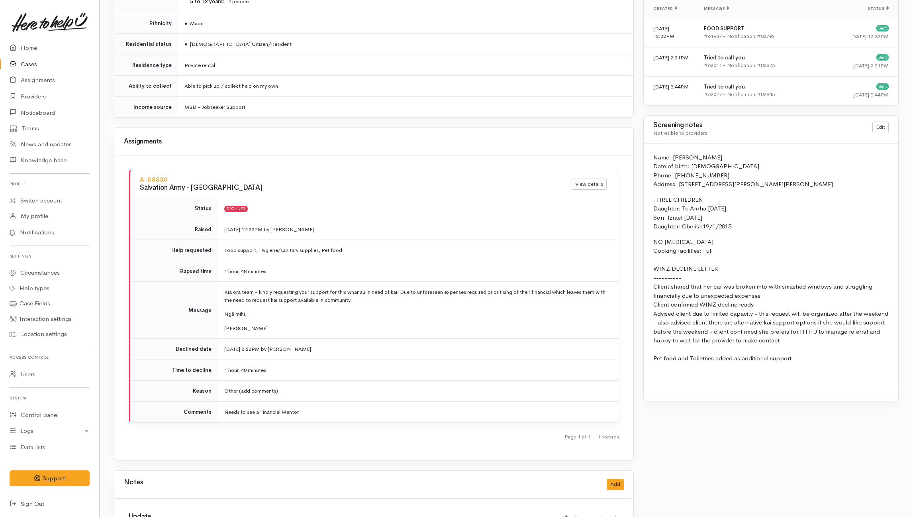
scroll to position [797, 0]
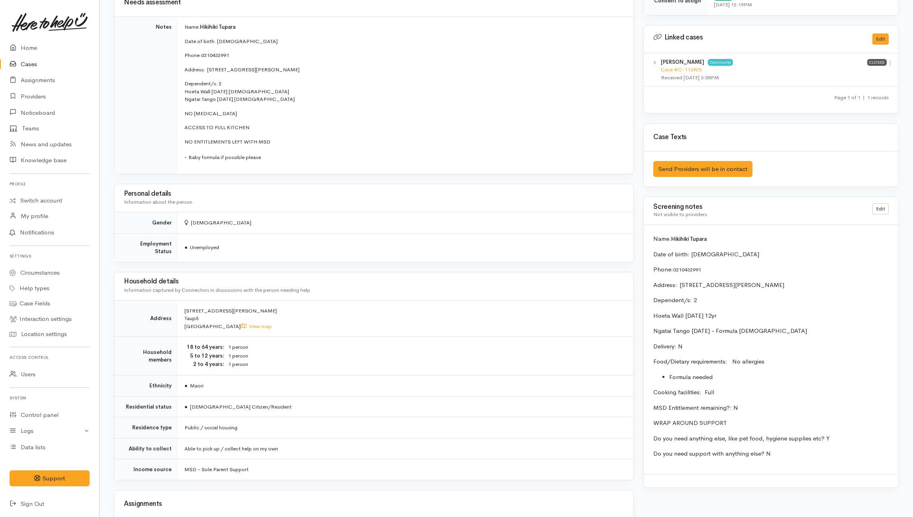
scroll to position [403, 0]
